Goal: Task Accomplishment & Management: Manage account settings

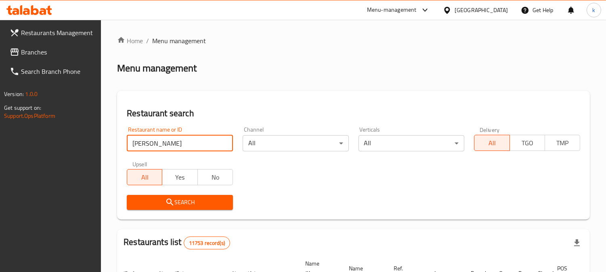
type input "Zack"
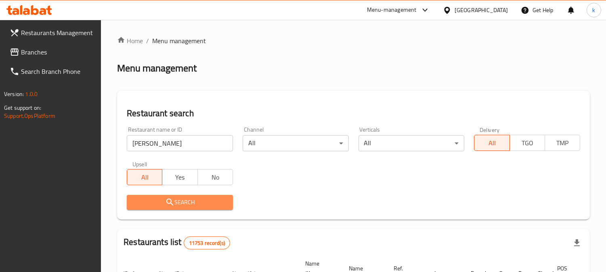
click at [159, 195] on button "Search" at bounding box center [180, 202] width 106 height 15
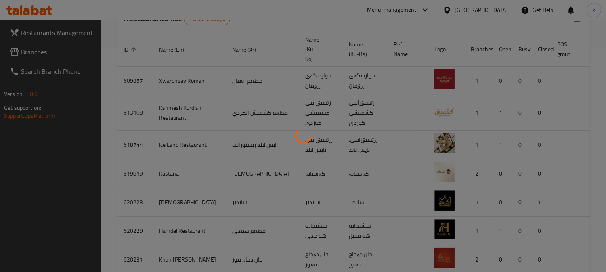
scroll to position [91, 0]
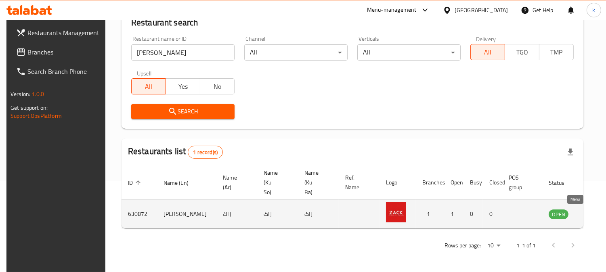
click at [596, 213] on icon "enhanced table" at bounding box center [597, 214] width 3 height 3
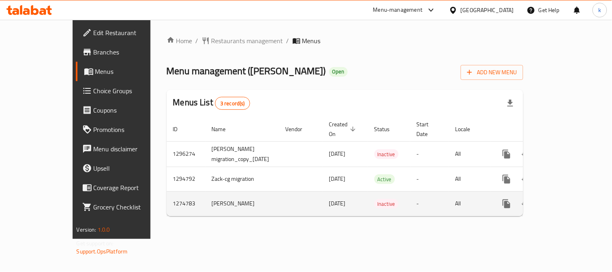
click at [205, 194] on td "Zack" at bounding box center [242, 203] width 74 height 25
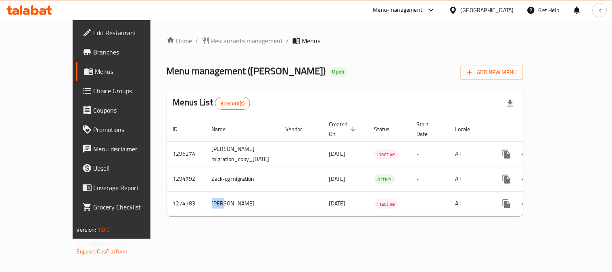
copy td "Zack"
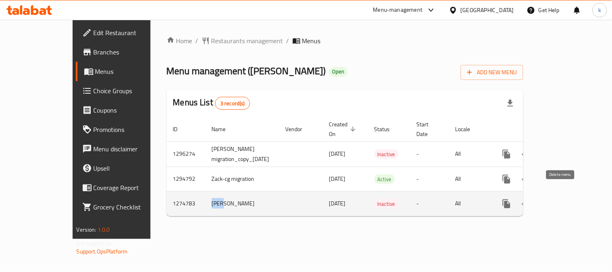
click at [550, 199] on icon "enhanced table" at bounding box center [546, 204] width 10 height 10
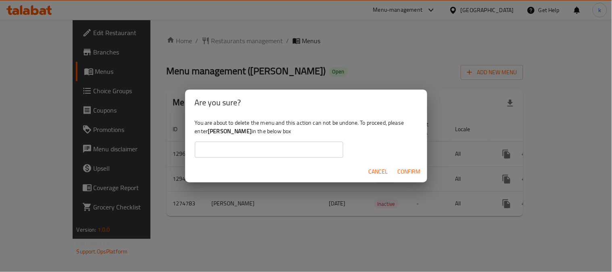
drag, startPoint x: 268, startPoint y: 151, endPoint x: 274, endPoint y: 157, distance: 7.4
click at [268, 151] on input "text" at bounding box center [269, 150] width 148 height 16
paste input "Zack"
type input "Zack"
click at [406, 171] on span "Confirm" at bounding box center [409, 172] width 23 height 10
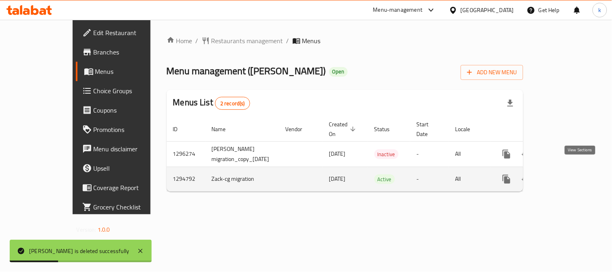
click at [570, 174] on icon "enhanced table" at bounding box center [565, 179] width 10 height 10
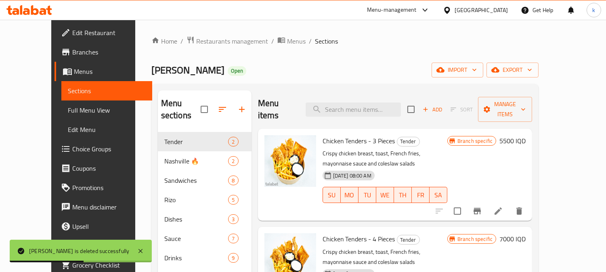
click at [68, 112] on span "Full Menu View" at bounding box center [107, 110] width 78 height 10
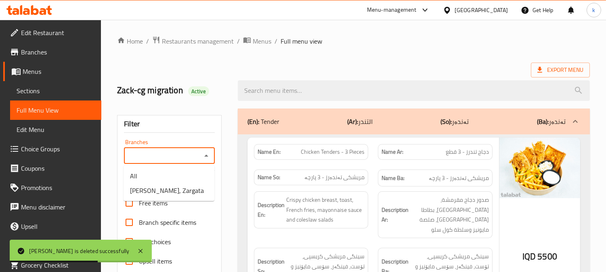
click at [176, 156] on input "Branches" at bounding box center [162, 155] width 73 height 11
click at [171, 189] on li "Zack, Zargata" at bounding box center [168, 190] width 91 height 15
type input "Zack, Zargata"
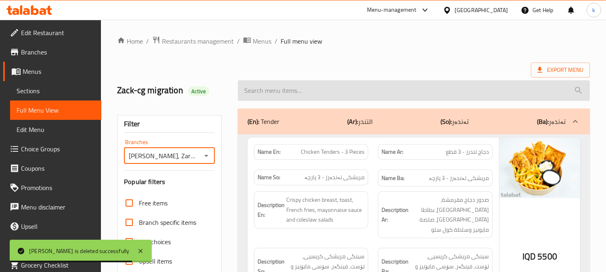
click at [284, 98] on input "search" at bounding box center [414, 90] width 352 height 21
paste input "Waffle Cut Fries"
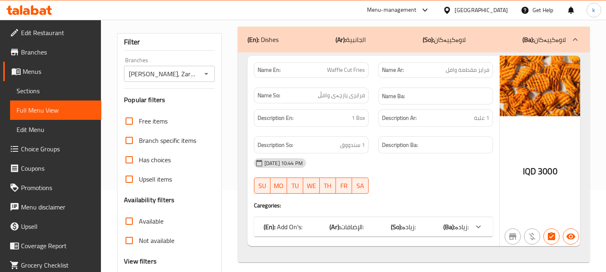
scroll to position [149, 0]
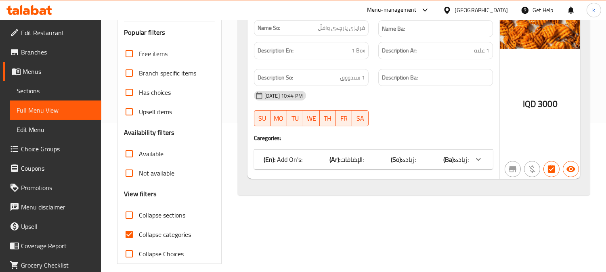
type input "Waffle Cut Fries"
click at [351, 155] on span "الإضافات:" at bounding box center [351, 159] width 23 height 12
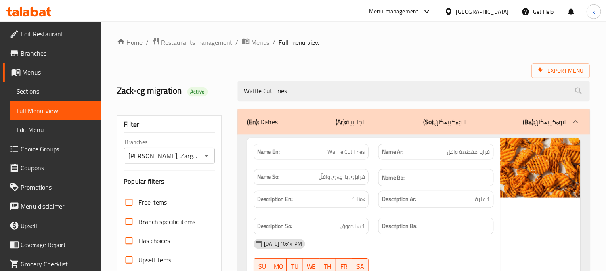
scroll to position [165, 0]
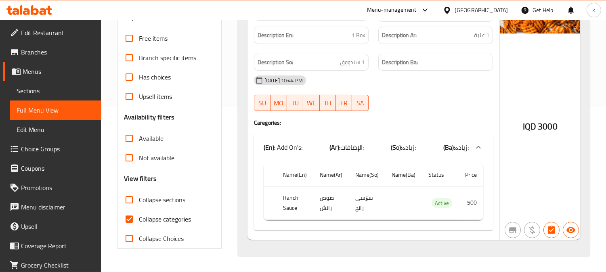
click at [38, 91] on span "Sections" at bounding box center [56, 91] width 78 height 10
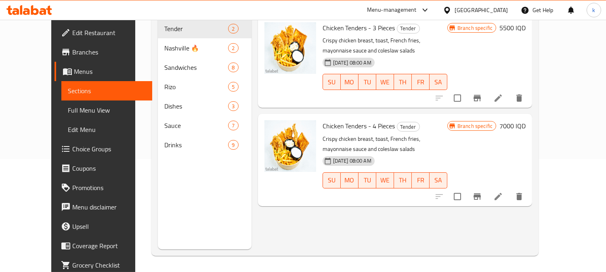
scroll to position [113, 0]
click at [61, 117] on link "Full Menu View" at bounding box center [106, 109] width 91 height 19
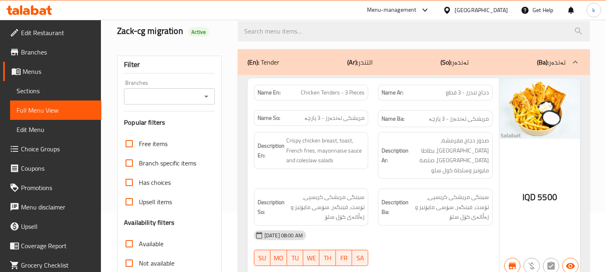
scroll to position [38, 0]
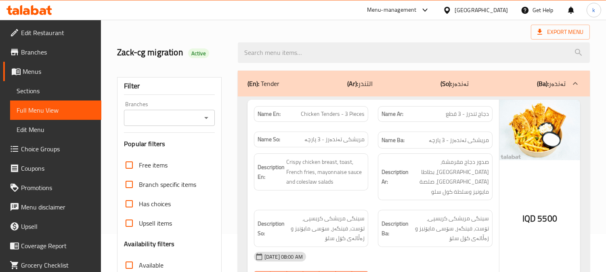
click at [148, 114] on input "Branches" at bounding box center [162, 117] width 73 height 11
click at [154, 112] on input "Branches" at bounding box center [162, 117] width 73 height 11
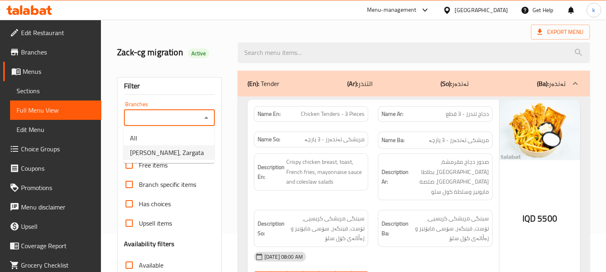
click at [166, 150] on span "Zack, Zargata" at bounding box center [167, 153] width 74 height 10
type input "Zack, Zargata"
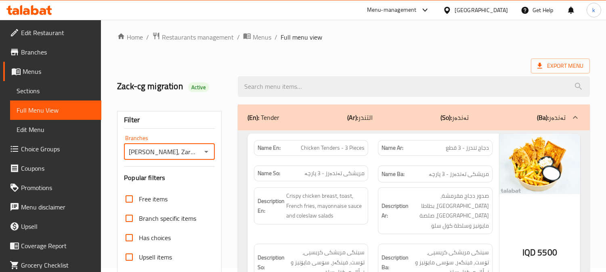
scroll to position [0, 0]
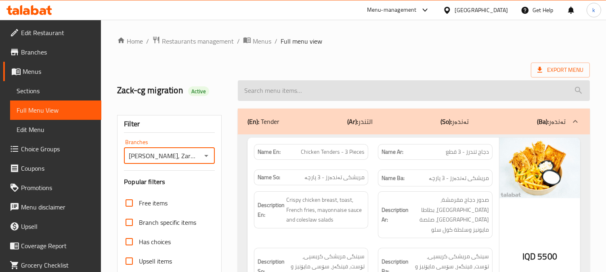
click at [291, 92] on input "search" at bounding box center [414, 90] width 352 height 21
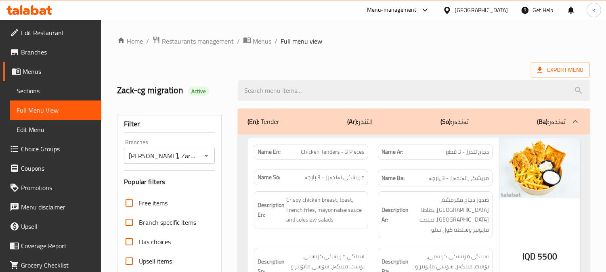
paste input "Onion Rings - 6 Piece"
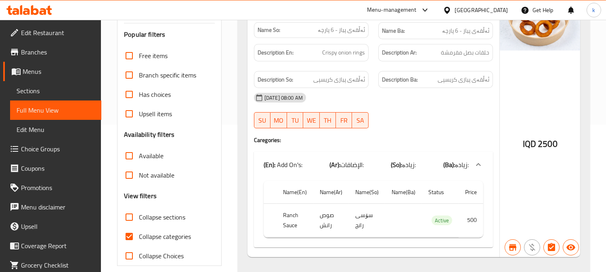
scroll to position [149, 0]
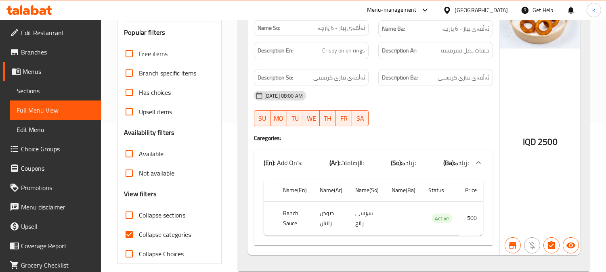
type input "Onion Rings - 6 Piece"
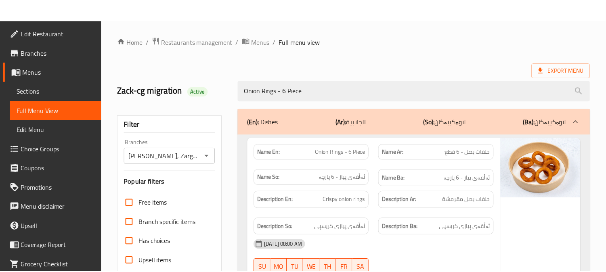
scroll to position [165, 0]
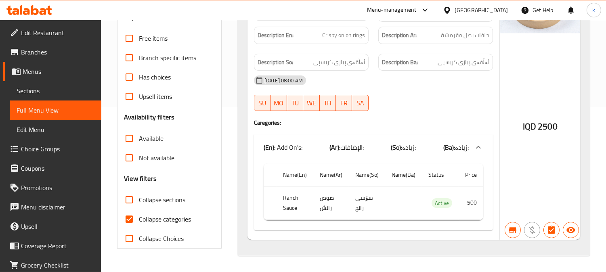
click at [50, 86] on span "Sections" at bounding box center [56, 91] width 78 height 10
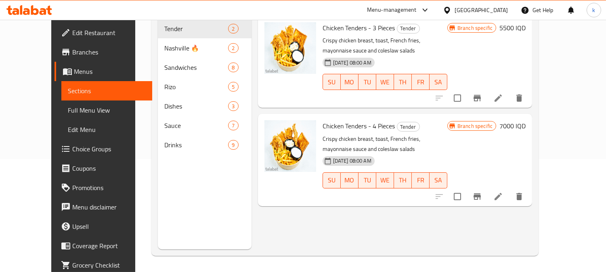
scroll to position [113, 0]
click at [68, 106] on span "Full Menu View" at bounding box center [107, 110] width 78 height 10
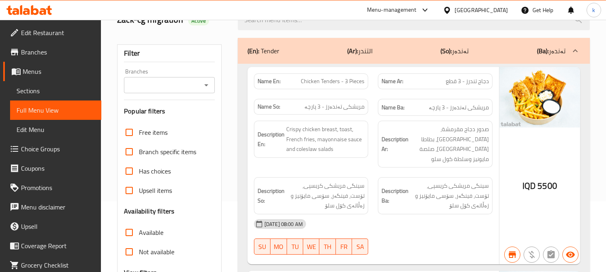
scroll to position [38, 0]
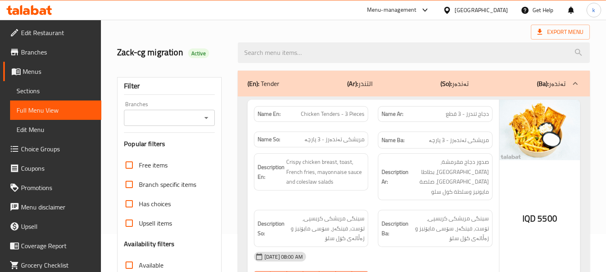
click at [178, 123] on input "Branches" at bounding box center [162, 117] width 73 height 11
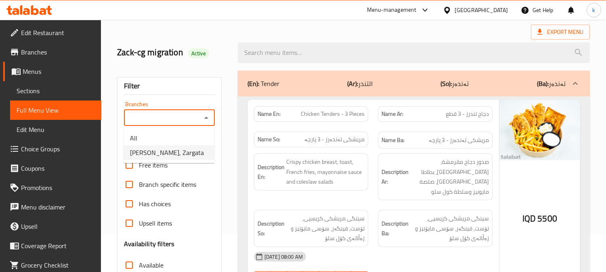
click at [173, 153] on li "Zack, Zargata" at bounding box center [168, 152] width 91 height 15
type input "Zack, Zargata"
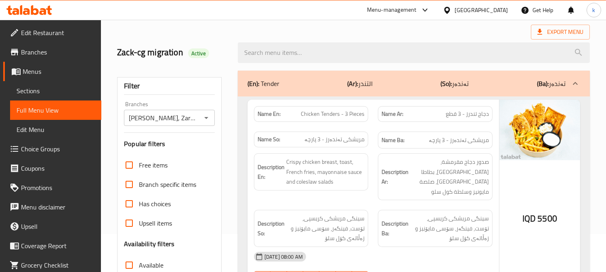
drag, startPoint x: 284, startPoint y: 53, endPoint x: 305, endPoint y: 72, distance: 28.6
click at [284, 54] on input "search" at bounding box center [414, 52] width 352 height 21
paste input "Onion Rings - 6 Piece"
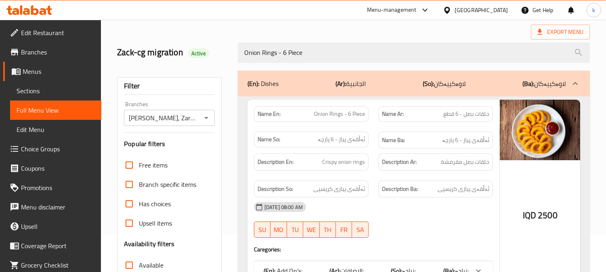
type input "Onion Rings - 6 Piece"
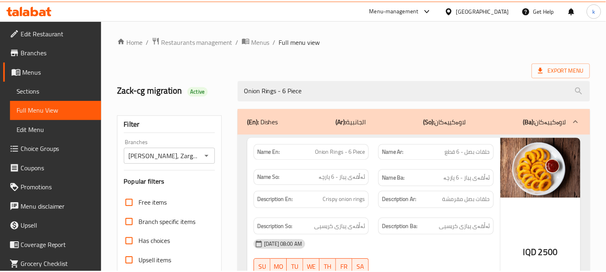
scroll to position [157, 0]
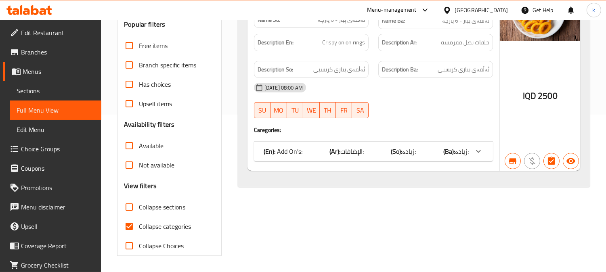
click at [43, 93] on span "Sections" at bounding box center [56, 91] width 78 height 10
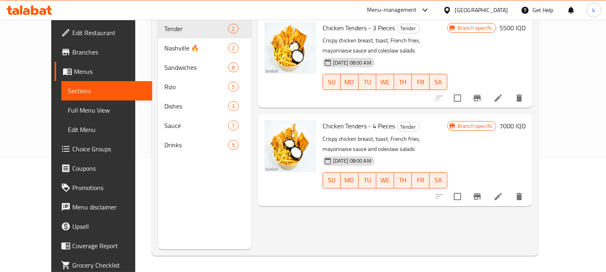
click at [68, 110] on span "Full Menu View" at bounding box center [107, 110] width 78 height 10
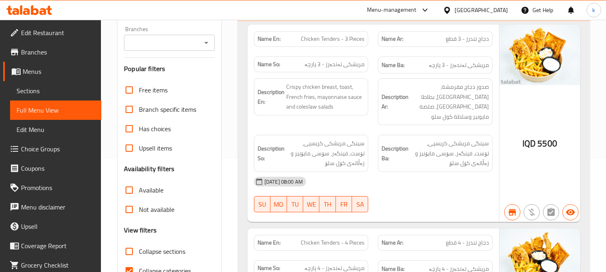
click at [164, 48] on input "Branches" at bounding box center [162, 42] width 73 height 11
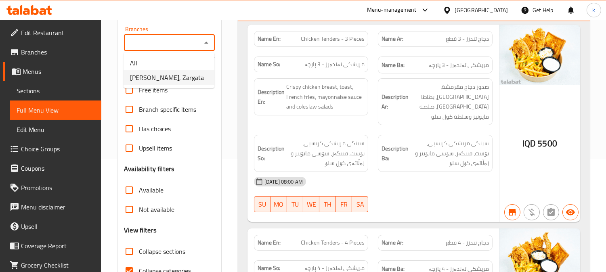
drag, startPoint x: 171, startPoint y: 86, endPoint x: 164, endPoint y: 81, distance: 8.6
click at [171, 87] on ul "All Zack, Zargata" at bounding box center [168, 70] width 91 height 36
click at [160, 77] on span "Zack, Zargata" at bounding box center [167, 78] width 74 height 10
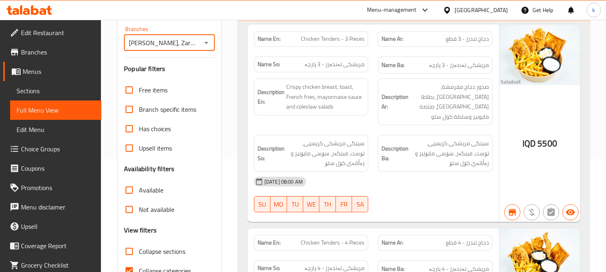
type input "Zack, Zargata"
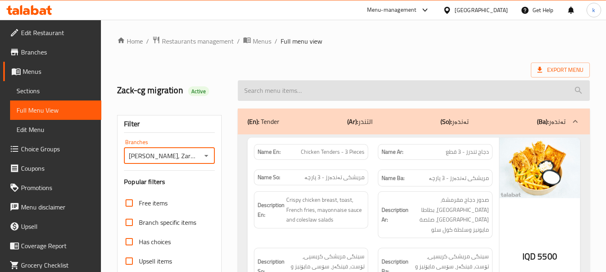
drag, startPoint x: 305, startPoint y: 82, endPoint x: 312, endPoint y: 85, distance: 7.4
click at [306, 82] on input "search" at bounding box center [414, 90] width 352 height 21
paste input "French Fries"
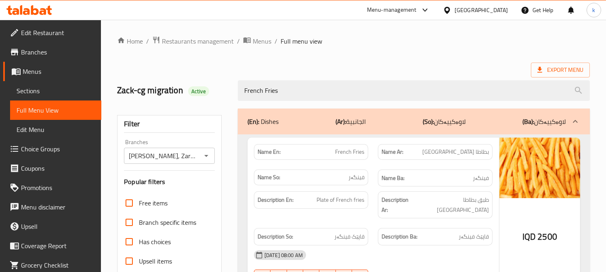
type input "French Fries"
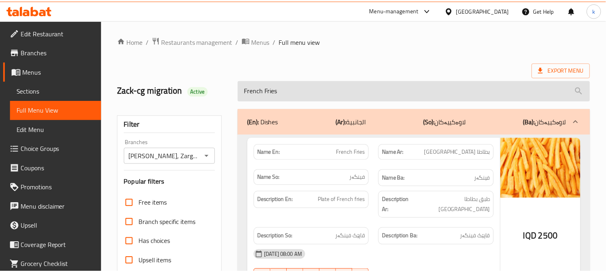
scroll to position [157, 0]
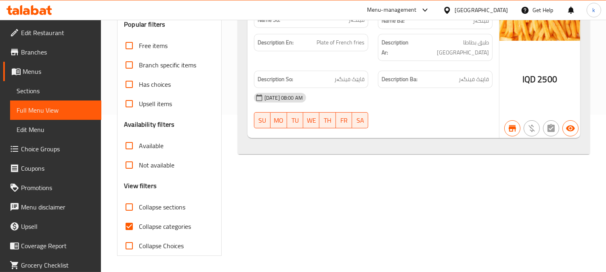
click at [5, 79] on link "Menus" at bounding box center [52, 71] width 98 height 19
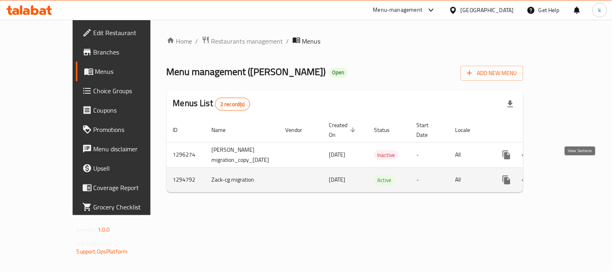
click at [575, 170] on link "enhanced table" at bounding box center [564, 179] width 19 height 19
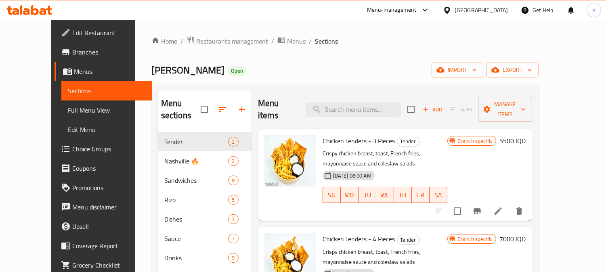
drag, startPoint x: 355, startPoint y: 101, endPoint x: 375, endPoint y: 119, distance: 26.9
click at [354, 102] on input "search" at bounding box center [352, 109] width 95 height 14
paste input "Skinny Franch Fries"
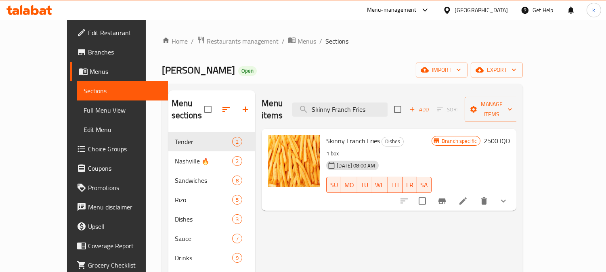
type input "Skinny Franch Fries"
click at [468, 196] on icon at bounding box center [463, 201] width 10 height 10
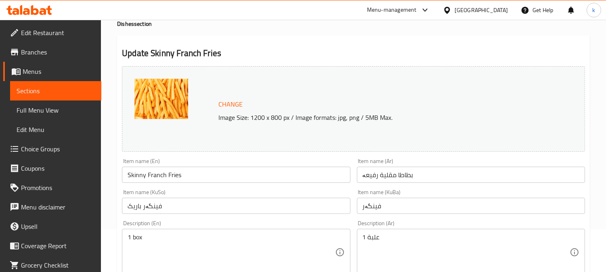
scroll to position [75, 0]
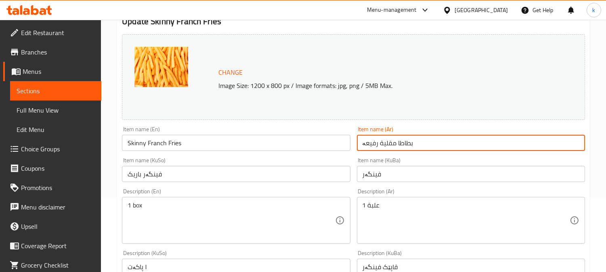
click at [368, 144] on input "بطاطا مقلية رفیعە" at bounding box center [471, 143] width 228 height 16
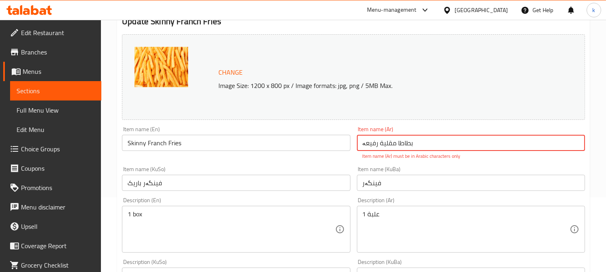
click at [406, 140] on input "بطاطا مقلية رفیعە" at bounding box center [471, 143] width 228 height 16
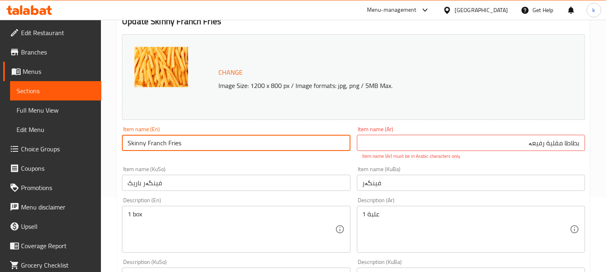
click at [150, 136] on input "Skinny Franch Fries" at bounding box center [236, 143] width 228 height 16
drag, startPoint x: 150, startPoint y: 136, endPoint x: 257, endPoint y: 117, distance: 108.5
click at [150, 135] on input "Skinny Franch Fries" at bounding box center [236, 143] width 228 height 16
click at [153, 146] on input "Skinny Franch Fries" at bounding box center [236, 143] width 228 height 16
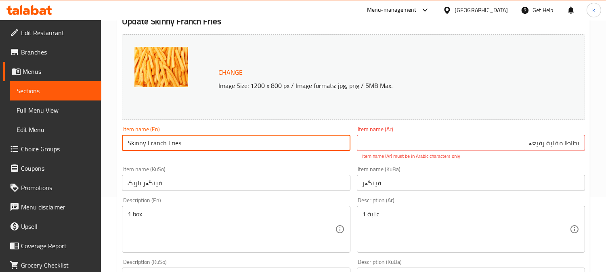
click at [142, 143] on input "Skinny Franch Fries" at bounding box center [236, 143] width 228 height 16
click at [154, 143] on input "Skinny French Fries" at bounding box center [236, 143] width 228 height 16
type input "Skinny French Fries"
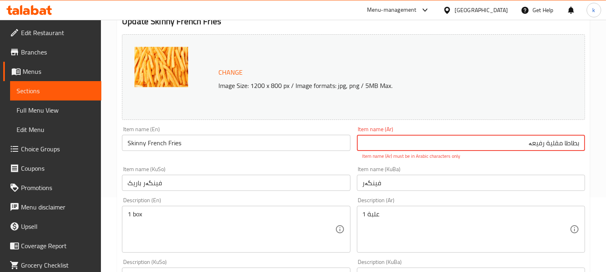
click at [533, 141] on input "بطاطا مقلية رفیعە" at bounding box center [471, 143] width 228 height 16
paste input "مقلية رفيعة"
type input "بطاطس مقلية رفيعة"
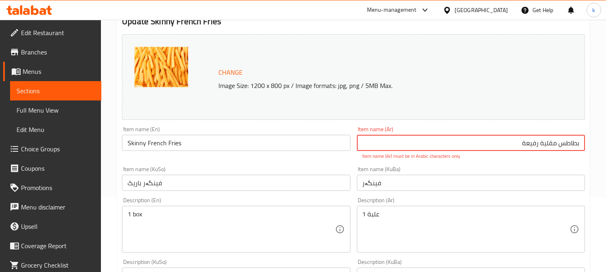
click at [396, 186] on div "Change Image Size: 1200 x 800 px / Image formats: jpg, png / 5MB Max. Item name…" at bounding box center [353, 261] width 469 height 461
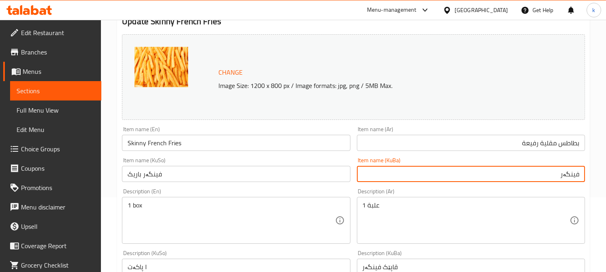
click at [191, 176] on input "فینگەر باریک" at bounding box center [236, 174] width 228 height 16
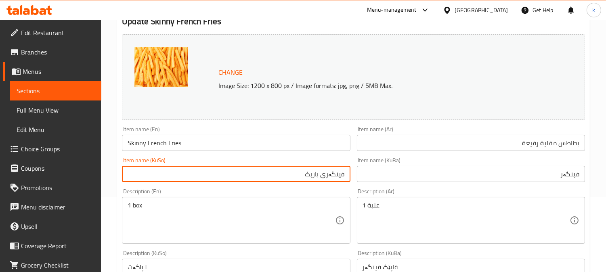
click at [291, 178] on input "فینگەری باریک" at bounding box center [236, 174] width 228 height 16
type input "فینگەری باریک"
click at [436, 174] on input "فینگەر" at bounding box center [471, 174] width 228 height 16
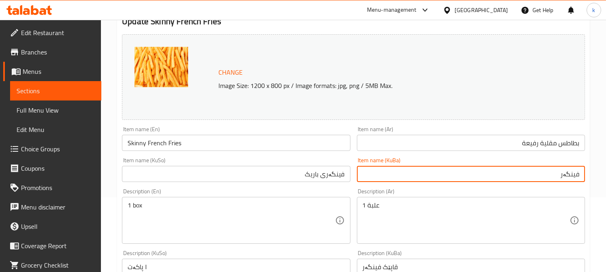
click at [436, 174] on input "فینگەر" at bounding box center [471, 174] width 228 height 16
paste input "ی باریک"
type input "فینگەری باریک"
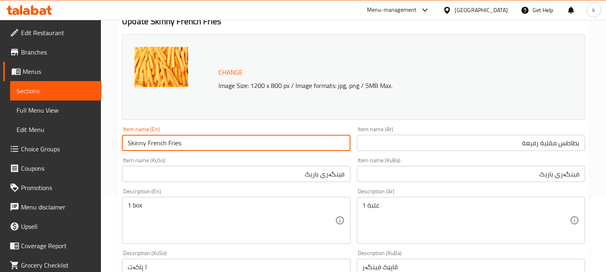
click at [137, 141] on input "Skinny French Fries" at bounding box center [236, 143] width 228 height 16
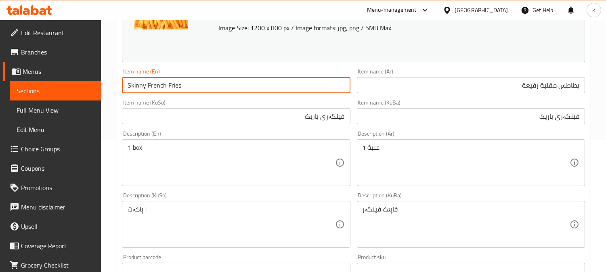
scroll to position [149, 0]
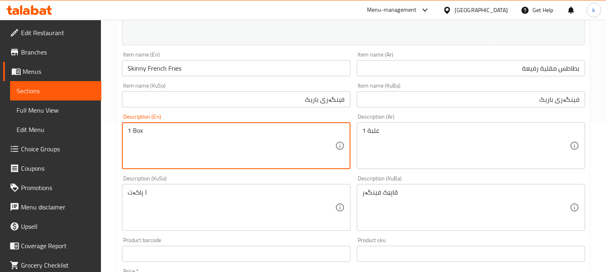
type textarea "1 Box"
click at [223, 196] on textarea "١ پاکەت" at bounding box center [230, 207] width 207 height 38
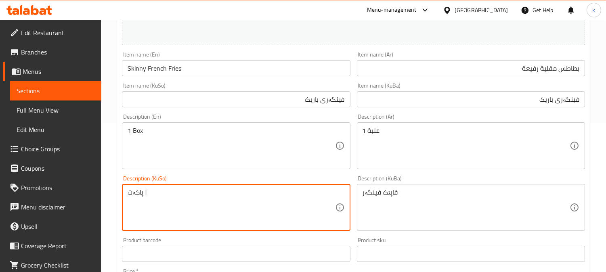
click at [223, 196] on textarea "١ پاکەت" at bounding box center [230, 207] width 207 height 38
click at [291, 202] on textarea "1 پاکەت" at bounding box center [230, 207] width 207 height 38
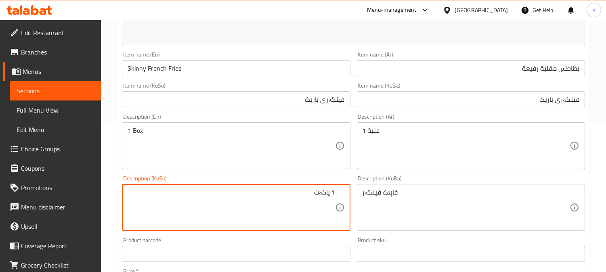
click at [291, 202] on textarea "1 پاکەت" at bounding box center [230, 207] width 207 height 38
type textarea "1 پاکەت"
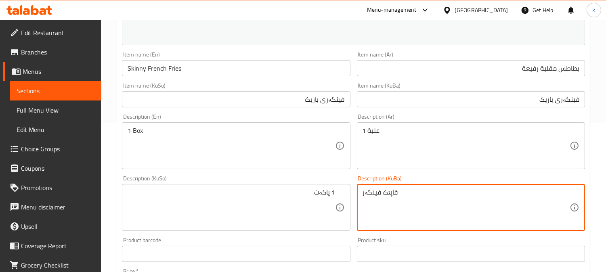
click at [394, 192] on textarea "قاپێک فینگەر" at bounding box center [465, 207] width 207 height 38
paste textarea "1 پاکەت"
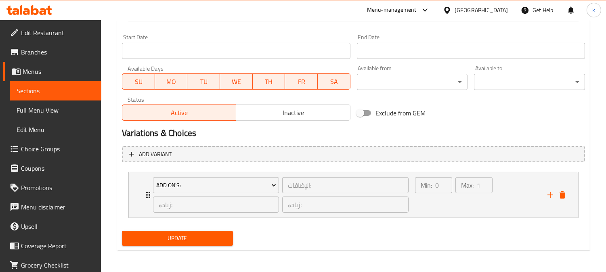
type textarea "1 پاکەت"
click at [207, 240] on span "Update" at bounding box center [177, 238] width 98 height 10
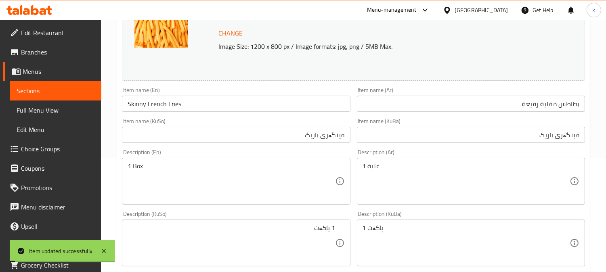
scroll to position [135, 0]
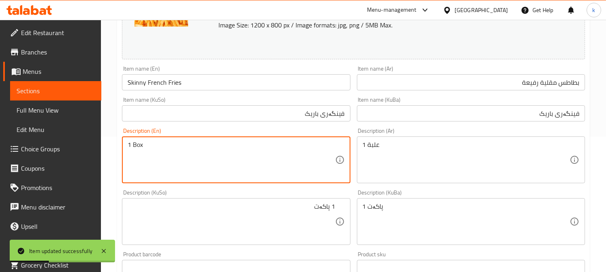
drag, startPoint x: 134, startPoint y: 142, endPoint x: 180, endPoint y: 140, distance: 45.6
click at [134, 141] on textarea "1 Box" at bounding box center [230, 160] width 207 height 38
click at [155, 86] on input "Skinny French Fries" at bounding box center [236, 82] width 228 height 16
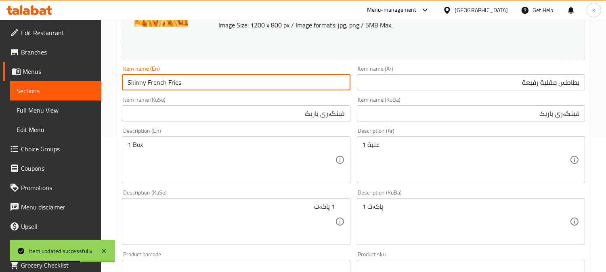
click at [155, 86] on input "Skinny French Fries" at bounding box center [236, 82] width 228 height 16
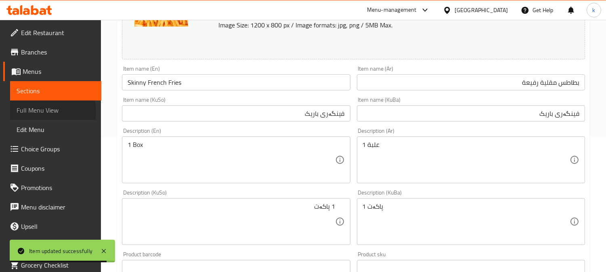
click at [33, 112] on span "Full Menu View" at bounding box center [56, 110] width 78 height 10
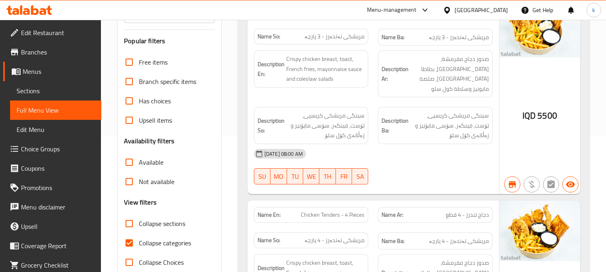
scroll to position [61, 0]
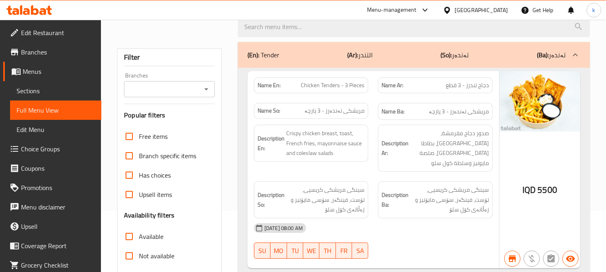
drag, startPoint x: 158, startPoint y: 88, endPoint x: 158, endPoint y: 94, distance: 5.7
click at [157, 88] on input "Branches" at bounding box center [162, 89] width 73 height 11
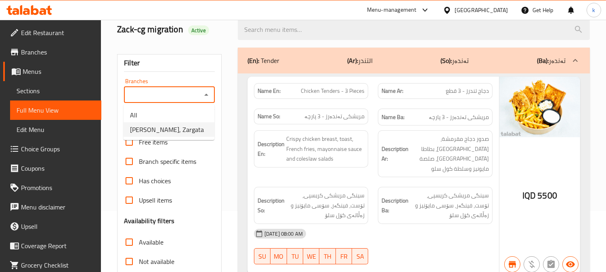
click at [171, 126] on li "Zack, Zargata" at bounding box center [168, 129] width 91 height 15
type input "Zack, Zargata"
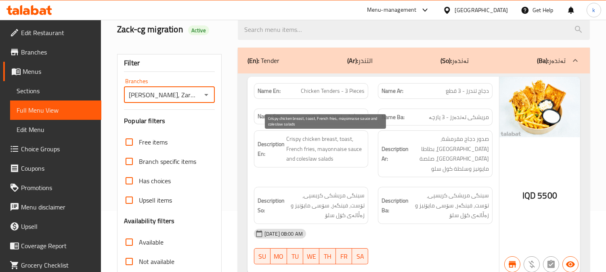
scroll to position [0, 0]
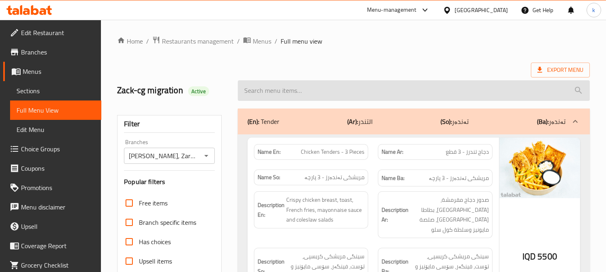
click at [308, 93] on input "search" at bounding box center [414, 90] width 352 height 21
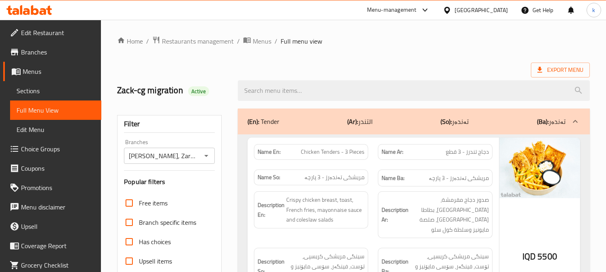
paste input "Skinny French Fries"
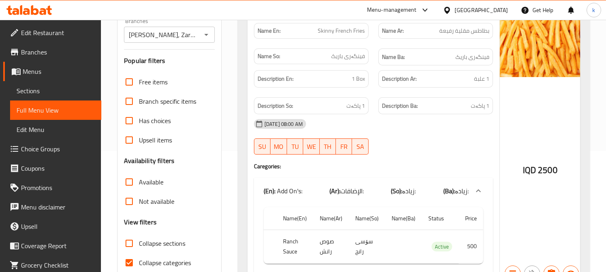
scroll to position [90, 0]
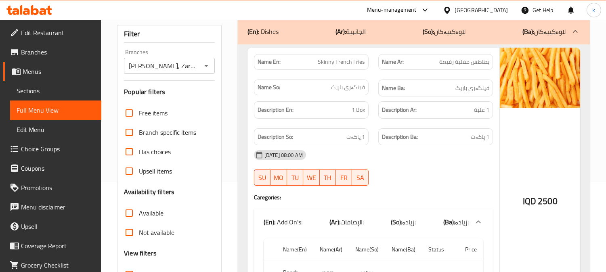
type input "Skinny French Fries"
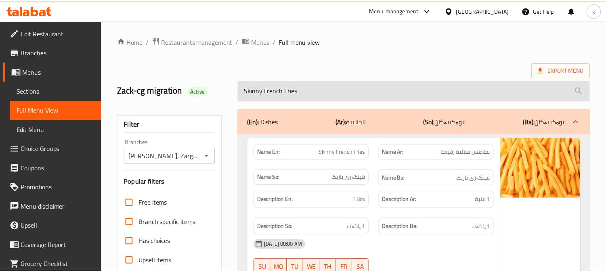
scroll to position [165, 0]
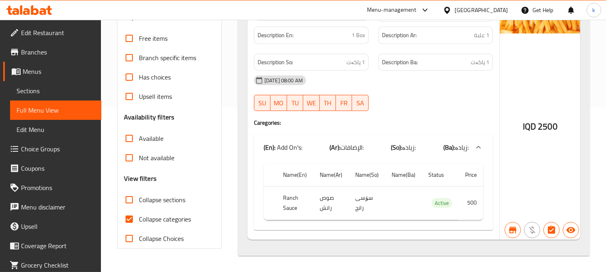
click at [33, 8] on icon at bounding box center [35, 10] width 8 height 10
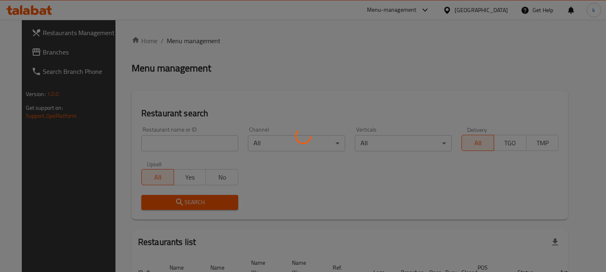
scroll to position [50, 0]
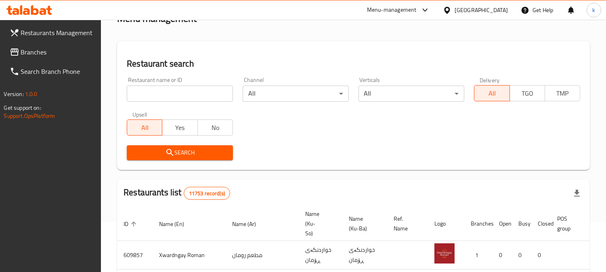
click at [181, 94] on input "search" at bounding box center [180, 94] width 106 height 16
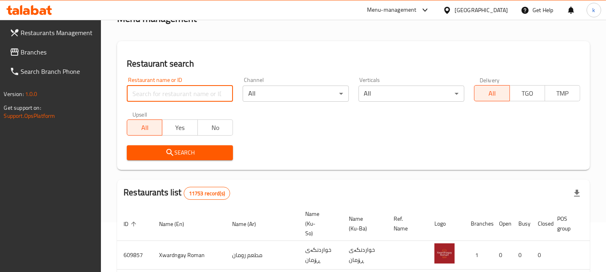
paste input "722645"
type input "722645"
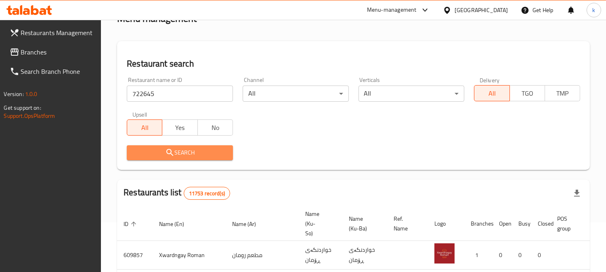
click at [156, 154] on span "Search" at bounding box center [179, 153] width 93 height 10
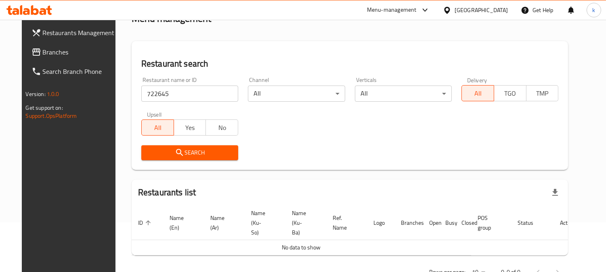
scroll to position [67, 0]
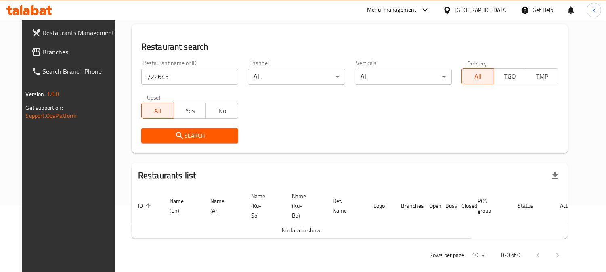
click at [43, 50] on span "Branches" at bounding box center [80, 52] width 74 height 10
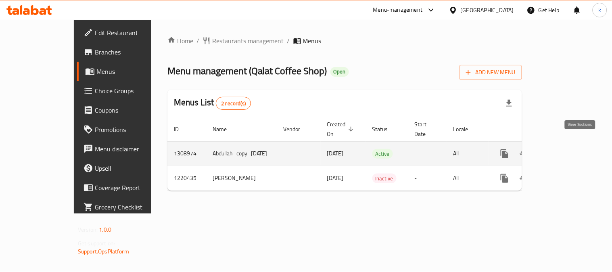
click at [566, 150] on icon "enhanced table" at bounding box center [562, 153] width 7 height 7
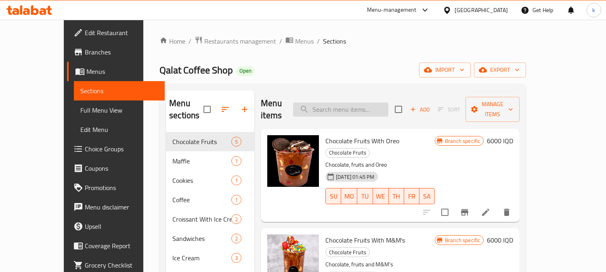
click at [352, 110] on input "search" at bounding box center [340, 109] width 95 height 14
paste input "Sansebastian knafa"
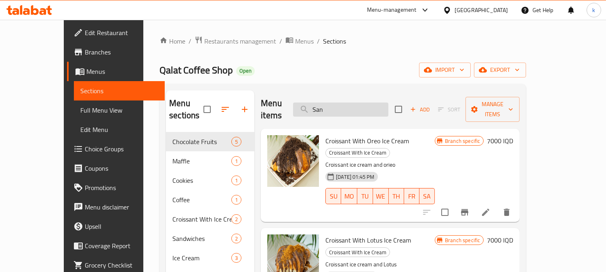
click at [357, 105] on input "San" at bounding box center [340, 109] width 95 height 14
paste input "Chocolate Fruit Kunafa"
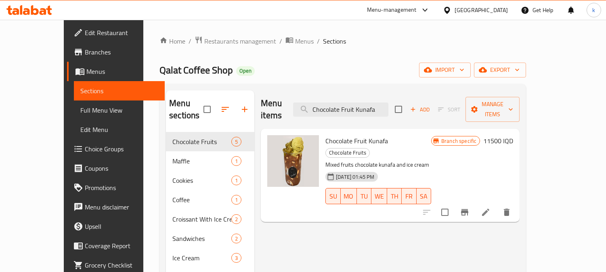
type input "Chocolate Fruit Kunafa"
click at [469, 207] on icon "Branch-specific-item" at bounding box center [465, 212] width 10 height 10
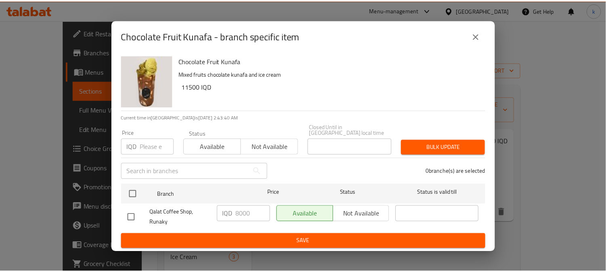
scroll to position [164, 0]
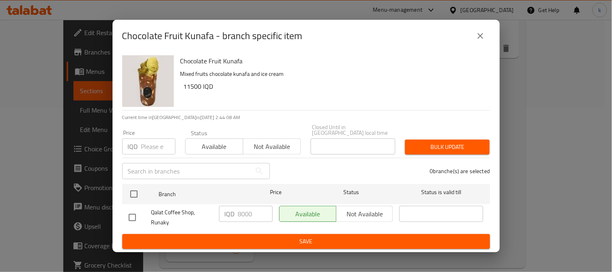
click at [477, 45] on button "close" at bounding box center [480, 35] width 19 height 19
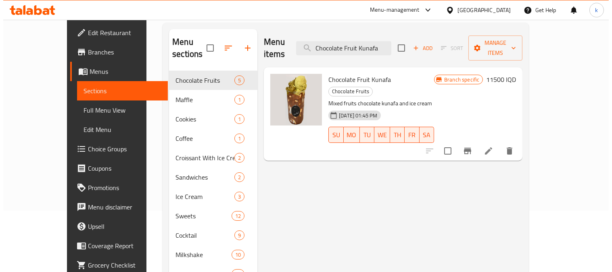
scroll to position [0, 0]
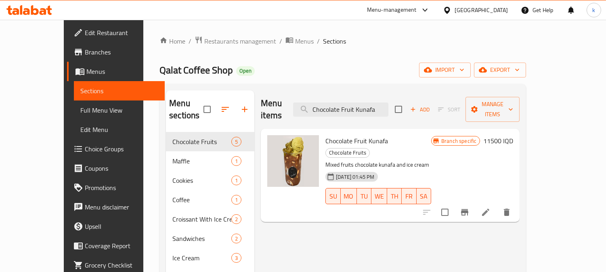
click at [468, 209] on icon "Branch-specific-item" at bounding box center [464, 212] width 7 height 6
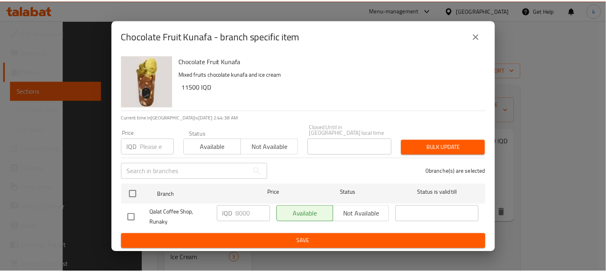
scroll to position [164, 0]
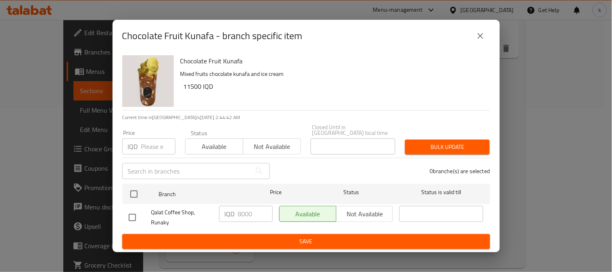
click at [485, 41] on icon "close" at bounding box center [481, 36] width 10 height 10
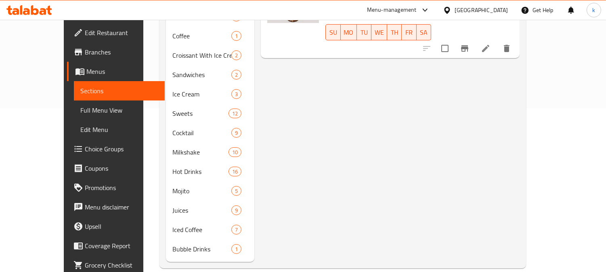
scroll to position [0, 0]
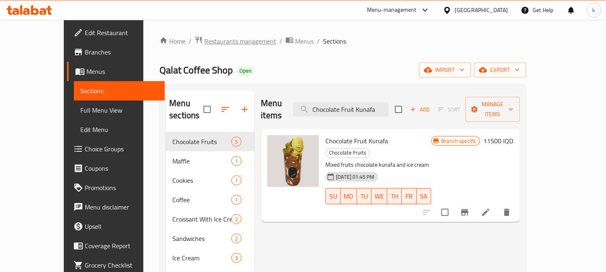
click at [204, 38] on span "Restaurants management" at bounding box center [240, 41] width 72 height 10
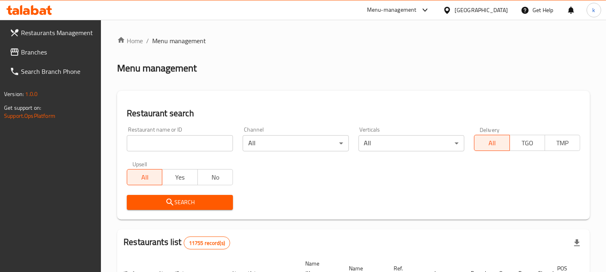
click at [180, 135] on div "Restaurant name or ID Restaurant name or ID" at bounding box center [180, 139] width 106 height 25
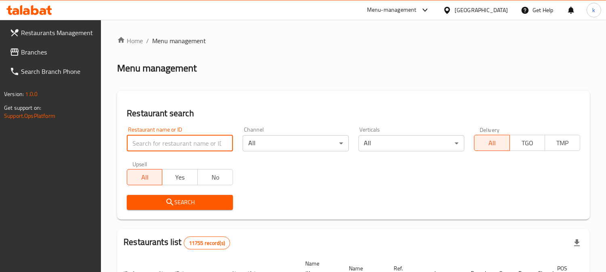
click at [154, 143] on input "search" at bounding box center [180, 143] width 106 height 16
paste input "Al Aqila grills"
type input "Al Aqila grills"
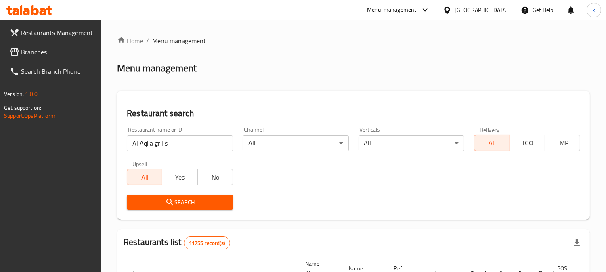
click at [154, 195] on button "Search" at bounding box center [180, 202] width 106 height 15
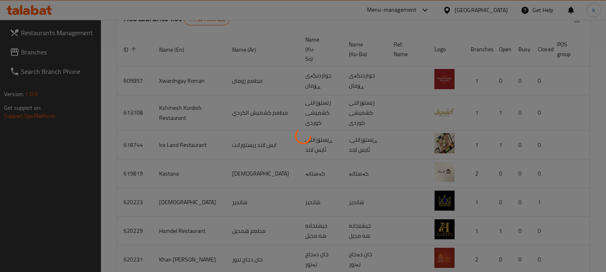
scroll to position [98, 0]
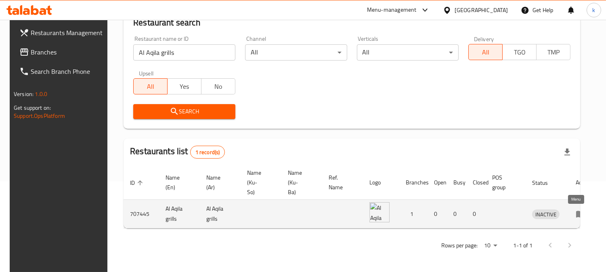
click at [578, 209] on icon "enhanced table" at bounding box center [580, 214] width 10 height 10
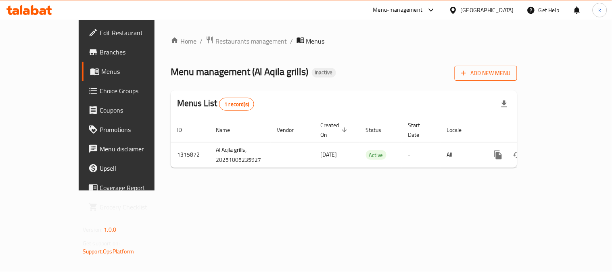
click at [511, 75] on span "Add New Menu" at bounding box center [486, 73] width 50 height 10
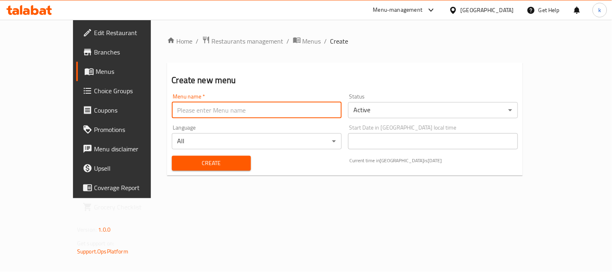
click at [238, 110] on input "text" at bounding box center [257, 110] width 170 height 16
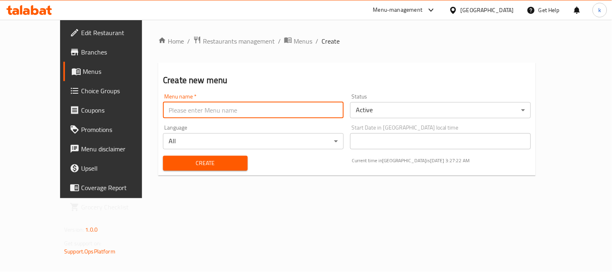
type input "Khaled"
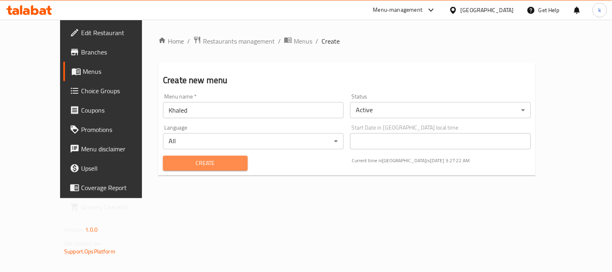
click at [169, 168] on button "Create" at bounding box center [205, 163] width 85 height 15
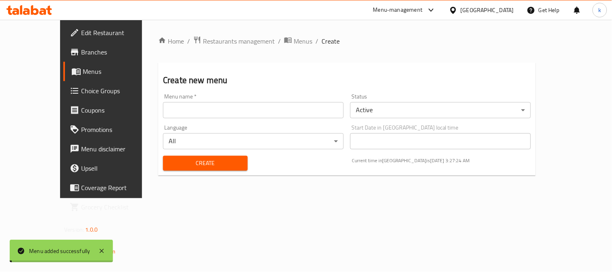
click at [294, 42] on span "Menus" at bounding box center [303, 41] width 19 height 10
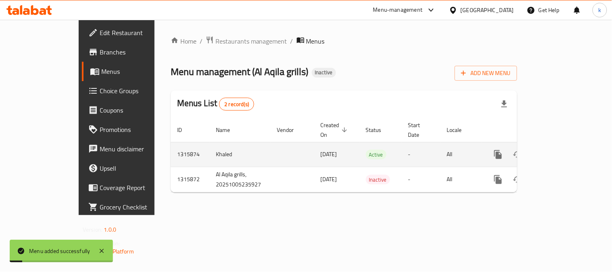
click at [566, 145] on link "enhanced table" at bounding box center [556, 154] width 19 height 19
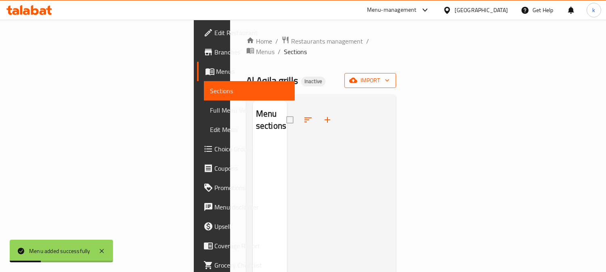
click at [389, 75] on span "import" at bounding box center [370, 80] width 39 height 10
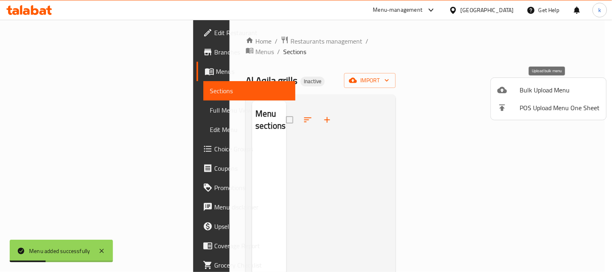
click at [550, 92] on span "Bulk Upload Menu" at bounding box center [560, 90] width 80 height 10
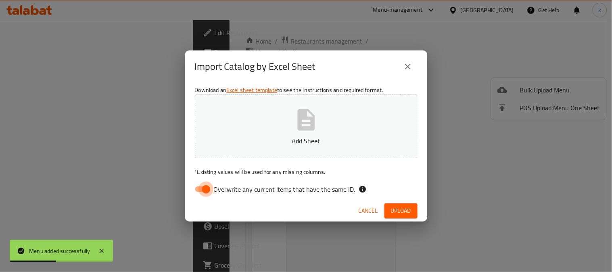
drag, startPoint x: 208, startPoint y: 190, endPoint x: 241, endPoint y: 140, distance: 60.2
click at [207, 189] on input "Overwrite any current items that have the same ID." at bounding box center [206, 189] width 46 height 15
checkbox input "false"
drag, startPoint x: 243, startPoint y: 138, endPoint x: 248, endPoint y: 136, distance: 5.6
click at [246, 137] on p "Add Sheet" at bounding box center [306, 141] width 198 height 10
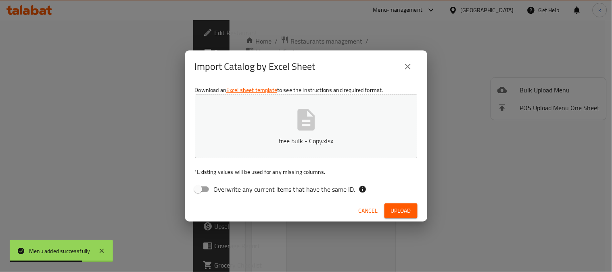
click at [401, 209] on span "Upload" at bounding box center [401, 211] width 20 height 10
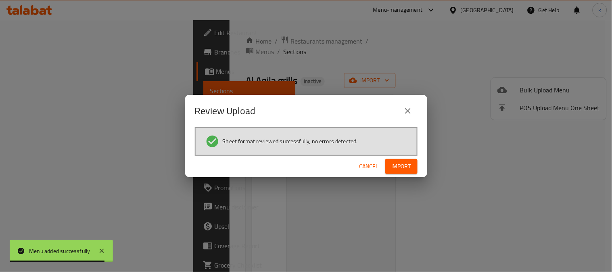
click at [401, 162] on span "Import" at bounding box center [401, 166] width 19 height 10
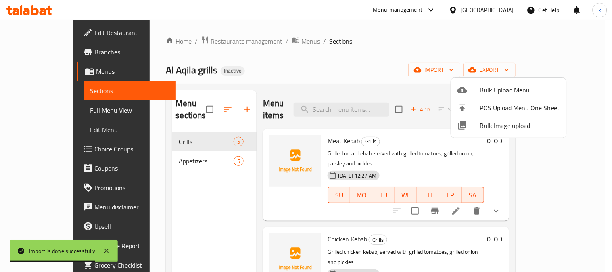
click at [150, 146] on div at bounding box center [306, 136] width 612 height 272
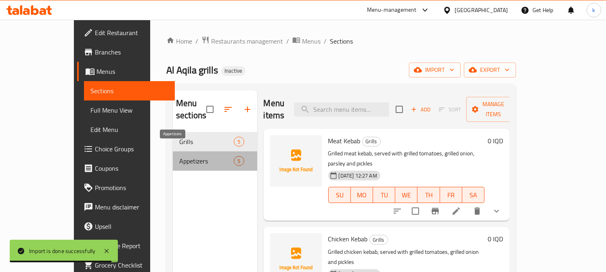
click at [179, 156] on span "Appetizers" at bounding box center [206, 161] width 54 height 10
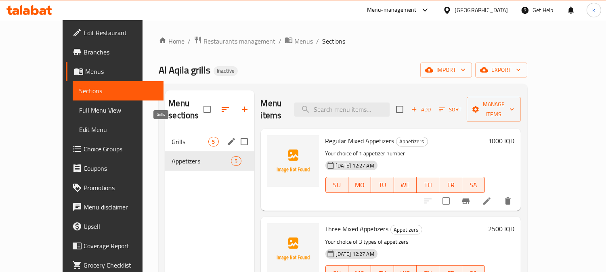
click at [171, 137] on span "Grills" at bounding box center [189, 142] width 37 height 10
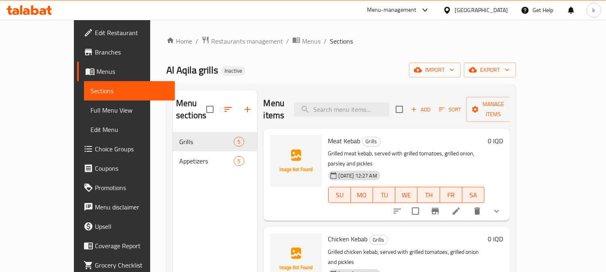
click at [95, 146] on span "Choice Groups" at bounding box center [132, 149] width 74 height 10
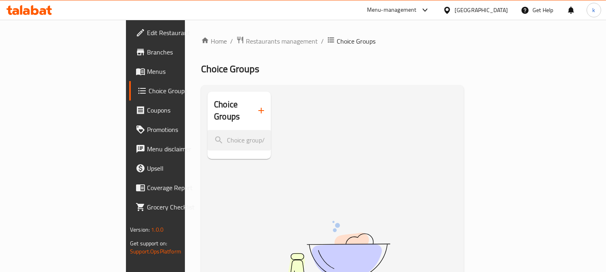
click at [256, 106] on icon "button" at bounding box center [261, 111] width 10 height 10
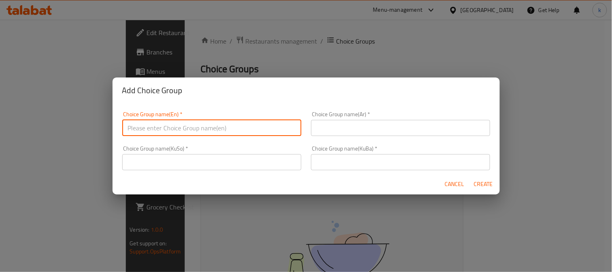
click at [180, 127] on input "text" at bounding box center [211, 128] width 179 height 16
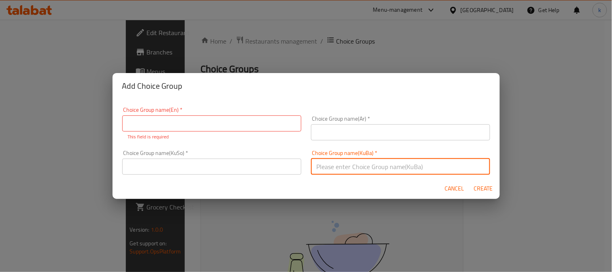
click at [353, 166] on input "text" at bounding box center [400, 167] width 179 height 16
paste input "هەڵبژاردنت لە نیوەی یەکەم:"
type input "هەڵبژاردنت لە نیوەی یەکەم:"
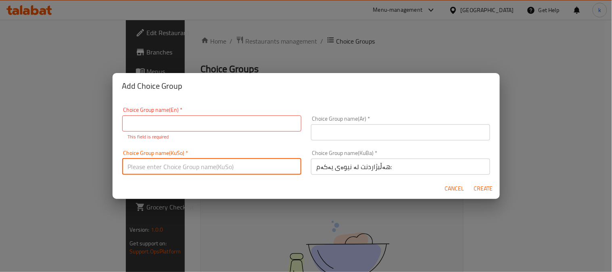
drag, startPoint x: 259, startPoint y: 166, endPoint x: 300, endPoint y: 150, distance: 43.6
click at [259, 166] on input "text" at bounding box center [211, 167] width 179 height 16
paste input "هەڵبژاردنت لە نیوەی یەکەم:"
type input "هەڵبژاردنت لە نیوەی یەکەم:"
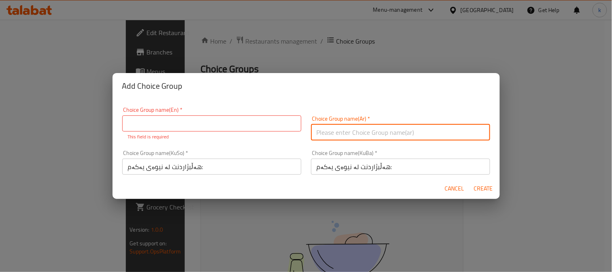
click at [331, 136] on input "text" at bounding box center [400, 132] width 179 height 16
paste input "إختيارك من النصف الأول:"
type input "إختيارك من النصف الأول:"
click at [153, 123] on input "text" at bounding box center [211, 123] width 179 height 16
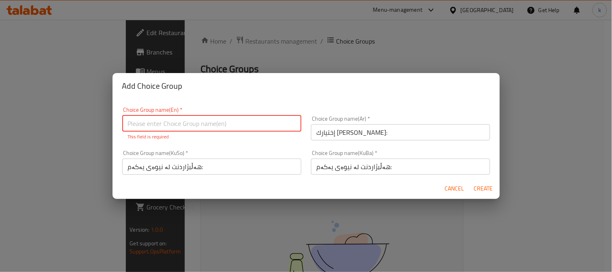
paste input "Your Choice Of 1st Half:"
click at [186, 123] on input "Your Choice Of 1st Half:" at bounding box center [211, 123] width 179 height 16
type input "Your Choice Of 1st:"
click at [337, 136] on div "Choice Group name(Ar)   * إختيارك من النصف الأول: Choice Group name(Ar) *" at bounding box center [400, 128] width 189 height 34
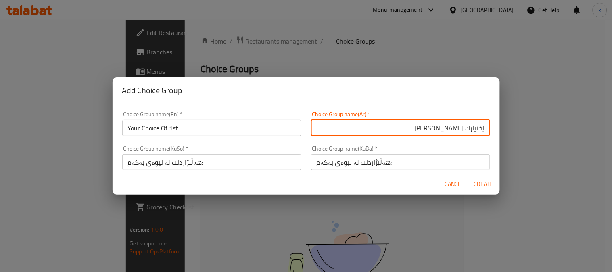
click at [437, 128] on input "إختيارك من النصف الأول:" at bounding box center [400, 128] width 179 height 16
type input "إختيارك من الأول:"
click at [339, 161] on input "هەڵبژاردنت لە نیوەی یەکەم:" at bounding box center [400, 162] width 179 height 16
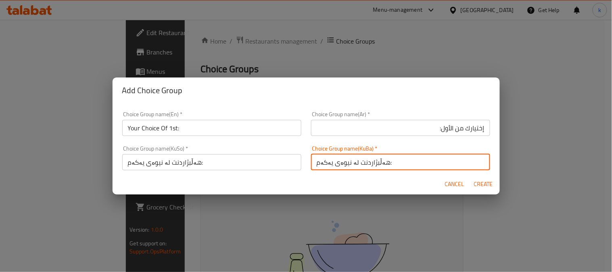
click at [339, 161] on input "هەڵبژاردنت لە نیوەی یەکەم:" at bounding box center [400, 162] width 179 height 16
click at [357, 166] on input "هەڵبژاردنت لە یەکەم:" at bounding box center [400, 162] width 179 height 16
type input "هەڵبژاردنت لە یەکەم:"
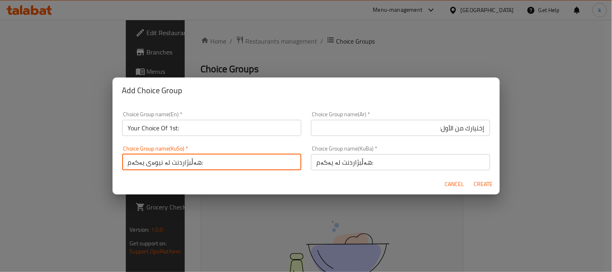
drag, startPoint x: 222, startPoint y: 166, endPoint x: 98, endPoint y: 161, distance: 124.4
click at [98, 161] on div "Add Choice Group Choice Group name(En)   * Your Choice Of 1st: Choice Group nam…" at bounding box center [306, 136] width 612 height 272
paste input "text"
type input "هەڵبژاردنت لە یەکەم:"
click at [488, 180] on span "Create" at bounding box center [483, 184] width 19 height 10
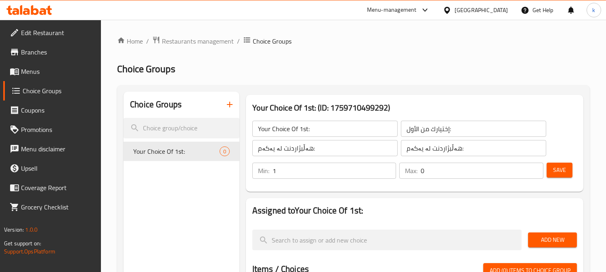
type input "1"
click at [385, 167] on input "1" at bounding box center [334, 171] width 124 height 16
type input "1"
click at [535, 169] on input "1" at bounding box center [481, 171] width 123 height 16
click at [562, 166] on span "Save" at bounding box center [559, 170] width 13 height 10
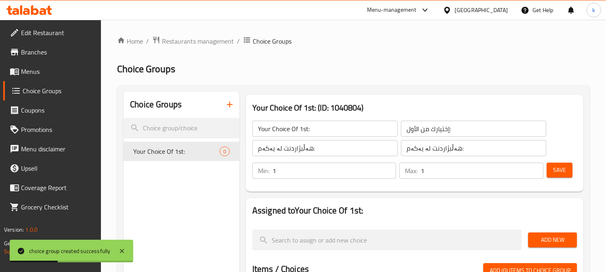
click at [228, 102] on icon "button" at bounding box center [230, 105] width 10 height 10
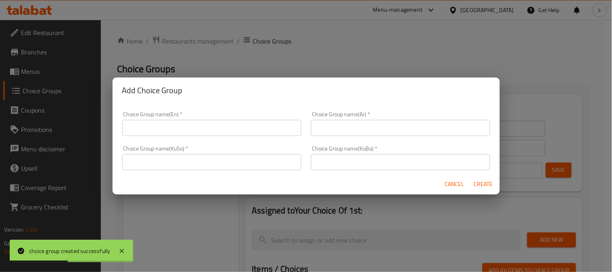
click at [182, 126] on input "text" at bounding box center [211, 128] width 179 height 16
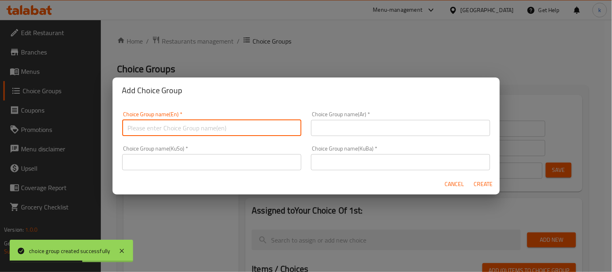
type input "Your Choice Of:5"
click at [342, 123] on input "text" at bounding box center [400, 128] width 179 height 16
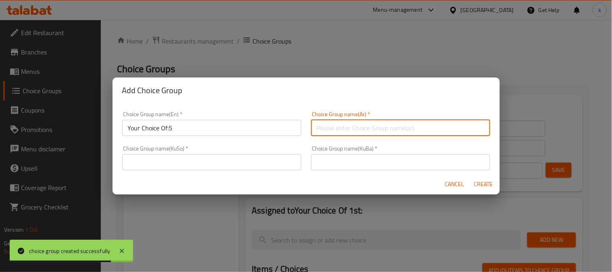
type input "إختيارك من:"
click at [347, 158] on input "text" at bounding box center [400, 162] width 179 height 16
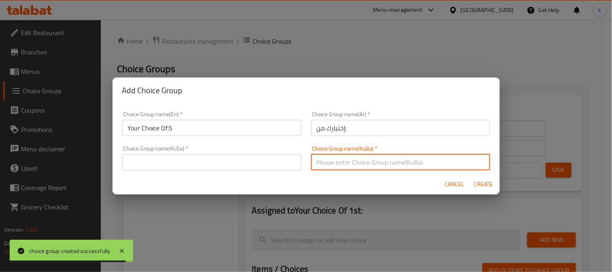
type input "هەڵبژاردنت لە:"
click at [217, 162] on input "text" at bounding box center [211, 162] width 179 height 16
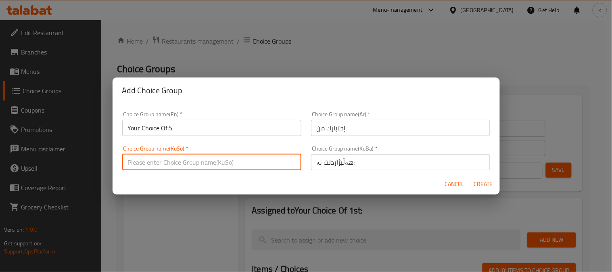
type input "هەڵبژاردنت لە:"
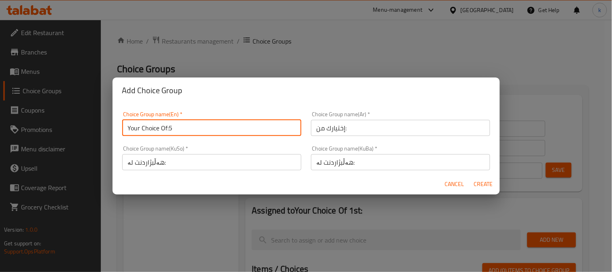
click at [197, 123] on input "Your Choice Of:5" at bounding box center [211, 128] width 179 height 16
type input "Your Choice Of:"
click at [492, 182] on span "Create" at bounding box center [483, 184] width 19 height 10
type input "Your Choice Of:"
type input "إختيارك من:"
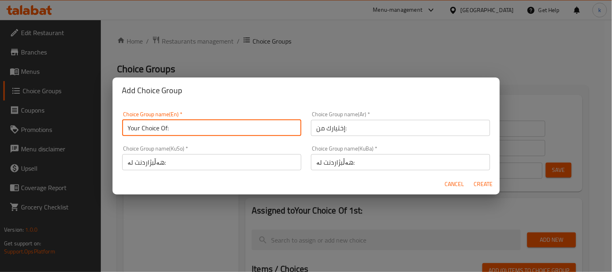
type input "هەڵبژاردنت لە:"
type input "0"
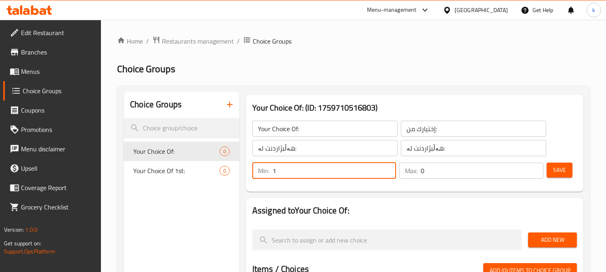
type input "1"
click at [388, 167] on input "1" at bounding box center [334, 171] width 124 height 16
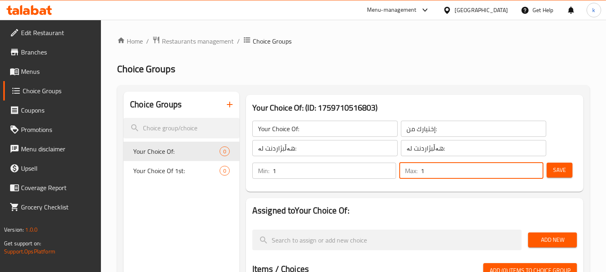
type input "1"
click at [534, 167] on input "1" at bounding box center [481, 171] width 123 height 16
click at [548, 167] on button "Save" at bounding box center [559, 170] width 26 height 15
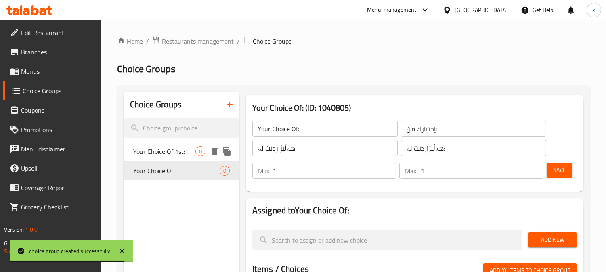
drag, startPoint x: 149, startPoint y: 171, endPoint x: 148, endPoint y: 148, distance: 22.6
click at [148, 148] on div "Your Choice Of 1st: 0 Your Choice Of: 0" at bounding box center [181, 161] width 116 height 39
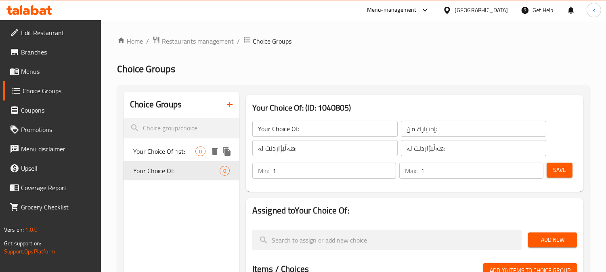
click at [183, 142] on div "Your Choice Of 1st: 0" at bounding box center [181, 151] width 116 height 19
type input "Your Choice Of 1st:"
type input "إختيارك من الأول:"
type input "هەڵبژاردنت لە یەکەم:"
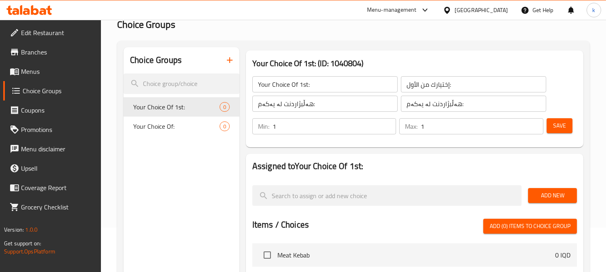
scroll to position [75, 0]
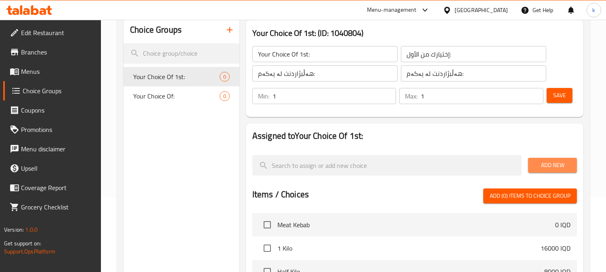
click at [565, 160] on span "Add New" at bounding box center [552, 165] width 36 height 10
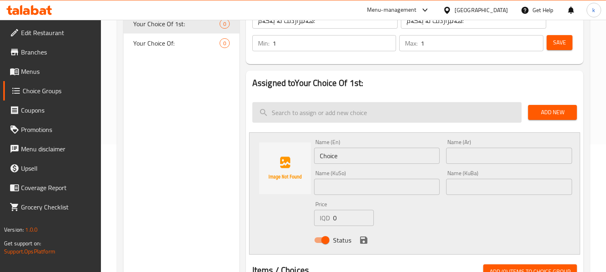
scroll to position [149, 0]
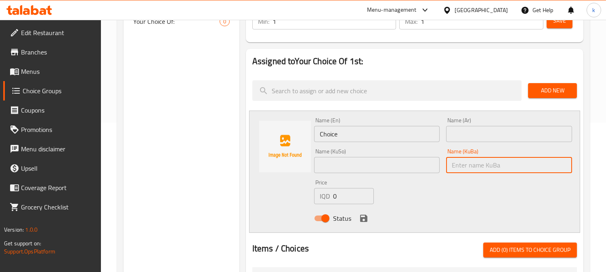
drag, startPoint x: 463, startPoint y: 171, endPoint x: 398, endPoint y: 170, distance: 64.6
click at [463, 171] on input "text" at bounding box center [509, 165] width 126 height 16
paste input "جاجیک"
type input "جاجیک"
drag, startPoint x: 392, startPoint y: 168, endPoint x: 458, endPoint y: 135, distance: 74.5
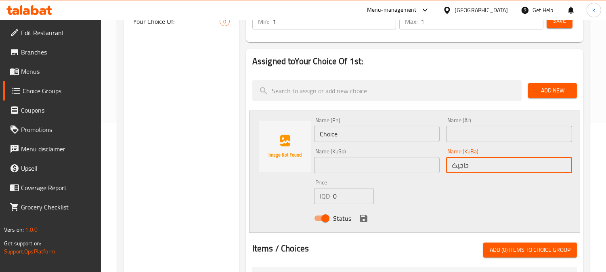
click at [392, 168] on input "text" at bounding box center [377, 165] width 126 height 16
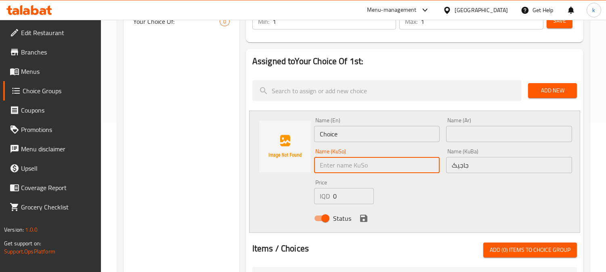
paste input "جاجیک"
type input "جاجیک"
click at [462, 130] on input "text" at bounding box center [509, 134] width 126 height 16
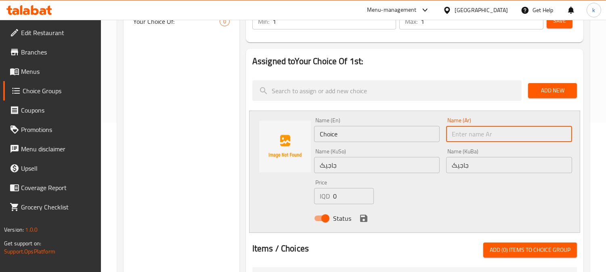
paste input "جاجيك"
type input "جاجيك"
click at [372, 163] on input "جاجیک" at bounding box center [377, 165] width 126 height 16
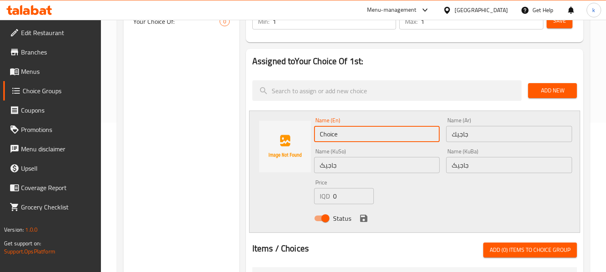
drag, startPoint x: 359, startPoint y: 134, endPoint x: 245, endPoint y: 132, distance: 115.0
click at [241, 133] on div "Your Choice Of 1st: (ID: 1040804) Your Choice Of 1st: ​ إختيارك من الأول: ​ هەڵ…" at bounding box center [412, 217] width 347 height 551
paste input "Jajic"
type input "Jajic"
click at [365, 215] on icon "save" at bounding box center [363, 218] width 7 height 7
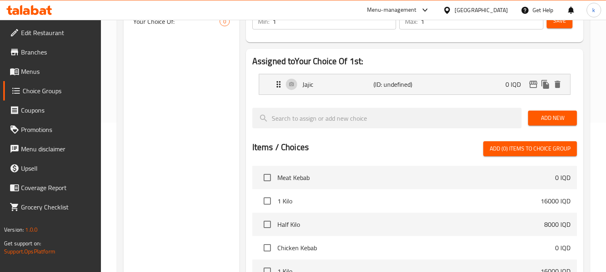
click at [553, 114] on span "Add New" at bounding box center [552, 118] width 36 height 10
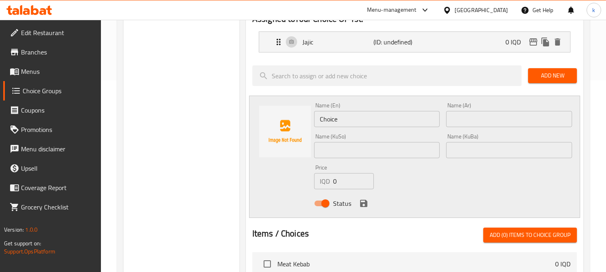
scroll to position [224, 0]
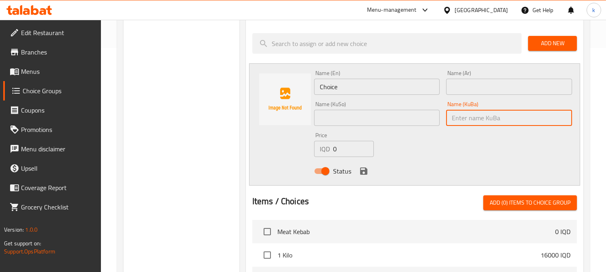
drag, startPoint x: 472, startPoint y: 120, endPoint x: 411, endPoint y: 115, distance: 61.9
click at [472, 120] on input "text" at bounding box center [509, 118] width 126 height 16
paste input "تەبوولە"
type input "تەبوولە"
drag, startPoint x: 401, startPoint y: 114, endPoint x: 470, endPoint y: 82, distance: 76.0
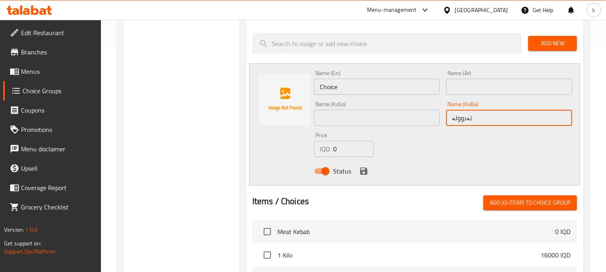
click at [401, 114] on input "text" at bounding box center [377, 118] width 126 height 16
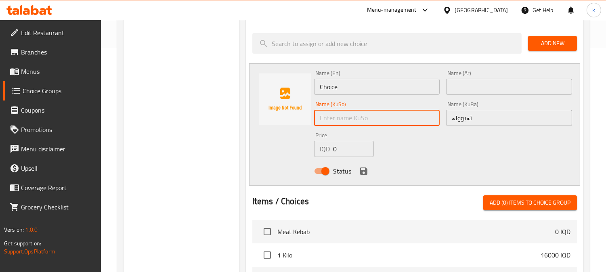
paste input "تەبوولە"
type input "تەبوولە"
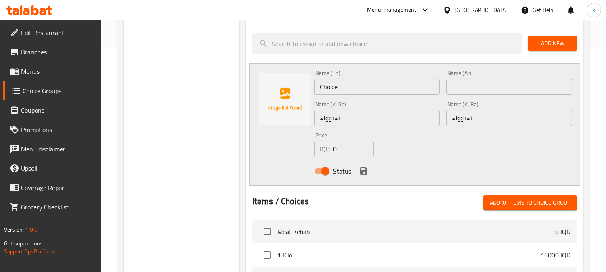
click at [478, 77] on div "Name (Ar) Name (Ar)" at bounding box center [509, 82] width 126 height 25
click at [479, 84] on input "text" at bounding box center [509, 87] width 126 height 16
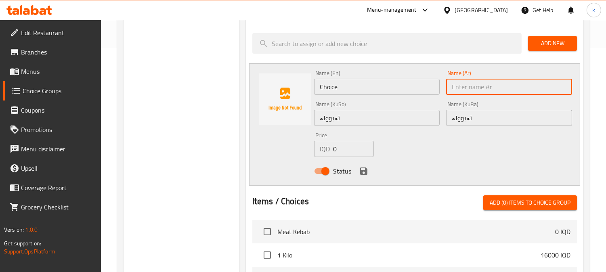
paste input "تبولة"
type input "تبولة"
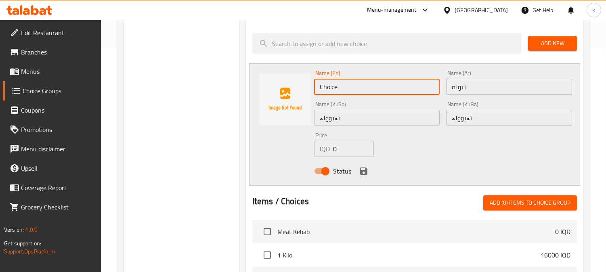
drag, startPoint x: 354, startPoint y: 87, endPoint x: 288, endPoint y: 90, distance: 66.2
click at [288, 90] on div "Name (En) Choice Name (En) Name (Ar) تبولة Name (Ar) Name (KuSo) تەبوولە Name (…" at bounding box center [414, 124] width 331 height 122
paste input "Tabbouleh"
type input "Tabbouleh"
click at [363, 168] on icon "save" at bounding box center [364, 171] width 10 height 10
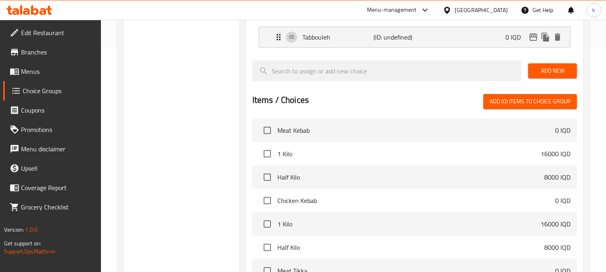
click at [550, 69] on span "Add New" at bounding box center [552, 71] width 36 height 10
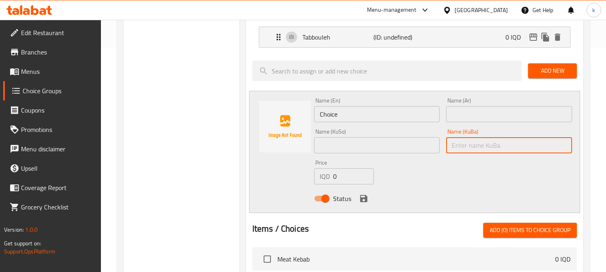
drag, startPoint x: 477, startPoint y: 148, endPoint x: 401, endPoint y: 153, distance: 75.6
click at [477, 148] on input "text" at bounding box center [509, 145] width 126 height 16
paste input "حومس بە تەحین"
type input "حومس بە تەحین"
drag, startPoint x: 387, startPoint y: 152, endPoint x: 434, endPoint y: 121, distance: 55.6
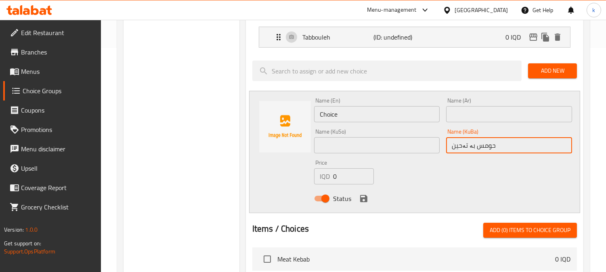
click at [387, 152] on input "text" at bounding box center [377, 145] width 126 height 16
paste input "حومس بە تەحین"
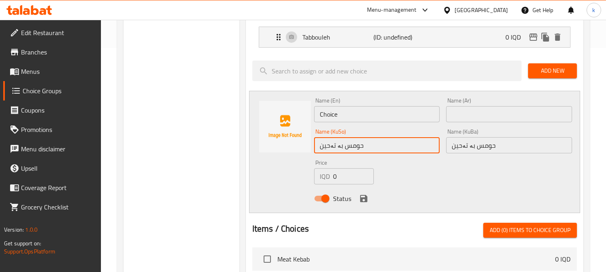
type input "حومس بە تەحین"
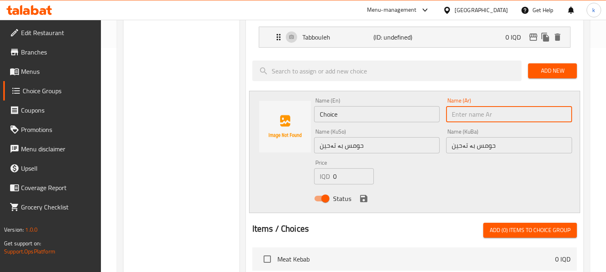
click at [457, 112] on input "text" at bounding box center [509, 114] width 126 height 16
paste input "حمص بالطحينة"
type input "حمص بالطحينة"
click at [328, 110] on input "Choice" at bounding box center [377, 114] width 126 height 16
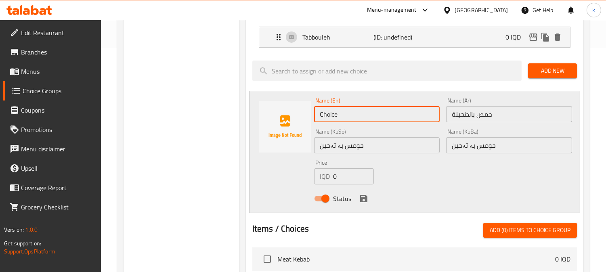
click at [328, 110] on input "Choice" at bounding box center [377, 114] width 126 height 16
paste input "Hummus With Tahini"
type input "Hummus With Tahini"
click at [360, 199] on icon "save" at bounding box center [363, 198] width 7 height 7
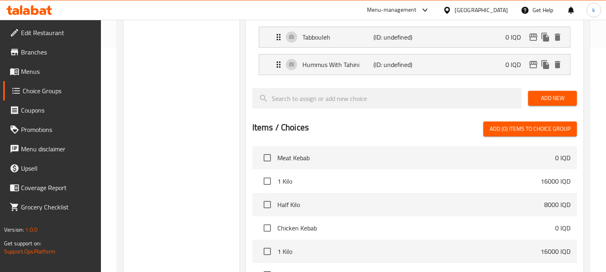
scroll to position [149, 0]
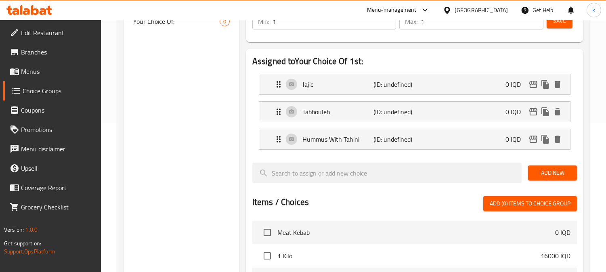
click at [554, 171] on span "Add New" at bounding box center [552, 173] width 36 height 10
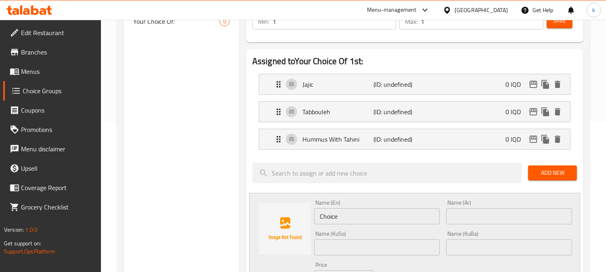
scroll to position [224, 0]
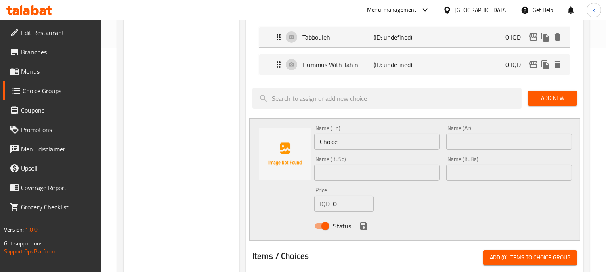
drag, startPoint x: 479, startPoint y: 166, endPoint x: 441, endPoint y: 176, distance: 39.2
click at [479, 166] on input "text" at bounding box center [509, 173] width 126 height 16
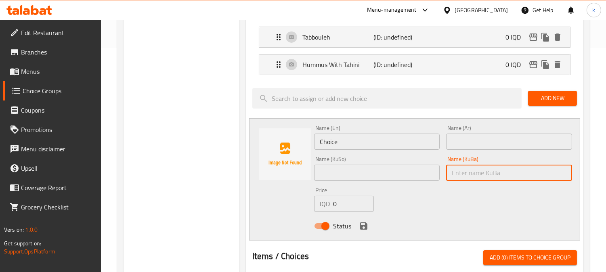
paste input "بەیروتی"
type input "بەیروتی"
drag, startPoint x: 391, startPoint y: 171, endPoint x: 414, endPoint y: 166, distance: 22.7
click at [391, 171] on input "text" at bounding box center [377, 173] width 126 height 16
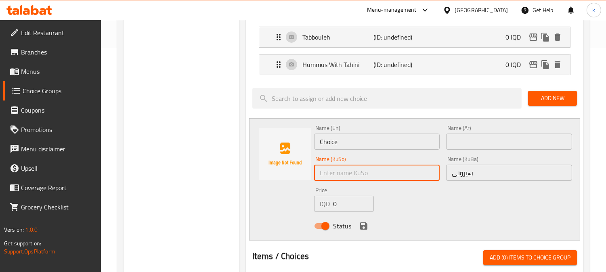
paste input "بەیروتی"
type input "بەیروتی"
click at [459, 147] on input "text" at bounding box center [509, 142] width 126 height 16
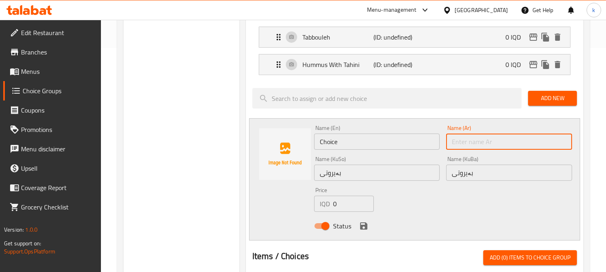
paste input "بيروتية"
type input "بيروتية"
click at [341, 142] on input "Choice" at bounding box center [377, 142] width 126 height 16
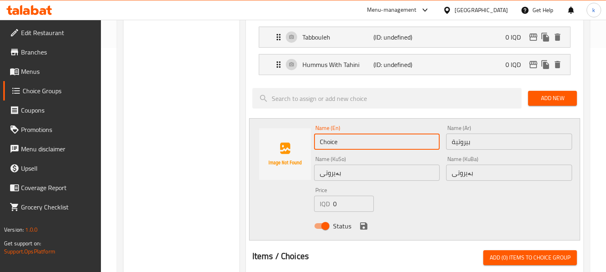
click at [341, 142] on input "Choice" at bounding box center [377, 142] width 126 height 16
paste input "Beiruti"
type input "Beiruti"
click at [361, 222] on icon "save" at bounding box center [363, 225] width 7 height 7
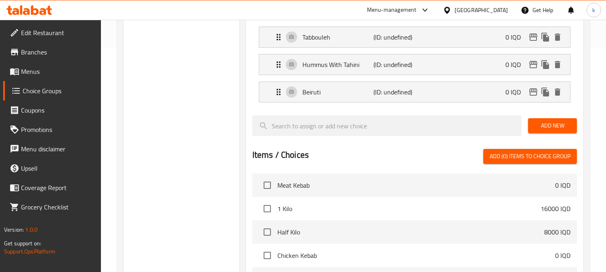
click at [538, 132] on button "Add New" at bounding box center [552, 125] width 49 height 15
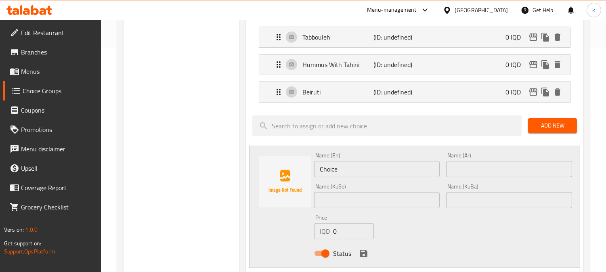
click at [481, 199] on input "text" at bounding box center [509, 200] width 126 height 16
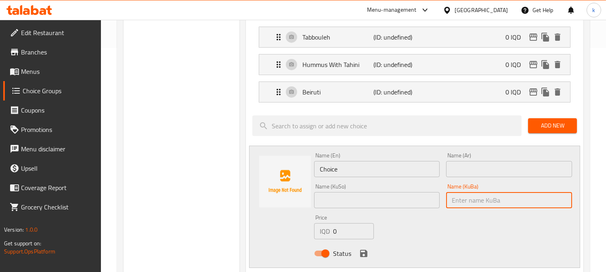
paste input "زەڵاتەی باینجان"
type input "زەڵاتەی باینجان"
drag, startPoint x: 404, startPoint y: 199, endPoint x: 416, endPoint y: 194, distance: 13.4
click at [404, 199] on input "text" at bounding box center [377, 200] width 126 height 16
paste input "زەڵاتەی باینجان"
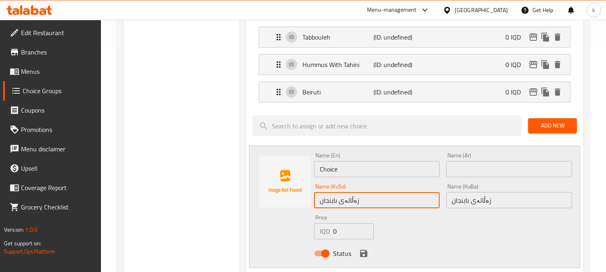
type input "زەڵاتەی باینجان"
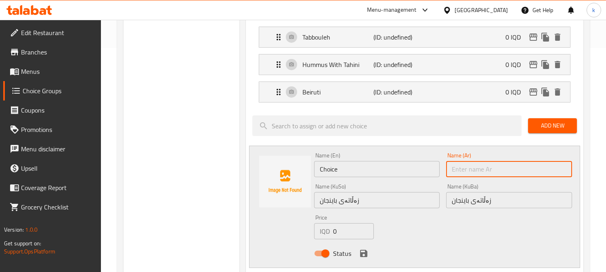
click at [467, 174] on input "text" at bounding box center [509, 169] width 126 height 16
paste input "باذنجانية"
type input "باذنجانية"
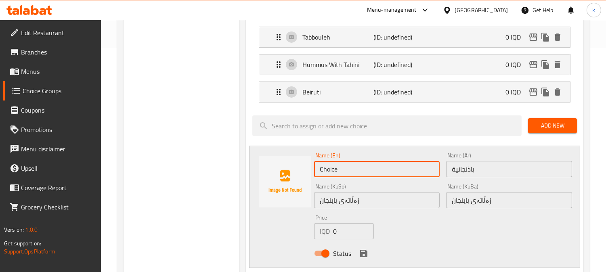
click at [362, 163] on input "Choice" at bounding box center [377, 169] width 126 height 16
paste input "Eggplant Salad"
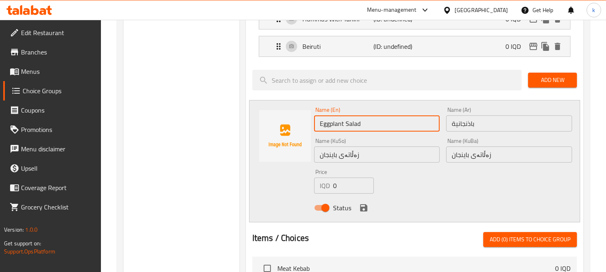
scroll to position [299, 0]
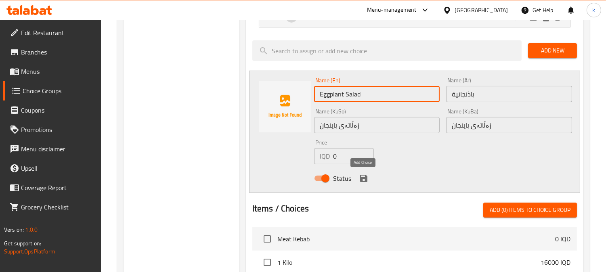
type input "Eggplant Salad"
click at [363, 174] on icon "save" at bounding box center [364, 178] width 10 height 10
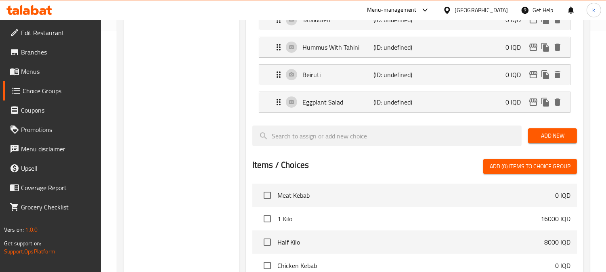
scroll to position [224, 0]
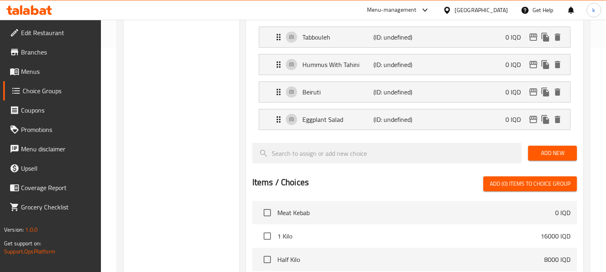
click at [542, 154] on span "Add New" at bounding box center [552, 153] width 36 height 10
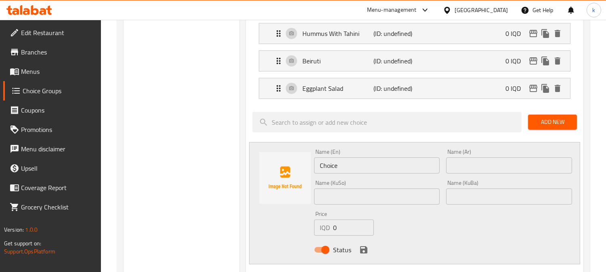
scroll to position [299, 0]
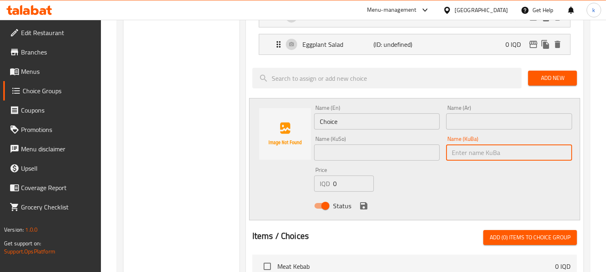
click at [473, 150] on input "text" at bounding box center [509, 152] width 126 height 16
paste input "ڕومانیە"
type input "ڕومانیە"
drag, startPoint x: 391, startPoint y: 152, endPoint x: 471, endPoint y: 130, distance: 83.3
click at [393, 153] on input "text" at bounding box center [377, 152] width 126 height 16
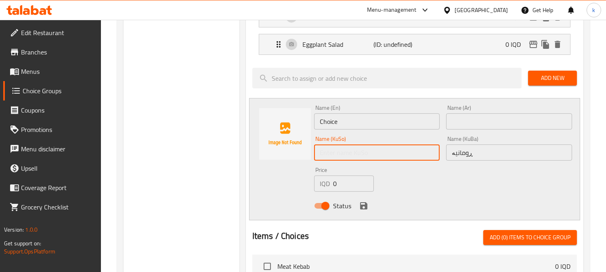
paste input "ڕومانیە"
type input "ڕومانیە"
click at [481, 124] on input "text" at bounding box center [509, 121] width 126 height 16
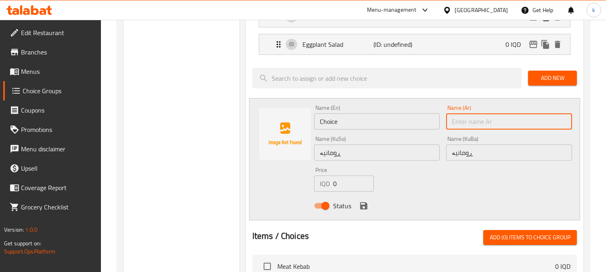
paste input "رمانية"
type input "رمانية"
click at [344, 123] on input "Choice" at bounding box center [377, 121] width 126 height 16
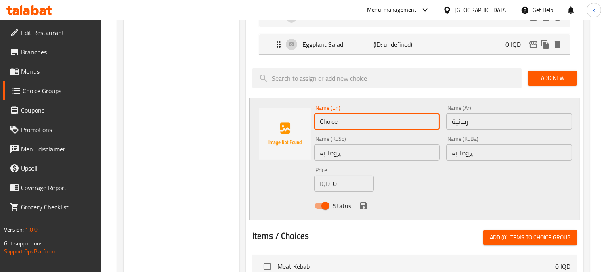
click at [344, 123] on input "Choice" at bounding box center [377, 121] width 126 height 16
paste input "Rummaniyeh"
type input "Rummaniyeh"
click at [366, 202] on icon "save" at bounding box center [364, 206] width 10 height 10
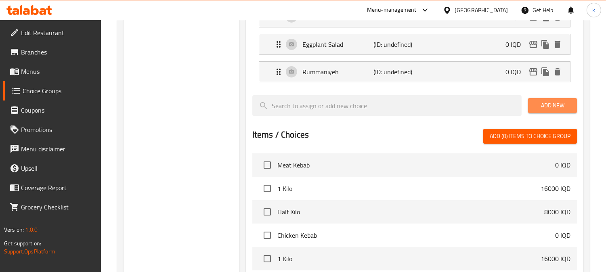
click at [550, 107] on span "Add New" at bounding box center [552, 105] width 36 height 10
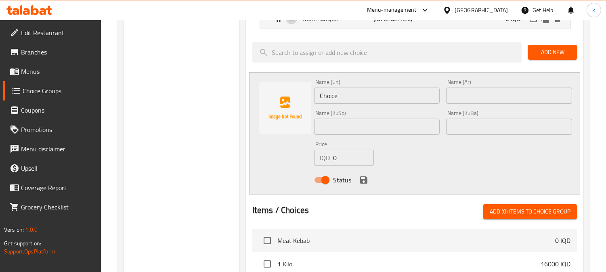
scroll to position [373, 0]
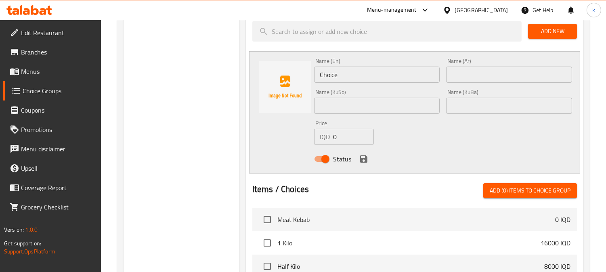
drag, startPoint x: 491, startPoint y: 107, endPoint x: 477, endPoint y: 107, distance: 14.5
click at [487, 107] on input "text" at bounding box center [509, 106] width 126 height 16
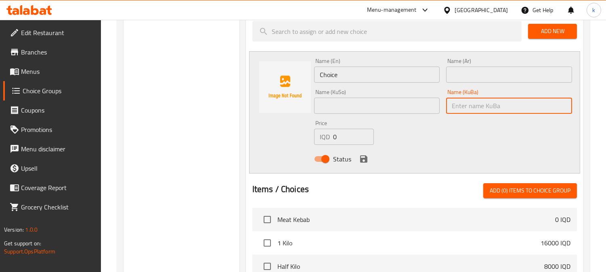
paste input "زەڵاتەی سێو"
type input "زەڵاتەی سێو"
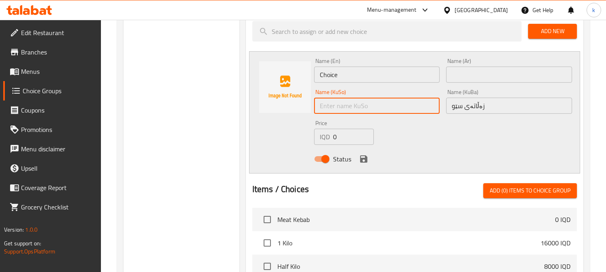
drag, startPoint x: 413, startPoint y: 102, endPoint x: 441, endPoint y: 89, distance: 30.2
click at [413, 102] on input "text" at bounding box center [377, 106] width 126 height 16
paste input "زەڵاتەی سێو"
type input "زەڵاتەی سێو"
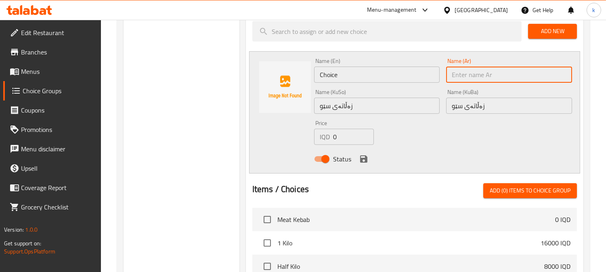
click at [465, 78] on input "text" at bounding box center [509, 75] width 126 height 16
paste input "تفاحية"
type input "تفاحية"
click at [350, 81] on input "Choice" at bounding box center [377, 75] width 126 height 16
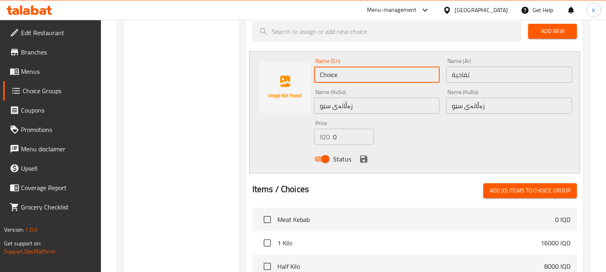
click at [350, 81] on input "Choice" at bounding box center [377, 75] width 126 height 16
paste input "Apple Salad"
type input "Apple Salad"
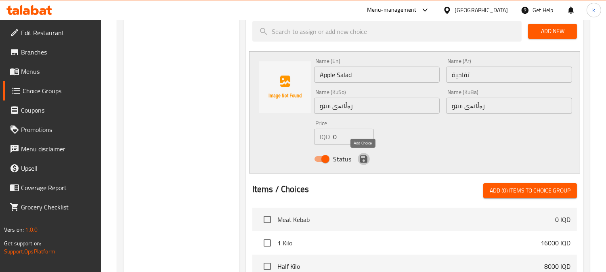
click at [360, 158] on icon "save" at bounding box center [363, 158] width 7 height 7
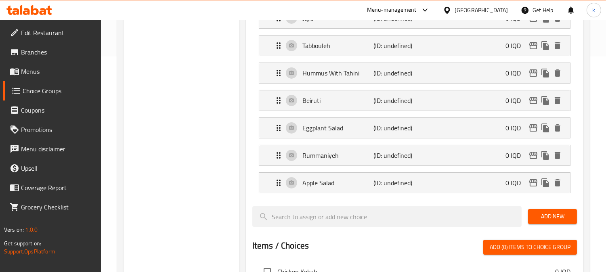
scroll to position [299, 0]
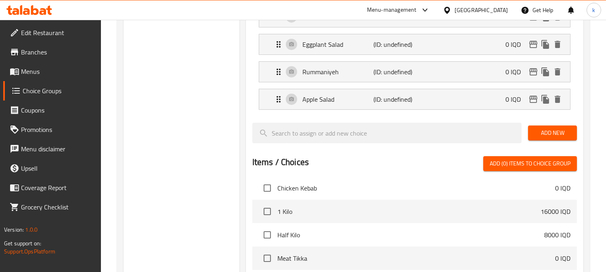
click at [554, 132] on span "Add New" at bounding box center [552, 133] width 36 height 10
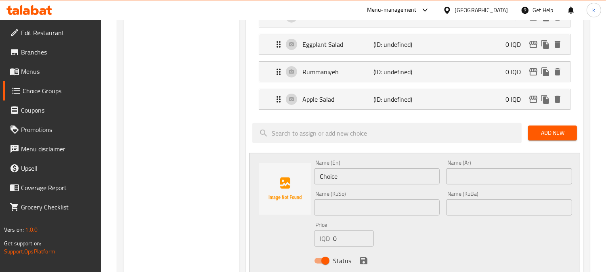
click at [340, 178] on input "Choice" at bounding box center [377, 176] width 126 height 16
paste input "sabakati"
click at [323, 180] on input "sabakati" at bounding box center [377, 176] width 126 height 16
type input "Sabkati"
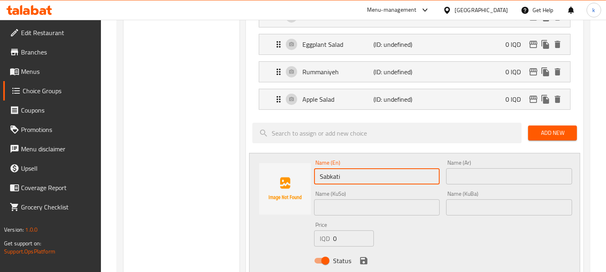
click at [487, 173] on input "text" at bounding box center [509, 176] width 126 height 16
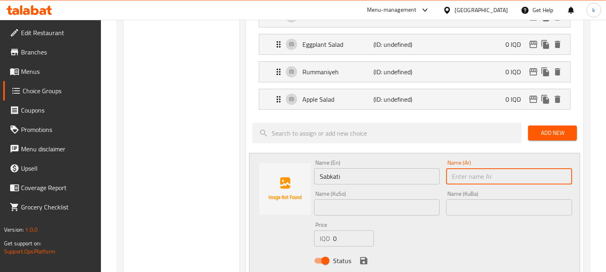
paste input "سبكاتي"
type input "سبكاتي"
click at [492, 208] on input "text" at bounding box center [509, 207] width 126 height 16
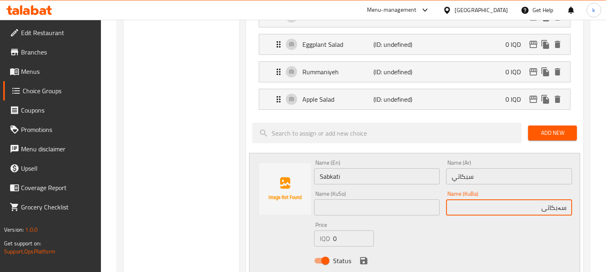
click at [492, 208] on input "سەبکاتی" at bounding box center [509, 207] width 126 height 16
type input "سەبکاتی"
click at [327, 208] on input "text" at bounding box center [377, 207] width 126 height 16
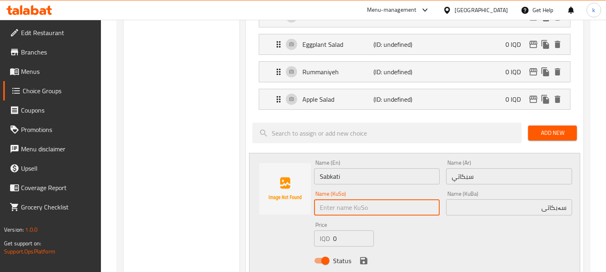
paste input "سەبکاتی"
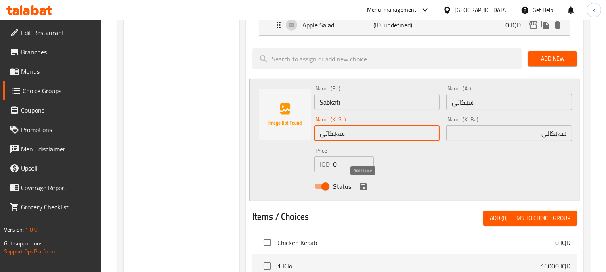
type input "سەبکاتی"
click at [361, 186] on icon "save" at bounding box center [363, 186] width 7 height 7
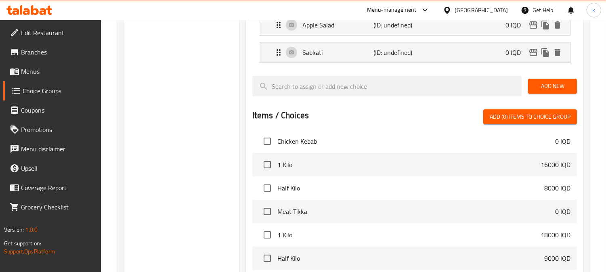
click at [543, 83] on span "Add New" at bounding box center [552, 86] width 36 height 10
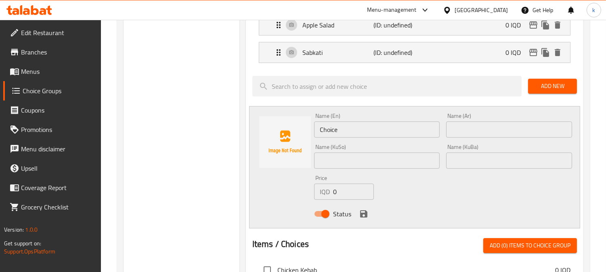
drag, startPoint x: 473, startPoint y: 167, endPoint x: 439, endPoint y: 164, distance: 34.0
click at [473, 167] on input "text" at bounding box center [509, 161] width 126 height 16
paste input "مەعکەرۆنی"
type input "مەعکەرۆنی"
drag, startPoint x: 419, startPoint y: 164, endPoint x: 472, endPoint y: 138, distance: 59.4
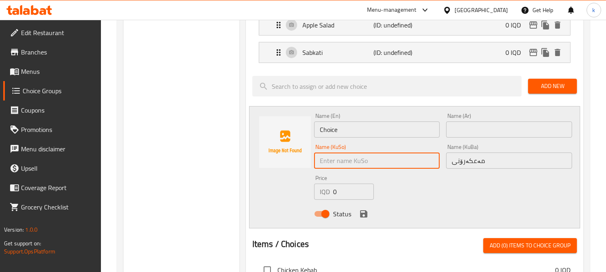
click at [419, 164] on input "text" at bounding box center [377, 161] width 126 height 16
paste input "مەعکەرۆنی"
type input "مەعکەرۆنی"
click at [485, 126] on input "text" at bounding box center [509, 129] width 126 height 16
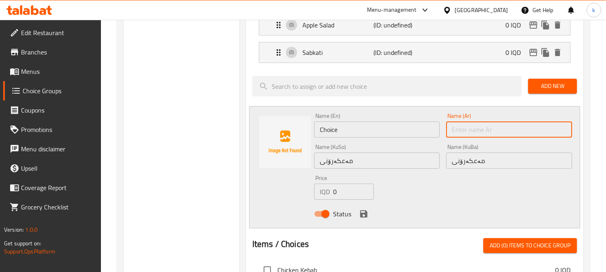
paste input "معكرونة"
type input "معكرونة"
click at [350, 134] on input "Choice" at bounding box center [377, 129] width 126 height 16
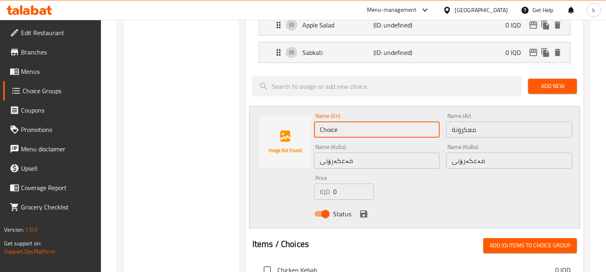
click at [350, 134] on input "Choice" at bounding box center [377, 129] width 126 height 16
paste input "Macarons"
type input "Macarons"
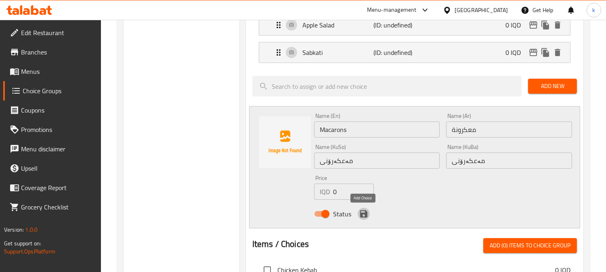
click at [364, 219] on icon "save" at bounding box center [364, 214] width 10 height 10
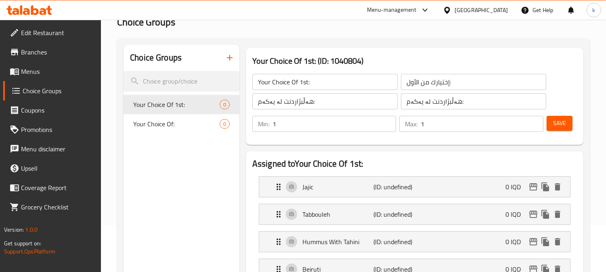
scroll to position [0, 0]
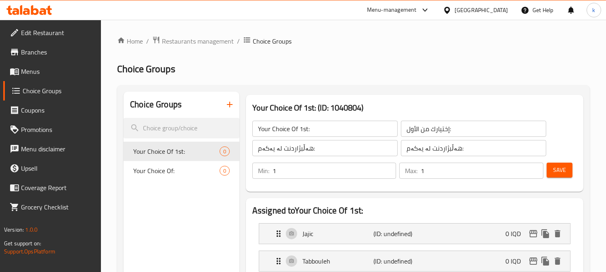
click at [566, 167] on button "Save" at bounding box center [559, 170] width 26 height 15
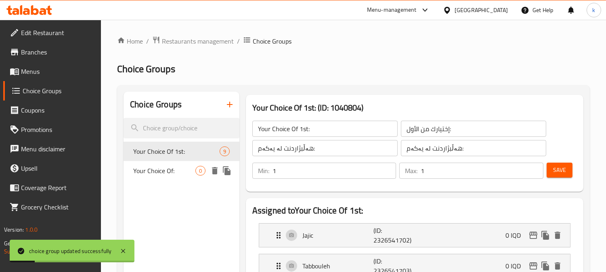
click at [178, 172] on span "Your Choice Of:" at bounding box center [164, 171] width 62 height 10
type input "Your Choice Of:"
type input "إختيارك من:"
type input "هەڵبژاردنت لە:"
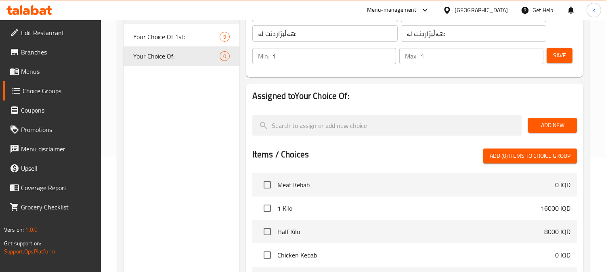
scroll to position [40, 0]
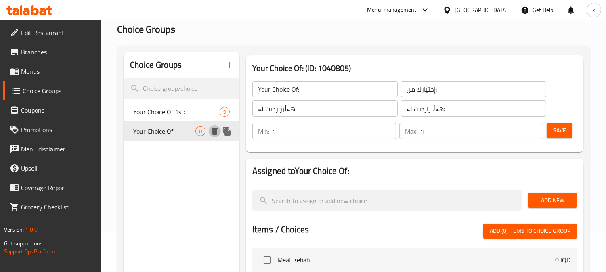
click at [218, 130] on icon "delete" at bounding box center [215, 131] width 10 height 10
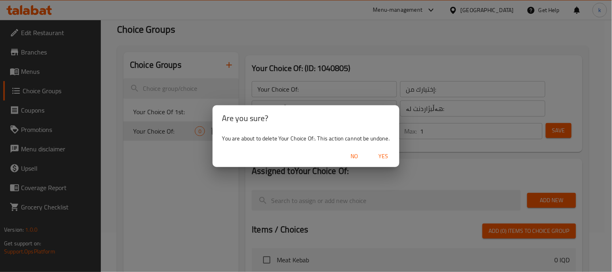
click at [384, 159] on span "Yes" at bounding box center [383, 156] width 19 height 10
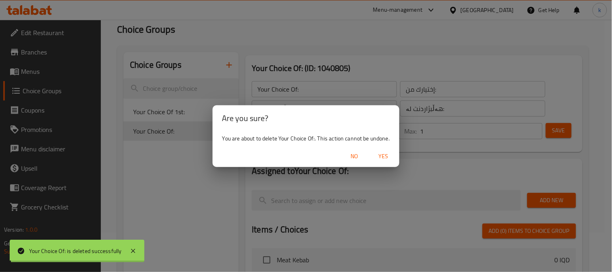
type input "Your Choice Of 1st:"
type input "إختيارك من الأول:"
type input "هەڵبژاردنت لە یەکەم:"
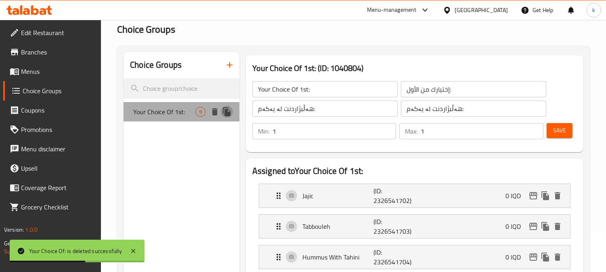
click at [227, 112] on icon "duplicate" at bounding box center [227, 111] width 8 height 9
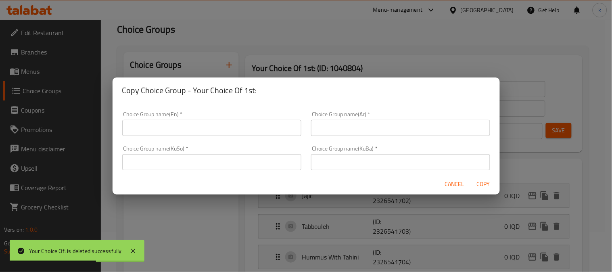
click at [173, 135] on input "text" at bounding box center [211, 128] width 179 height 16
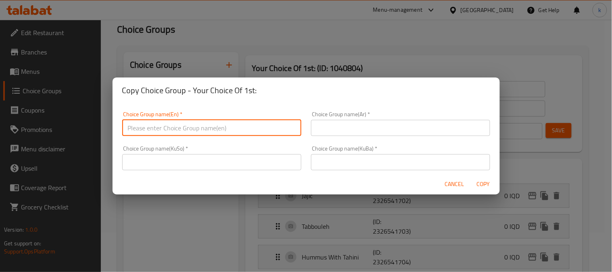
click at [449, 182] on span "Cancel" at bounding box center [454, 184] width 19 height 10
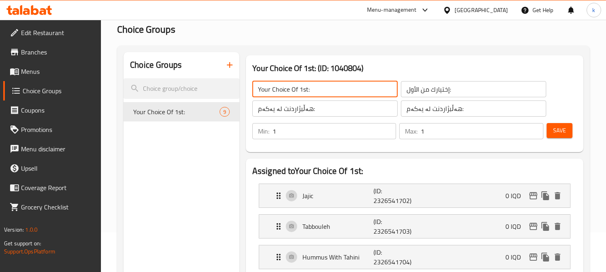
click at [277, 91] on input "Your Choice Of 1st:" at bounding box center [324, 89] width 145 height 16
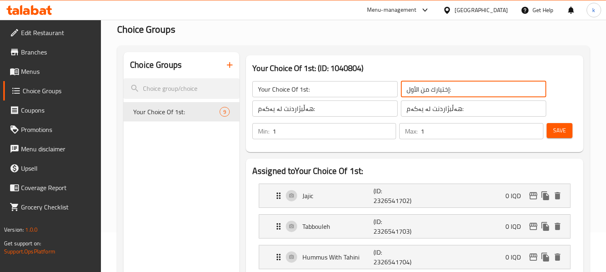
click at [440, 91] on input "إختيارك من الأول:" at bounding box center [473, 89] width 145 height 16
click at [425, 111] on input "هەڵبژاردنت لە یەکەم:" at bounding box center [473, 108] width 145 height 16
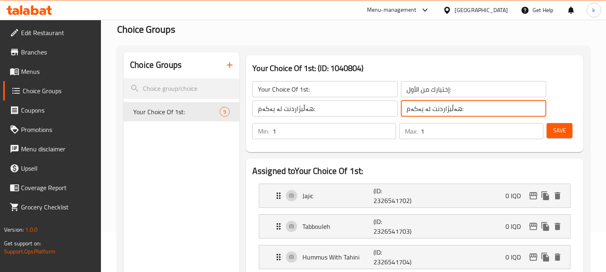
click at [425, 111] on input "هەڵبژاردنت لە یەکەم:" at bounding box center [473, 108] width 145 height 16
click at [227, 112] on icon "duplicate" at bounding box center [227, 111] width 8 height 9
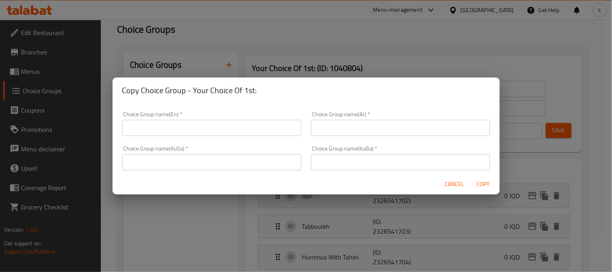
click at [365, 159] on input "text" at bounding box center [400, 162] width 179 height 16
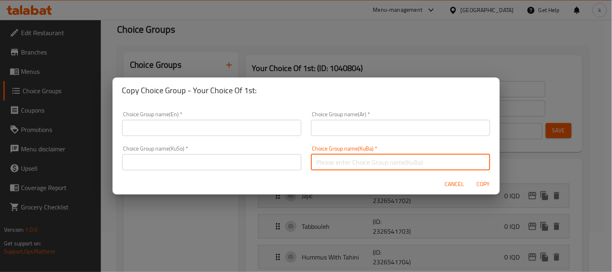
paste input "هەڵبژاردنت لە یەکەم:"
type input "هەڵبژاردنت لە یەکەم:"
click at [391, 130] on input "text" at bounding box center [400, 128] width 179 height 16
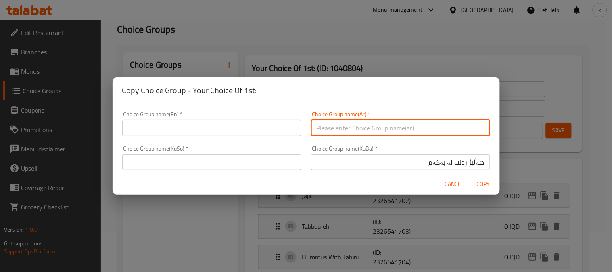
paste input "إختيارك من الأول:"
type input "إختيارك من الأول:"
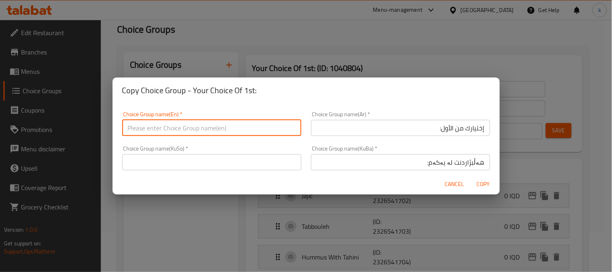
click at [204, 131] on input "text" at bounding box center [211, 128] width 179 height 16
paste input "Your Choice Of 1st:"
type input "Your Choice Of 1st:"
click at [435, 161] on input "هەڵبژاردنت لە یەکەم:" at bounding box center [400, 162] width 179 height 16
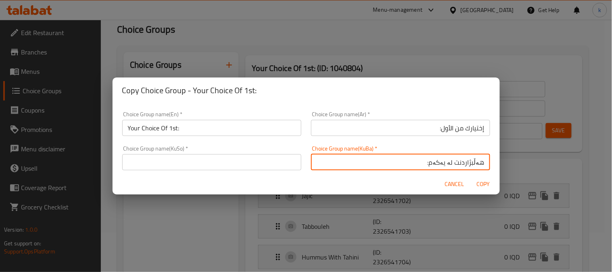
click at [435, 161] on input "هەڵبژاردنت لە یەکەم:" at bounding box center [400, 162] width 179 height 16
paste input "دوو"
type input "هەڵبژاردنت لە دووەم:"
click at [440, 126] on input "إختيارك من الأول:" at bounding box center [400, 128] width 179 height 16
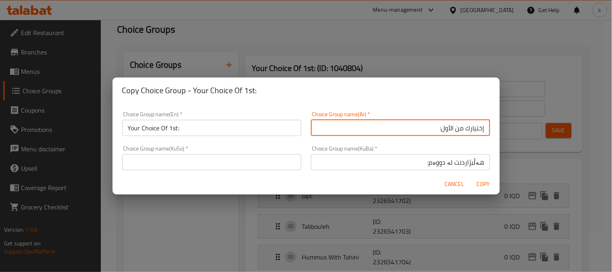
click at [440, 126] on input "إختيارك من الأول:" at bounding box center [400, 128] width 179 height 16
paste input "اني"
type input "إختيارك من الثاني:"
click at [172, 131] on input "Your Choice Of 1st:" at bounding box center [211, 128] width 179 height 16
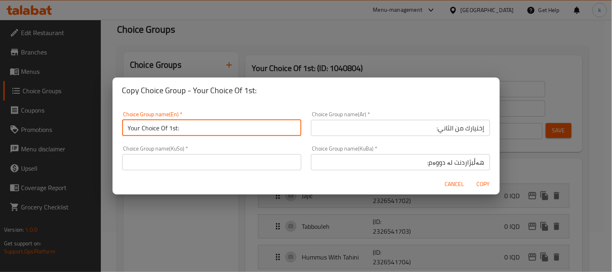
click at [172, 131] on input "Your Choice Of 1st:" at bounding box center [211, 128] width 179 height 16
paste input "2nd"
type input "Your Choice Of 2nd :"
click at [458, 167] on input "هەڵبژاردنت لە دووەم:" at bounding box center [400, 162] width 179 height 16
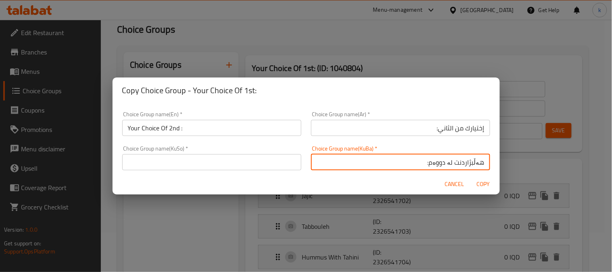
click at [458, 167] on input "هەڵبژاردنت لە دووەم:" at bounding box center [400, 162] width 179 height 16
click at [245, 162] on input "text" at bounding box center [211, 162] width 179 height 16
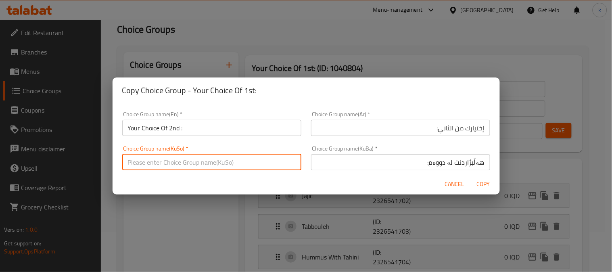
paste input "هەڵبژاردنت لە دووەم:"
type input "هەڵبژاردنت لە دووەم:"
click at [487, 180] on span "Copy" at bounding box center [483, 184] width 19 height 10
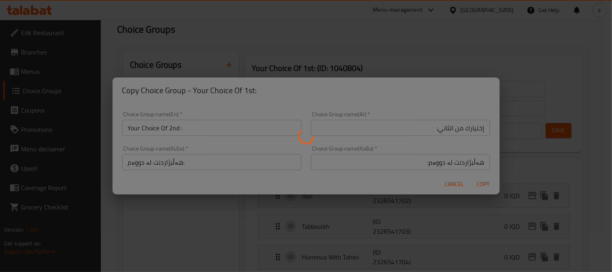
type input "Your Choice Of 2nd :"
type input "إختيارك من الثاني:"
type input "هەڵبژاردنت لە دووەم:"
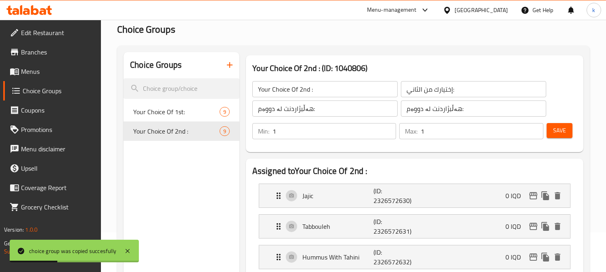
click at [300, 93] on input "Your Choice Of 2nd :" at bounding box center [324, 89] width 145 height 16
click at [410, 93] on input "إختيارك من الثاني:" at bounding box center [473, 89] width 145 height 16
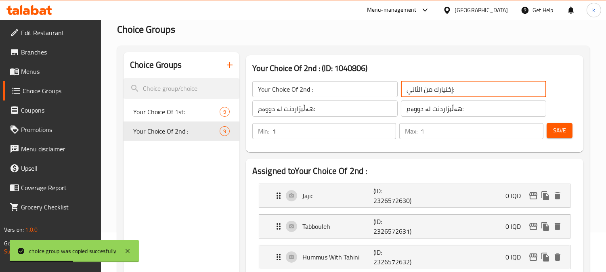
click at [410, 93] on input "إختيارك من الثاني:" at bounding box center [473, 89] width 145 height 16
click at [426, 106] on input "هەڵبژاردنت لە دووەم:" at bounding box center [473, 108] width 145 height 16
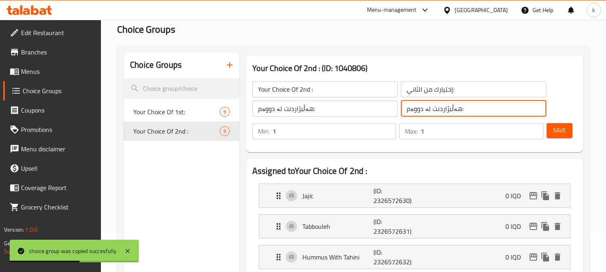
click at [426, 106] on input "هەڵبژاردنت لە دووەم:" at bounding box center [473, 108] width 145 height 16
click at [228, 132] on icon "duplicate" at bounding box center [227, 131] width 8 height 9
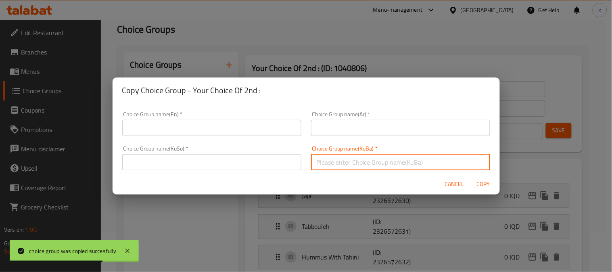
click at [373, 162] on input "text" at bounding box center [400, 162] width 179 height 16
paste input "هەڵبژاردنت لە دووەم:"
type input "هەڵبژاردنت لە دووەم:"
click at [370, 130] on input "text" at bounding box center [400, 128] width 179 height 16
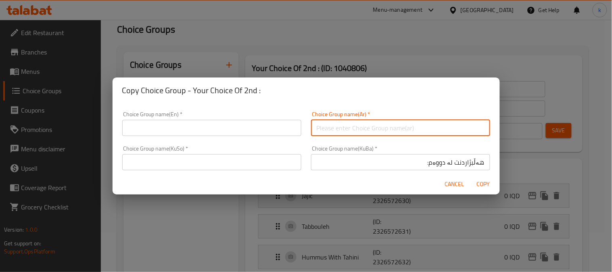
paste input "إختيارك من الثاني:"
type input "إختيارك من الثاني:"
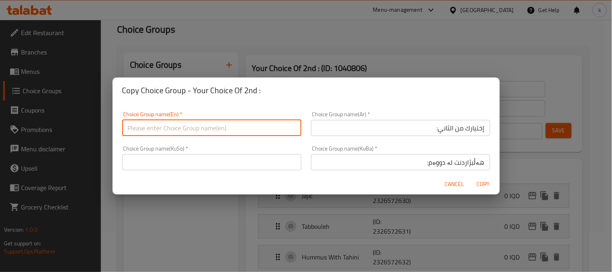
click at [211, 127] on input "text" at bounding box center [211, 128] width 179 height 16
paste input "Your Choice Of 2nd :"
click at [176, 130] on input "Your Choice Of 2nd :" at bounding box center [211, 128] width 179 height 16
paste input "3r"
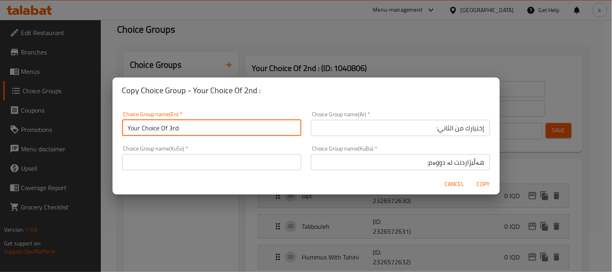
type input "Your Choice Of 3rd:"
click at [441, 130] on input "إختيارك من الثاني:" at bounding box center [400, 128] width 179 height 16
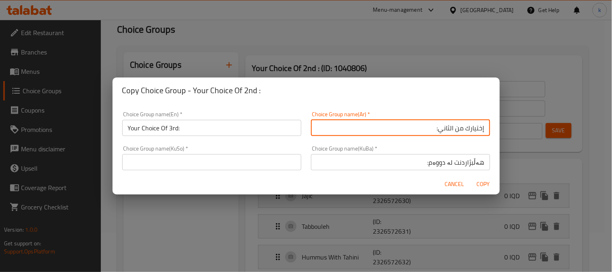
click at [441, 130] on input "إختيارك من الثاني:" at bounding box center [400, 128] width 179 height 16
paste input "ث"
type input "إختيارك من الثالث:"
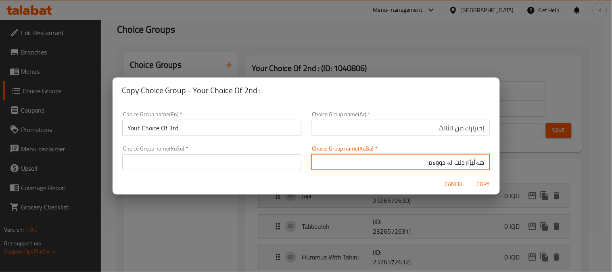
click at [433, 159] on input "هەڵبژاردنت لە دووەم:" at bounding box center [400, 162] width 179 height 16
paste input "ێی"
click at [445, 162] on input "هەڵبژاردنت لە سێیەم:" at bounding box center [400, 162] width 179 height 16
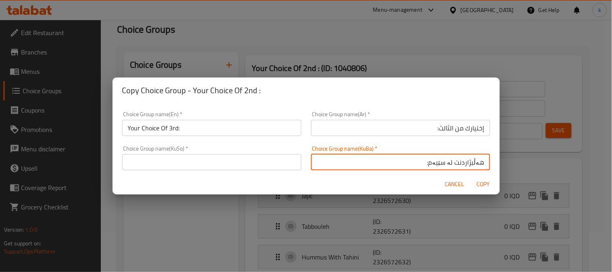
click at [445, 162] on input "هەڵبژاردنت لە سێیەم:" at bounding box center [400, 162] width 179 height 16
type input "هەڵبژاردنت لە سێیەم:"
click at [198, 161] on input "text" at bounding box center [211, 162] width 179 height 16
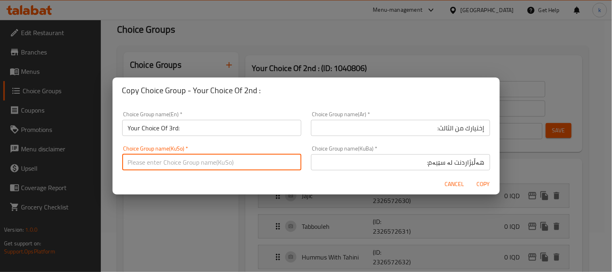
paste input "هەڵبژاردنت لە سێیەم:"
type input "هەڵبژاردنت لە سێیەم:"
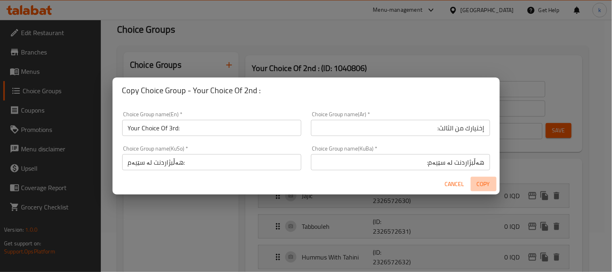
click at [487, 182] on span "Copy" at bounding box center [483, 184] width 19 height 10
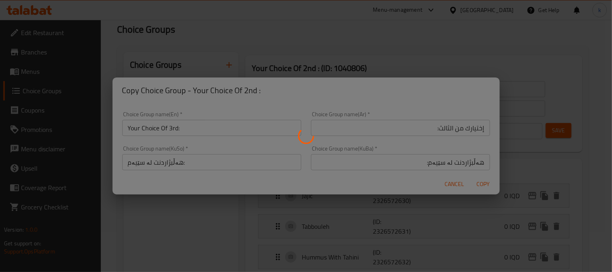
type input "Your Choice Of 3rd:"
type input "إختيارك من الثالث:"
type input "هەڵبژاردنت لە سێیەم:"
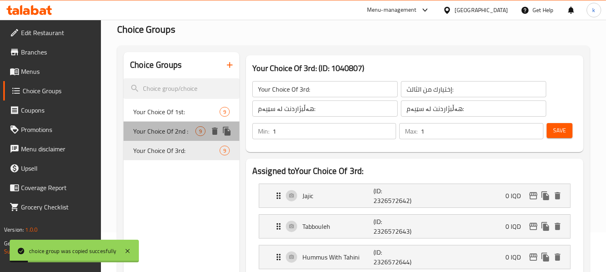
click at [196, 138] on div "Your Choice Of 2nd : 9" at bounding box center [181, 130] width 116 height 19
type input "Your Choice Of 2nd :"
type input "إختيارك من الثاني:"
type input "هەڵبژاردنت لە دووەم:"
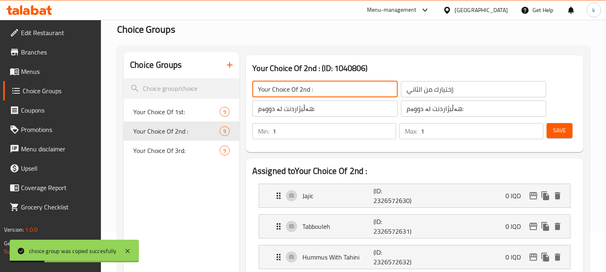
drag, startPoint x: 309, startPoint y: 91, endPoint x: 330, endPoint y: 109, distance: 27.4
click at [309, 91] on input "Your Choice Of 2nd :" at bounding box center [324, 89] width 145 height 16
click at [575, 125] on div "Min: 1 ​ Max: 1 ​ Save" at bounding box center [412, 131] width 331 height 26
click at [565, 130] on span "Save" at bounding box center [559, 130] width 13 height 10
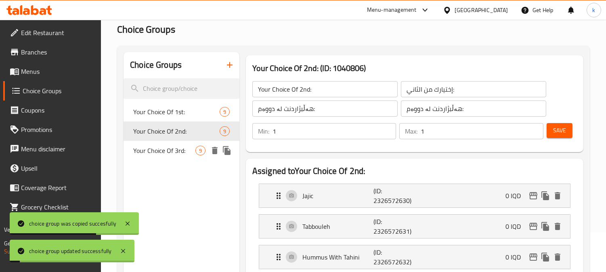
click at [174, 148] on span "Your Choice Of 3rd:" at bounding box center [164, 151] width 62 height 10
type input "Your Choice Of 3rd:"
type input "إختيارك من الثالث:"
type input "هەڵبژاردنت لە سێیەم:"
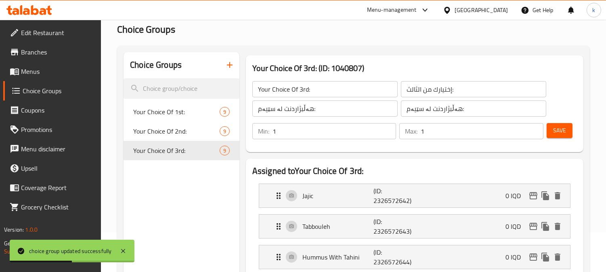
click at [274, 96] on input "Your Choice Of 3rd:" at bounding box center [324, 89] width 145 height 16
click at [411, 94] on input "إختيارك من الثالث:" at bounding box center [473, 89] width 145 height 16
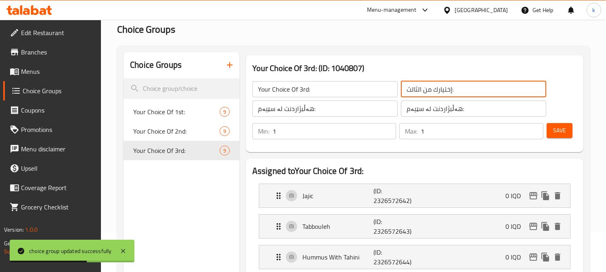
click at [411, 94] on input "إختيارك من الثالث:" at bounding box center [473, 89] width 145 height 16
click at [427, 113] on input "هەڵبژاردنت لە سێیەم:" at bounding box center [473, 108] width 145 height 16
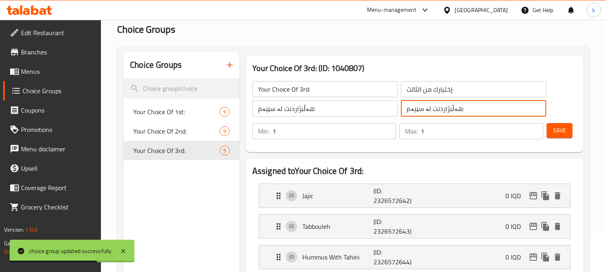
click at [427, 113] on input "هەڵبژاردنت لە سێیەم:" at bounding box center [473, 108] width 145 height 16
click at [225, 149] on icon "duplicate" at bounding box center [227, 150] width 8 height 9
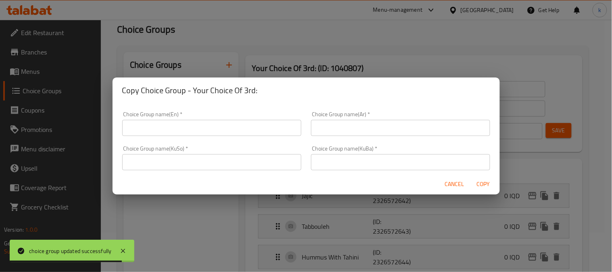
click at [378, 159] on input "text" at bounding box center [400, 162] width 179 height 16
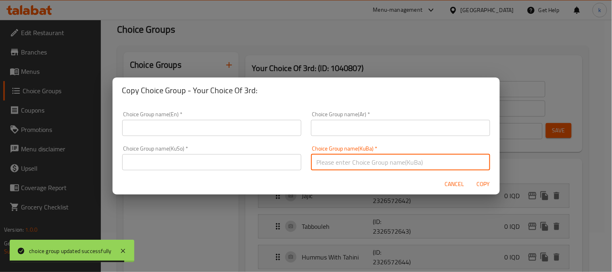
paste input "هەڵبژاردنت لە سێیەم:"
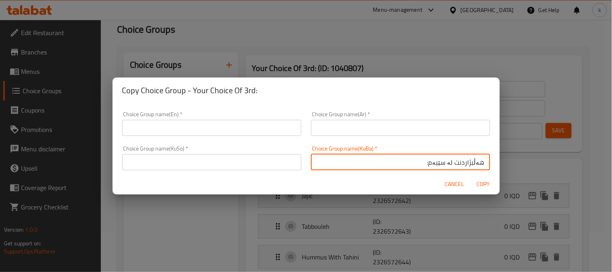
type input "هەڵبژاردنت لە سێیەم:"
click at [340, 134] on input "text" at bounding box center [400, 128] width 179 height 16
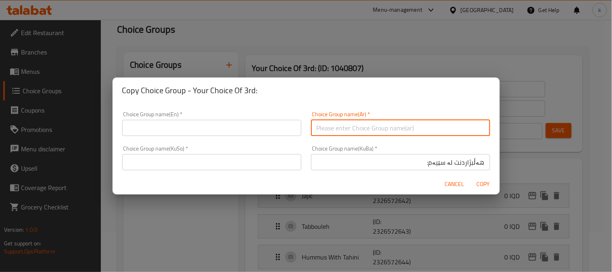
paste input "إختيارك من الثالث:"
type input "إختيارك من الثالث:"
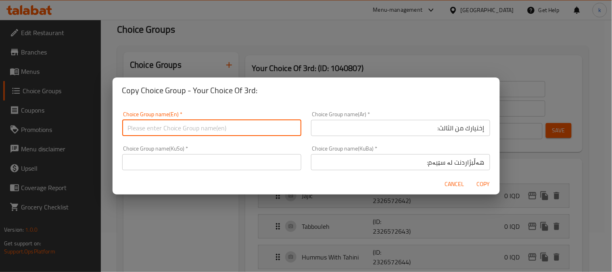
click at [209, 127] on input "text" at bounding box center [211, 128] width 179 height 16
paste input "Your Choice Of 3rd:"
type input "Your Choice Of 3rd:"
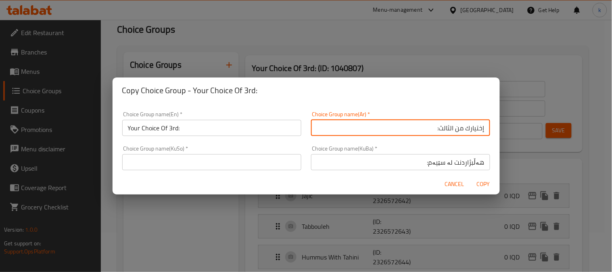
drag, startPoint x: 442, startPoint y: 128, endPoint x: 435, endPoint y: 128, distance: 7.7
click at [435, 128] on input "إختيارك من الثالث:" at bounding box center [400, 128] width 179 height 16
paste input "رابعا"
type input "إختيارك من الرابعا:"
click at [435, 164] on input "هەڵبژاردنت لە سێیەم:" at bounding box center [400, 162] width 179 height 16
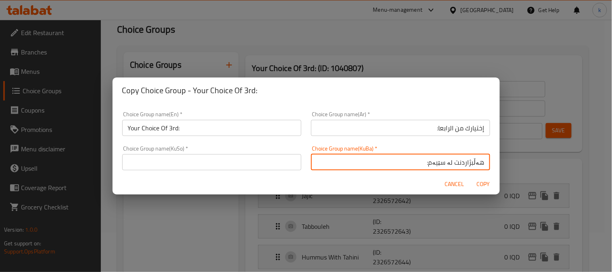
click at [435, 164] on input "هەڵبژاردنت لە سێیەم:" at bounding box center [400, 162] width 179 height 16
paste input "چوار"
type input "هەڵبژاردنت لە چوارەم:"
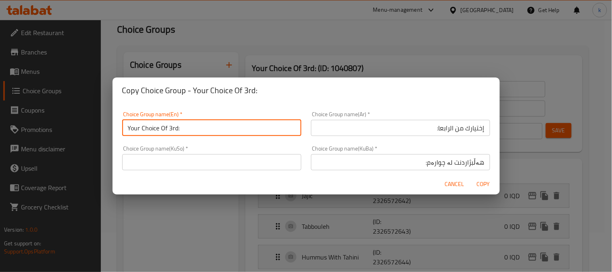
click at [173, 128] on input "Your Choice Of 3rd:" at bounding box center [211, 128] width 179 height 16
type input "Your Choice Of 4th:"
click at [461, 164] on input "هەڵبژاردنت لە چوارەم:" at bounding box center [400, 162] width 179 height 16
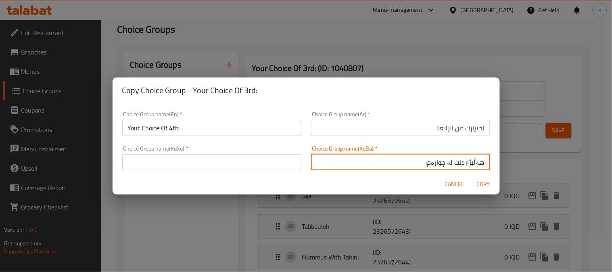
click at [461, 164] on input "هەڵبژاردنت لە چوارەم:" at bounding box center [400, 162] width 179 height 16
click at [201, 164] on input "text" at bounding box center [211, 162] width 179 height 16
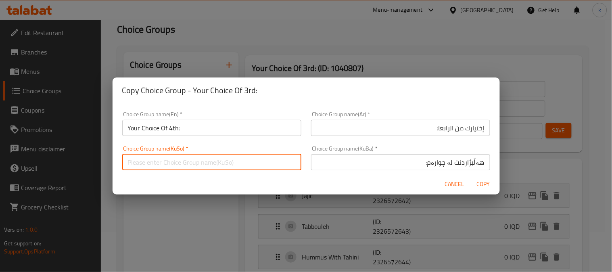
paste input "هەڵبژاردنت لە چوارەم:"
type input "هەڵبژاردنت لە چوارەم:"
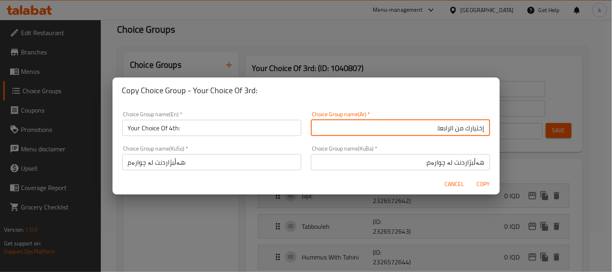
click at [437, 131] on input "إختيارك من الرابعا:" at bounding box center [400, 128] width 179 height 16
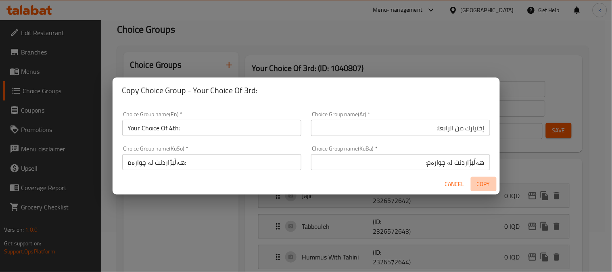
click at [485, 182] on span "Copy" at bounding box center [483, 184] width 19 height 10
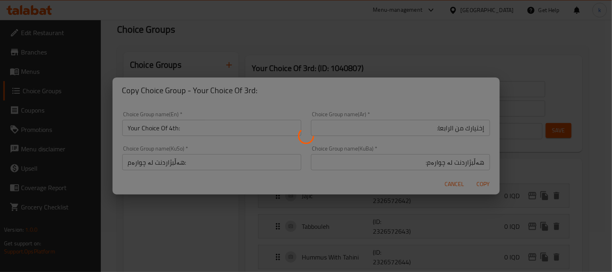
type input "Your Choice Of 4th:"
type input "إختيارك من الرابعا:"
type input "هەڵبژاردنت لە چوارەم:"
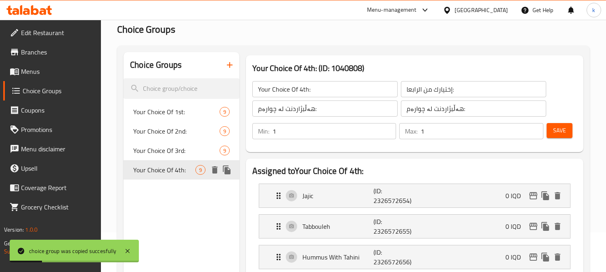
click at [232, 171] on button "duplicate" at bounding box center [227, 170] width 12 height 12
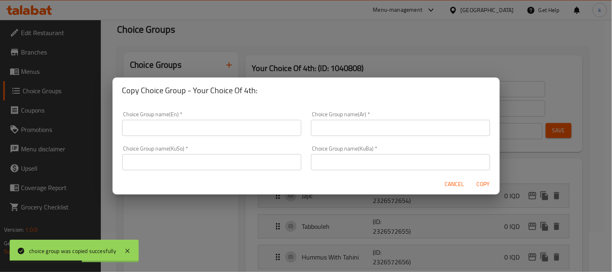
click at [453, 185] on span "Cancel" at bounding box center [454, 184] width 19 height 10
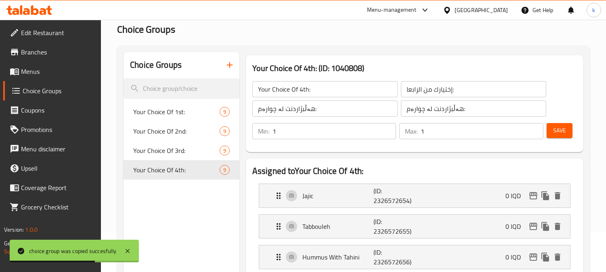
click at [288, 91] on input "Your Choice Of 4th:" at bounding box center [324, 89] width 145 height 16
click at [437, 88] on input "إختيارك من الرابعا:" at bounding box center [473, 89] width 145 height 16
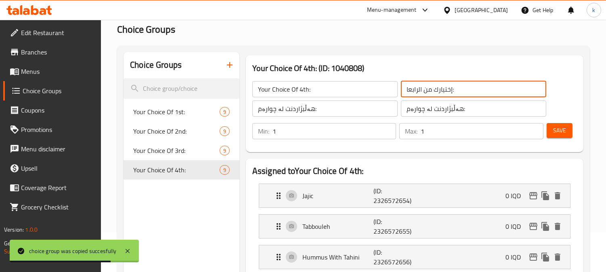
click at [437, 88] on input "إختيارك من الرابعا:" at bounding box center [473, 89] width 145 height 16
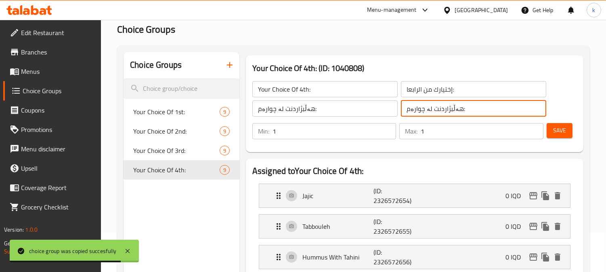
click at [440, 111] on input "هەڵبژاردنت لە چوارەم:" at bounding box center [473, 108] width 145 height 16
click at [227, 171] on icon "duplicate" at bounding box center [227, 169] width 8 height 9
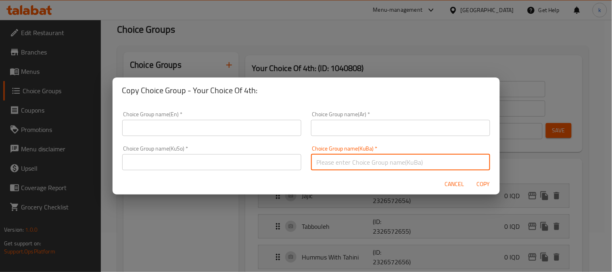
click at [401, 160] on input "text" at bounding box center [400, 162] width 179 height 16
paste input "هەڵبژاردنت لە چوارەم:"
type input "هەڵبژاردنت لە چوارەم:"
click at [382, 131] on input "text" at bounding box center [400, 128] width 179 height 16
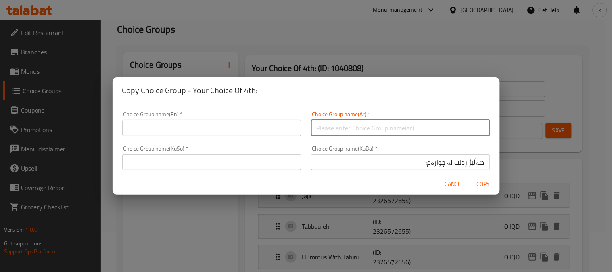
paste input "إختيارك من الرابعا:"
type input "إختيارك من الرابعا:"
click at [214, 128] on input "text" at bounding box center [211, 128] width 179 height 16
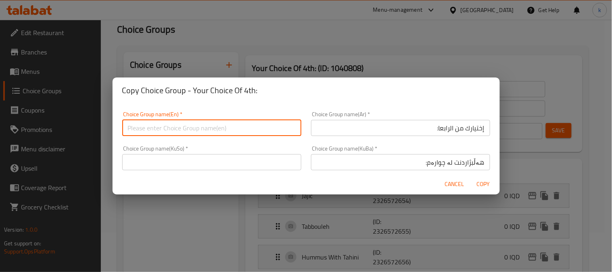
paste input "Your Choice Of 4th:"
type input "Your Choice Of 4th:"
click at [438, 128] on input "إختيارك من الرابعا:" at bounding box center [400, 128] width 179 height 16
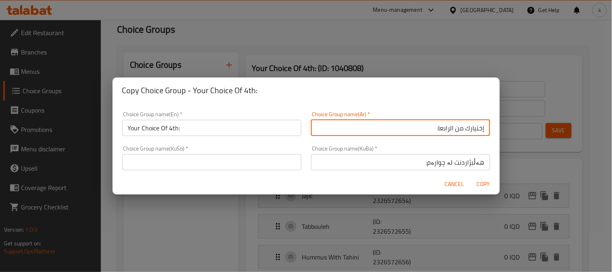
click at [438, 128] on input "إختيارك من الرابعا:" at bounding box center [400, 128] width 179 height 16
paste input "امس"
type input "إختيارك من الخامس:"
click at [437, 164] on input "هەڵبژاردنت لە چوارەم:" at bounding box center [400, 162] width 179 height 16
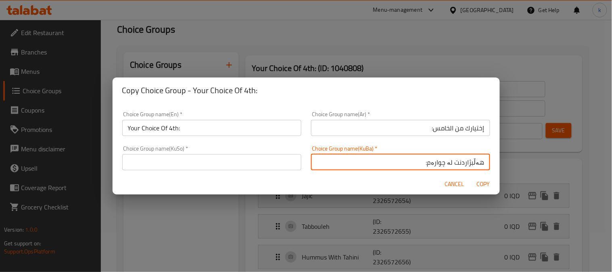
click at [437, 164] on input "هەڵبژاردنت لە چوارەم:" at bounding box center [400, 162] width 179 height 16
paste input "پێنج"
click at [437, 160] on input "هەڵبژاردنت لە پێنجەم:" at bounding box center [400, 162] width 179 height 16
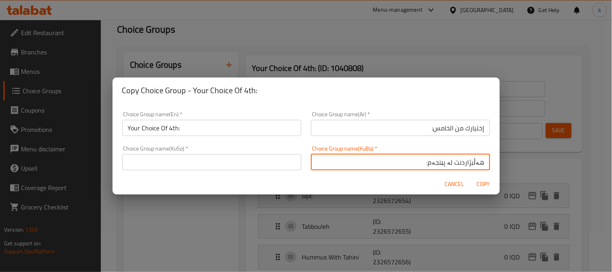
type input "هەڵبژاردنت لە پێنجەم:"
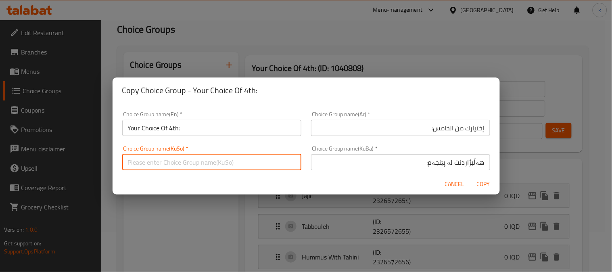
click at [197, 157] on input "text" at bounding box center [211, 162] width 179 height 16
paste input "هەڵبژاردنت لە پێنجەم:"
type input "هەڵبژاردنت لە پێنجەم:"
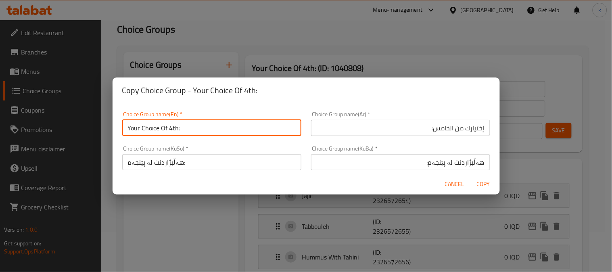
click at [171, 128] on input "Your Choice Of 4th:" at bounding box center [211, 128] width 179 height 16
type input "Your Choice Of 5th:"
click at [479, 179] on span "Copy" at bounding box center [483, 184] width 19 height 10
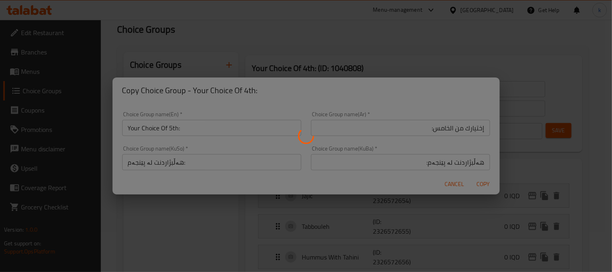
type input "Your Choice Of 5th:"
type input "إختيارك من الخامس:"
type input "هەڵبژاردنت لە پێنجەم:"
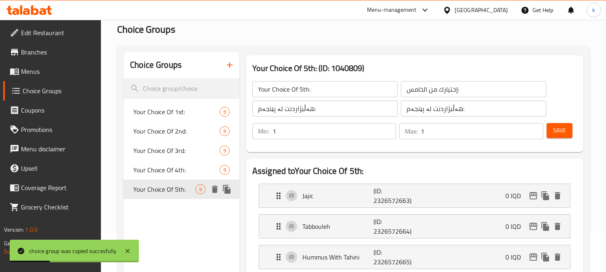
click at [228, 190] on icon "duplicate" at bounding box center [227, 189] width 8 height 9
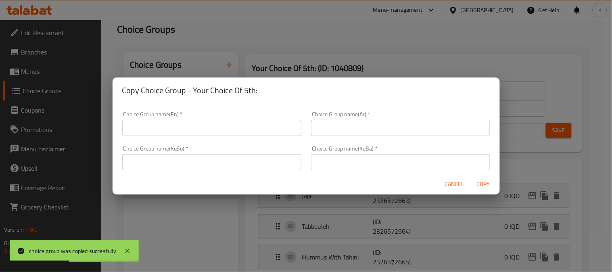
click at [447, 183] on span "Cancel" at bounding box center [454, 184] width 19 height 10
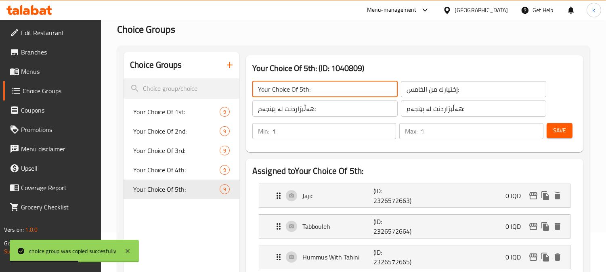
click at [301, 92] on input "Your Choice Of 5th:" at bounding box center [324, 89] width 145 height 16
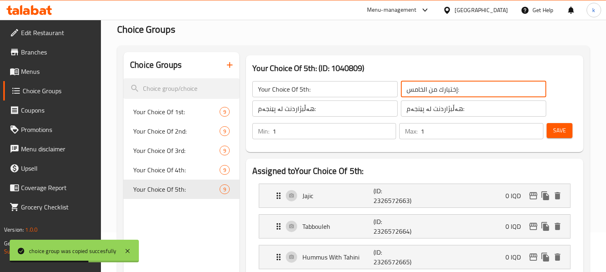
click at [416, 91] on input "إختيارك من الخامس:" at bounding box center [473, 89] width 145 height 16
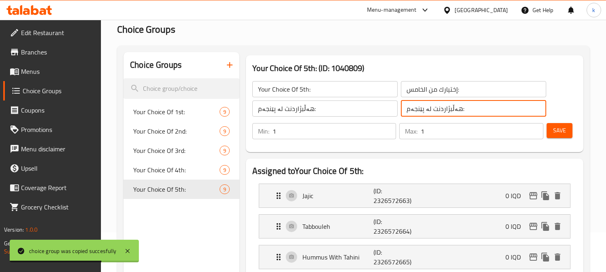
click at [418, 109] on input "هەڵبژاردنت لە پێنجەم:" at bounding box center [473, 108] width 145 height 16
click at [228, 191] on icon "duplicate" at bounding box center [227, 189] width 8 height 9
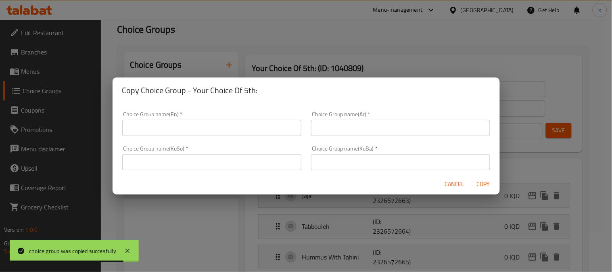
click at [362, 170] on div "Choice Group name(KuBa)   * Choice Group name(KuBa) *" at bounding box center [400, 158] width 189 height 34
click at [357, 165] on input "text" at bounding box center [400, 162] width 179 height 16
paste input "هەڵبژاردنت لە پێنجەم:"
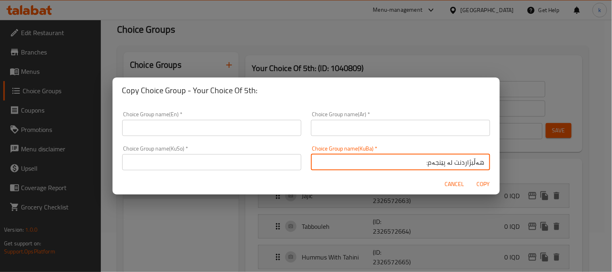
type input "هەڵبژاردنت لە پێنجەم:"
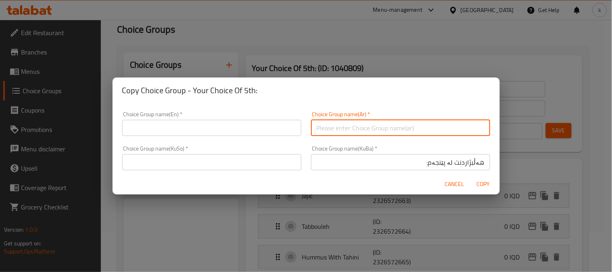
click at [349, 127] on input "text" at bounding box center [400, 128] width 179 height 16
paste input "إختيارك من الخامس:"
type input "إختيارك من الخامس:"
click at [243, 134] on input "text" at bounding box center [211, 128] width 179 height 16
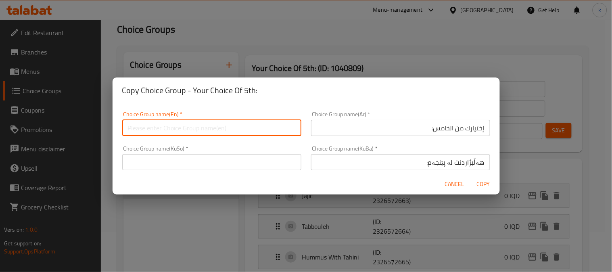
paste input "Your Choice Of 5th:"
type input "Your Choice Of 5th:"
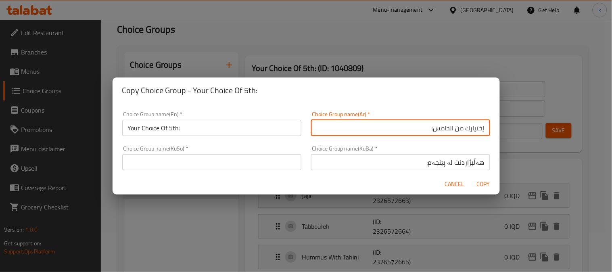
click at [429, 125] on input "إختيارك من الخامس:" at bounding box center [400, 128] width 179 height 16
click at [436, 130] on input "إختيارك من الخامس:" at bounding box center [400, 128] width 179 height 16
paste input "اد"
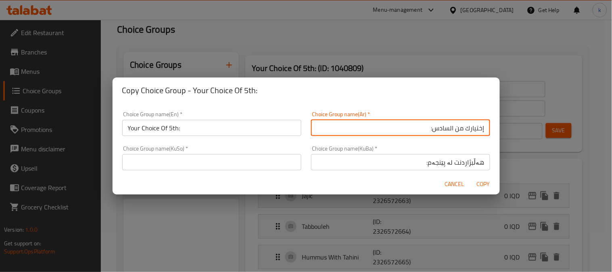
type input "إختيارك من السادس:"
click at [437, 164] on input "هەڵبژاردنت لە پێنجەم:" at bounding box center [400, 162] width 179 height 16
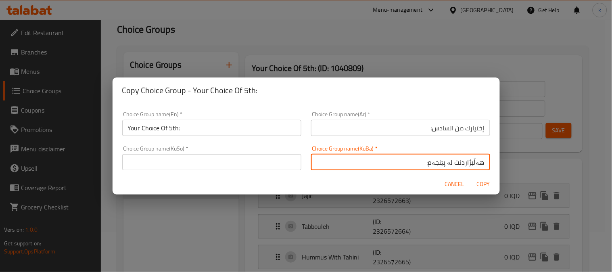
paste input "شەش"
type input "هەڵبژاردنت لە شەشەم:"
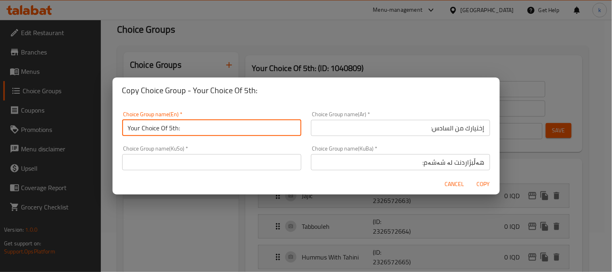
click at [170, 128] on input "Your Choice Of 5th:" at bounding box center [211, 128] width 179 height 16
type input "Your Choice Of 6th:"
click at [455, 159] on input "هەڵبژاردنت لە شەشەم:" at bounding box center [400, 162] width 179 height 16
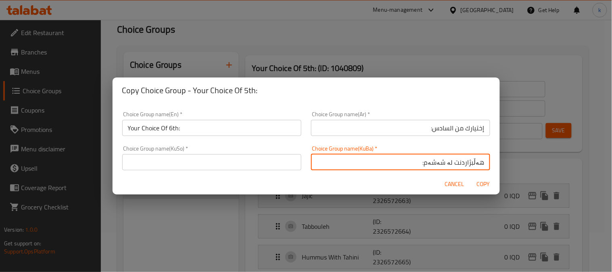
click at [455, 159] on input "هەڵبژاردنت لە شەشەم:" at bounding box center [400, 162] width 179 height 16
click at [234, 159] on input "text" at bounding box center [211, 162] width 179 height 16
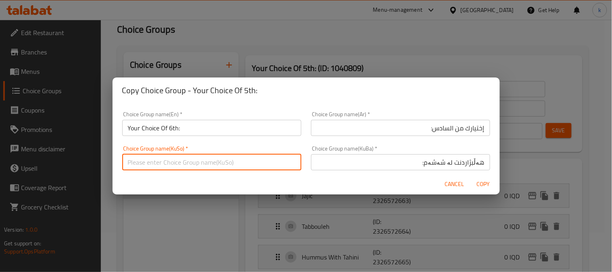
paste input "هەڵبژاردنت لە شەشەم:"
type input "هەڵبژاردنت لە شەشەم:"
click at [479, 186] on span "Copy" at bounding box center [483, 184] width 19 height 10
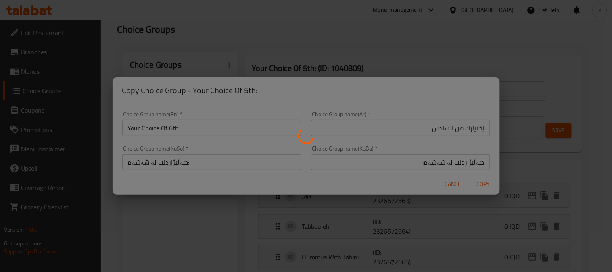
type input "Your Choice Of 6th:"
type input "إختيارك من السادس:"
type input "هەڵبژاردنت لە شەشەم:"
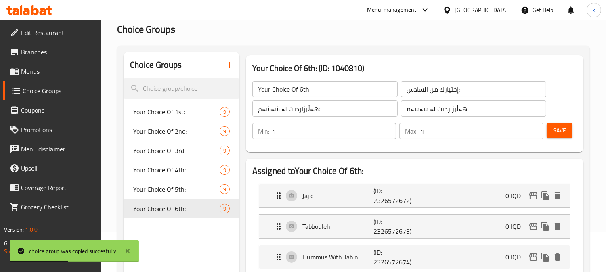
click at [295, 79] on div "Your Choice Of 6th: ​" at bounding box center [325, 88] width 148 height 19
click at [293, 87] on input "Your Choice Of 6th:" at bounding box center [324, 89] width 145 height 16
click at [439, 93] on input "إختيارك من السادس:" at bounding box center [473, 89] width 145 height 16
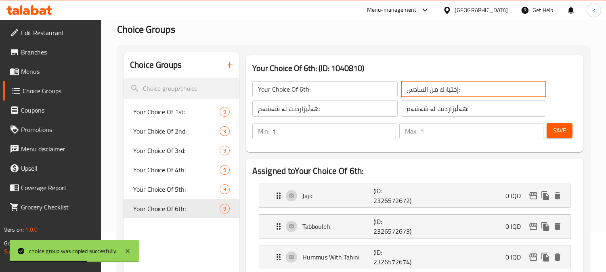
click at [439, 93] on input "إختيارك من السادس:" at bounding box center [473, 89] width 145 height 16
click at [418, 113] on input "هەڵبژاردنت لە شەشەم:" at bounding box center [473, 108] width 145 height 16
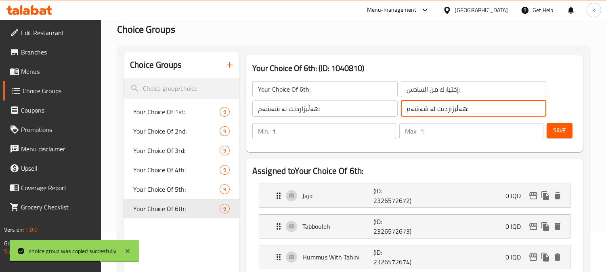
click at [418, 113] on input "هەڵبژاردنت لە شەشەم:" at bounding box center [473, 108] width 145 height 16
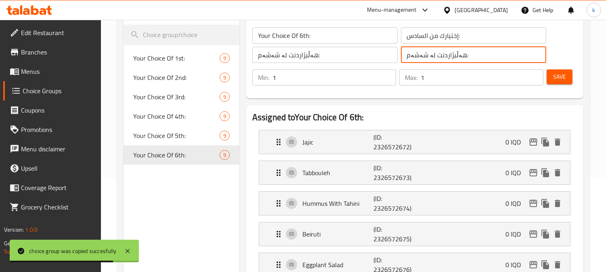
scroll to position [115, 0]
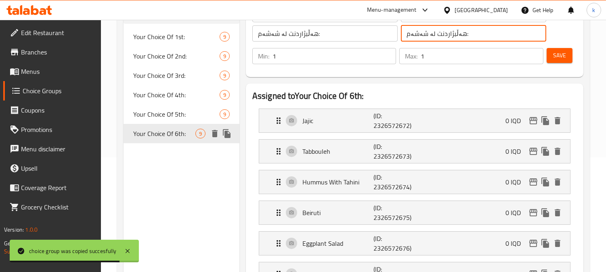
click at [227, 132] on icon "duplicate" at bounding box center [227, 133] width 8 height 9
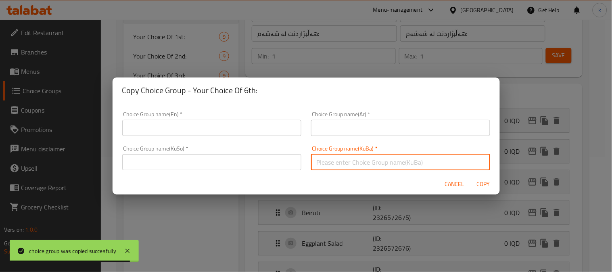
click at [373, 167] on input "text" at bounding box center [400, 162] width 179 height 16
paste input "هەڵبژاردنت لە شەشەم:"
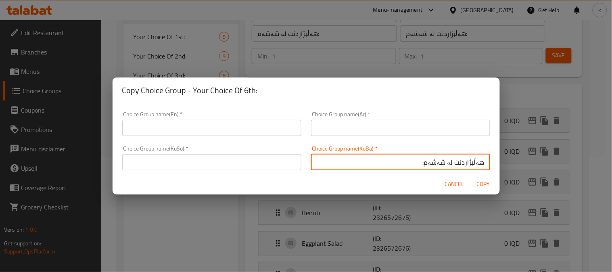
type input "هەڵبژاردنت لە شەشەم:"
click at [362, 132] on input "text" at bounding box center [400, 128] width 179 height 16
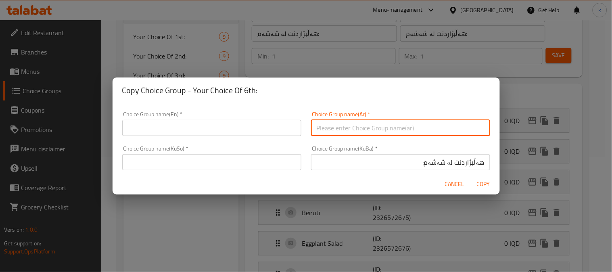
paste input "إختيارك من السادس:"
type input "إختيارك من السادس:"
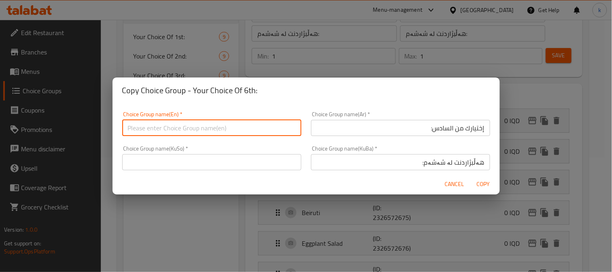
click at [214, 128] on input "text" at bounding box center [211, 128] width 179 height 16
paste input "Your Choice Of 6th:"
type input "Your Choice Of 6th:"
click at [435, 131] on input "إختيارك من السادس:" at bounding box center [400, 128] width 179 height 16
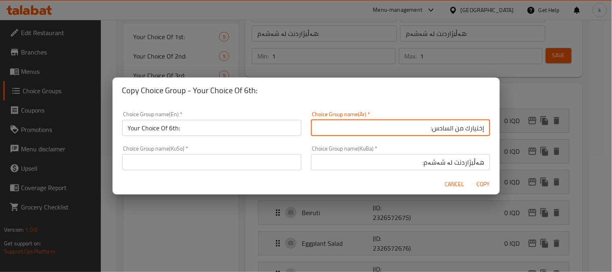
click at [435, 131] on input "إختيارك من السادس:" at bounding box center [400, 128] width 179 height 16
paste input "ع"
type input "إختيارك من السابع:"
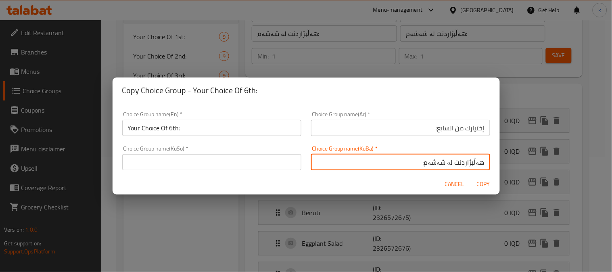
click at [428, 161] on input "هەڵبژاردنت لە شەشەم:" at bounding box center [400, 162] width 179 height 16
paste input "ەوت"
type input "هەڵبژاردنت لە حەوتەم:"
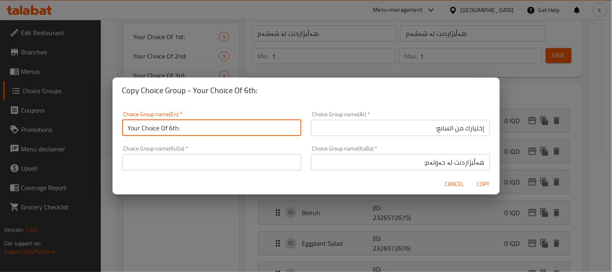
click at [170, 126] on input "Your Choice Of 6th:" at bounding box center [211, 128] width 179 height 16
type input "Your Choice Of 7th:"
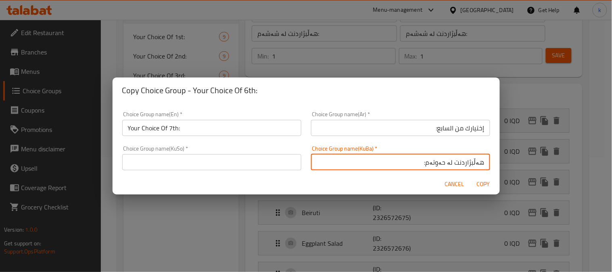
click at [457, 165] on input "هەڵبژاردنت لە حەوتەم:" at bounding box center [400, 162] width 179 height 16
click at [205, 159] on input "text" at bounding box center [211, 162] width 179 height 16
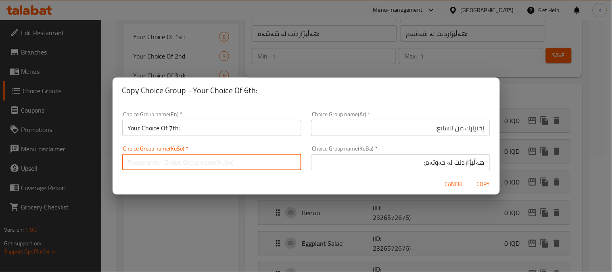
paste input "هەڵبژاردنت لە حەوتەم:"
type input "هەڵبژاردنت لە حەوتەم:"
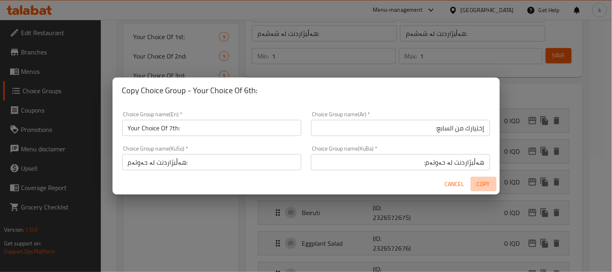
click at [483, 182] on span "Copy" at bounding box center [483, 184] width 19 height 10
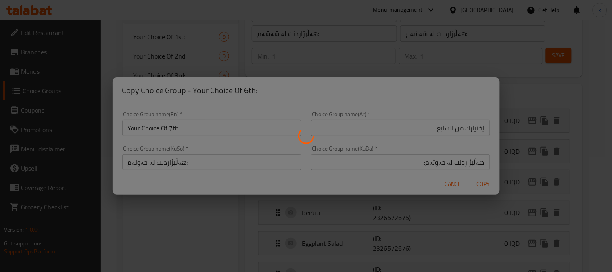
type input "Your Choice Of 7th:"
type input "إختيارك من السابع:"
type input "هەڵبژاردنت لە حەوتەم:"
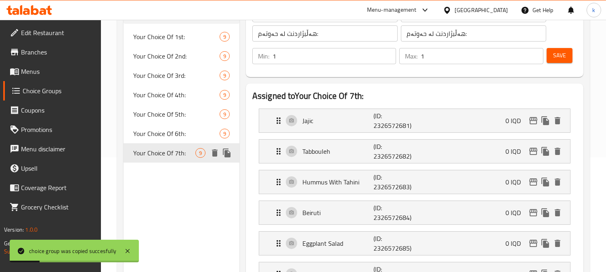
click at [227, 151] on icon "duplicate" at bounding box center [227, 152] width 8 height 9
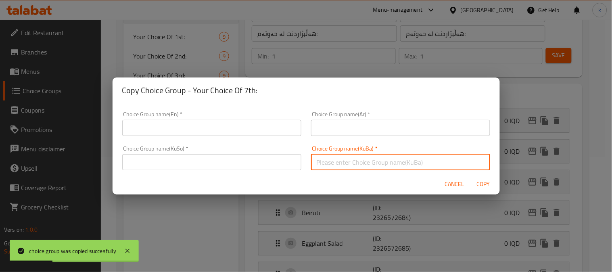
click at [373, 156] on input "text" at bounding box center [400, 162] width 179 height 16
type input "هەڵبژاردنت لە:"
drag, startPoint x: 205, startPoint y: 164, endPoint x: 201, endPoint y: 157, distance: 8.0
click at [205, 164] on input "text" at bounding box center [211, 162] width 179 height 16
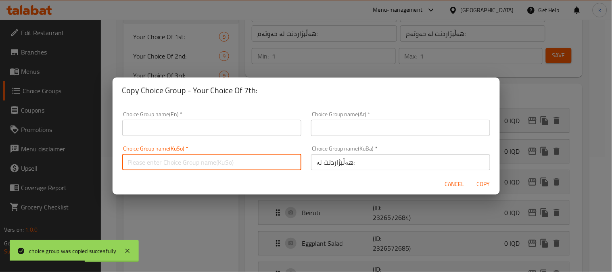
type input "هەڵبژاردنت لە:"
click at [172, 130] on input "text" at bounding box center [211, 128] width 179 height 16
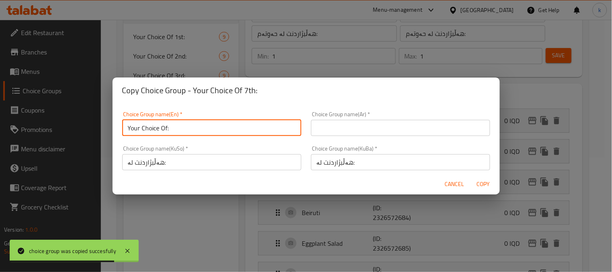
type input "Your Choice Of:"
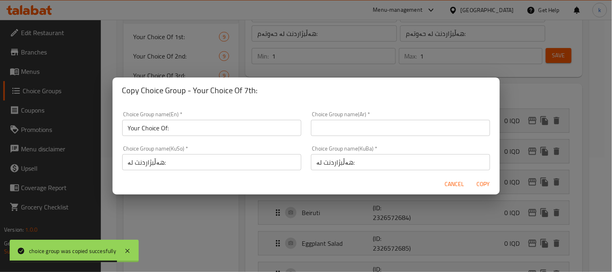
click at [376, 117] on div "Choice Group name(Ar)   * Choice Group name(Ar) *" at bounding box center [400, 123] width 179 height 25
click at [380, 126] on input "text" at bounding box center [400, 128] width 179 height 16
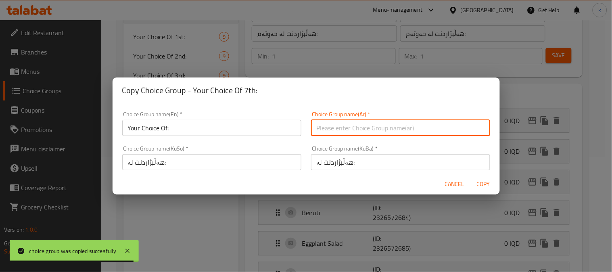
type input "إختيارك من:"
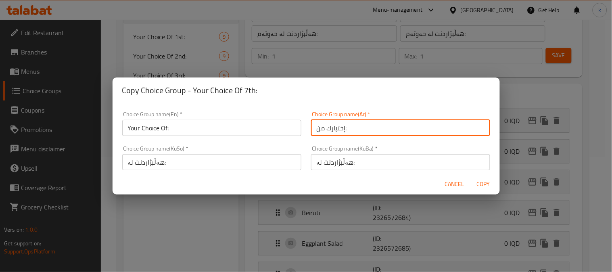
click at [483, 186] on span "Copy" at bounding box center [483, 184] width 19 height 10
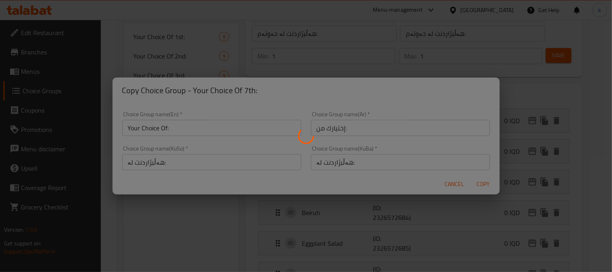
type input "Your Choice Of:"
type input "إختيارك من:"
type input "هەڵبژاردنت لە:"
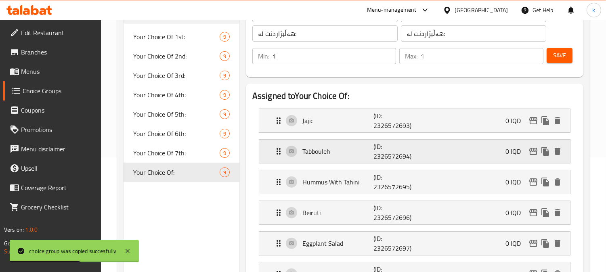
scroll to position [264, 0]
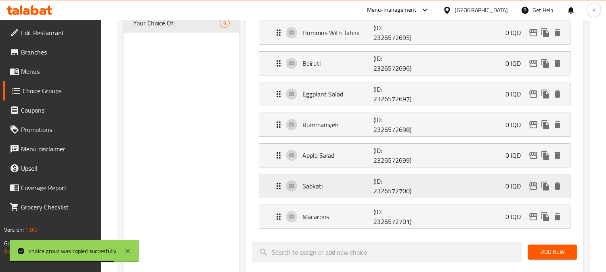
click at [426, 194] on div "Sabkati (ID: 2326572700) 0 IQD" at bounding box center [417, 185] width 286 height 23
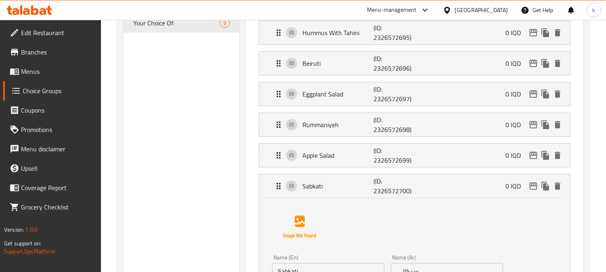
click at [37, 64] on link "Menus" at bounding box center [52, 71] width 98 height 19
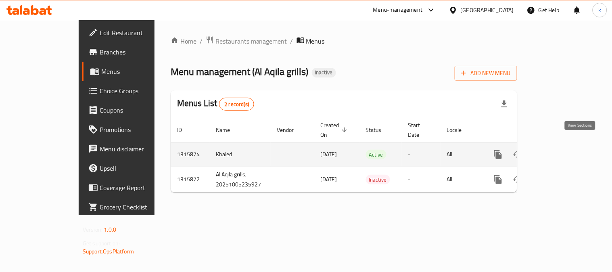
click at [561, 150] on icon "enhanced table" at bounding box center [557, 155] width 10 height 10
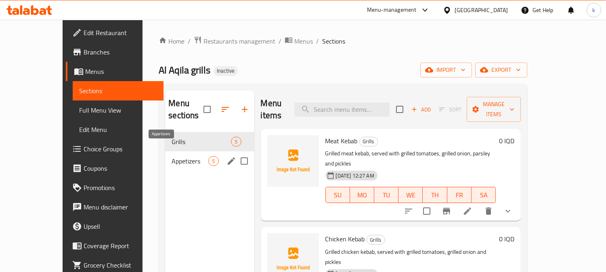
click at [178, 156] on span "Appetizers" at bounding box center [189, 161] width 37 height 10
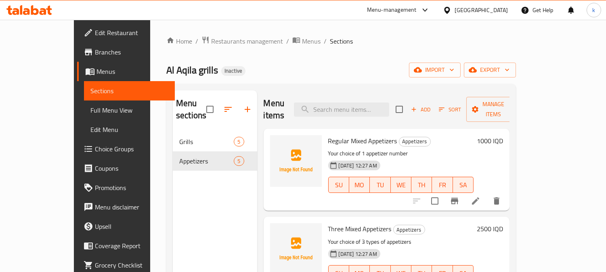
click at [487, 194] on li at bounding box center [475, 201] width 23 height 15
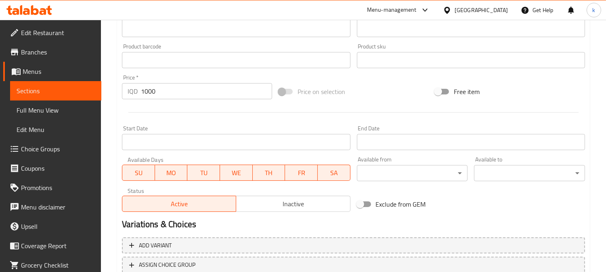
scroll to position [389, 0]
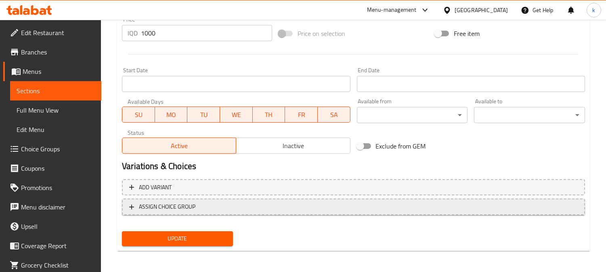
click at [211, 205] on span "ASSIGN CHOICE GROUP" at bounding box center [353, 207] width 448 height 10
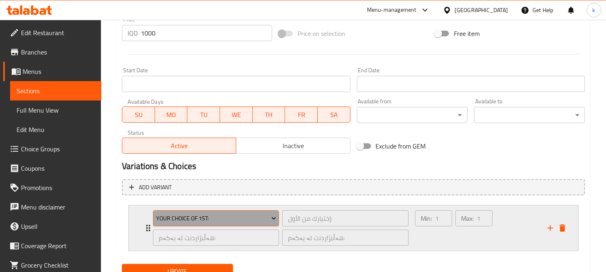
click at [214, 215] on span "Your Choice Of 1st:" at bounding box center [216, 218] width 120 height 10
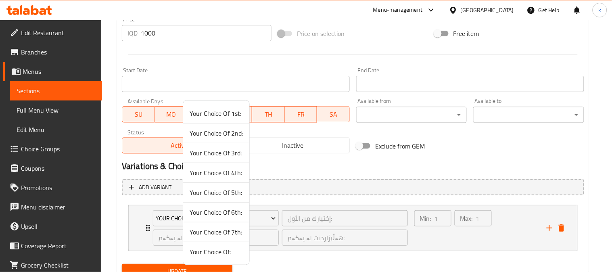
click at [229, 251] on span "Your Choice Of:" at bounding box center [216, 252] width 53 height 10
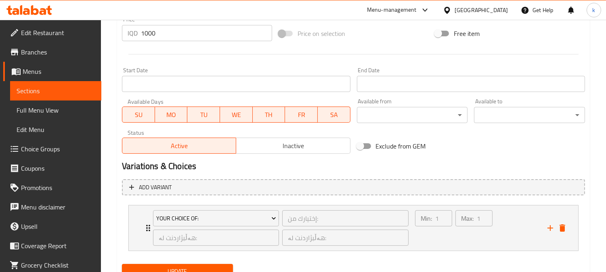
click at [215, 264] on button "Update" at bounding box center [177, 271] width 111 height 15
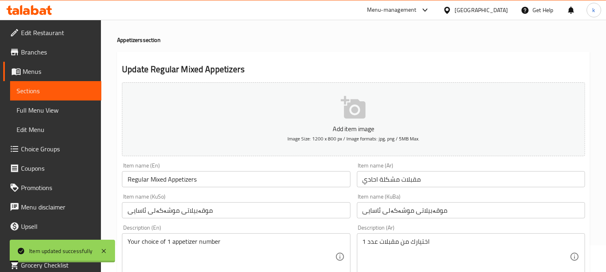
scroll to position [0, 0]
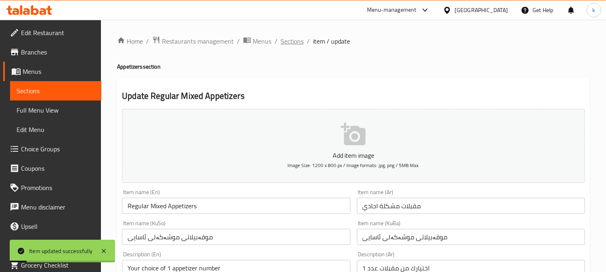
click at [295, 43] on span "Sections" at bounding box center [291, 41] width 23 height 10
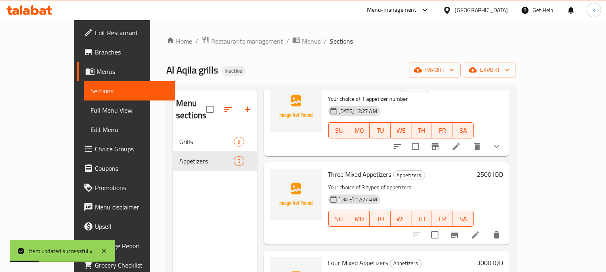
scroll to position [75, 0]
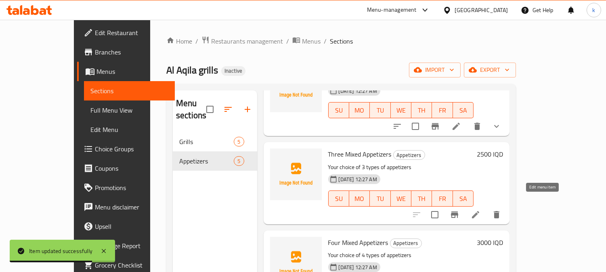
click at [480, 210] on icon at bounding box center [475, 215] width 10 height 10
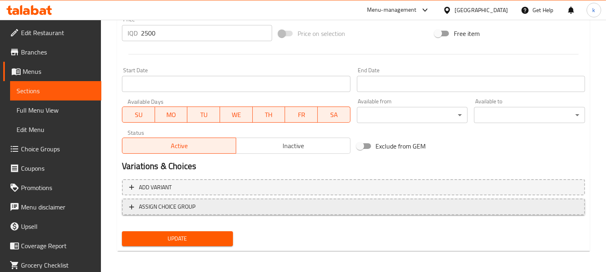
click at [190, 210] on span "ASSIGN CHOICE GROUP" at bounding box center [167, 207] width 56 height 10
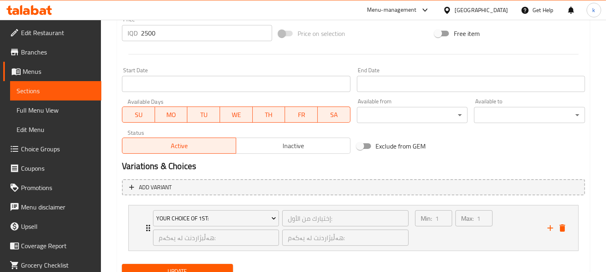
scroll to position [422, 0]
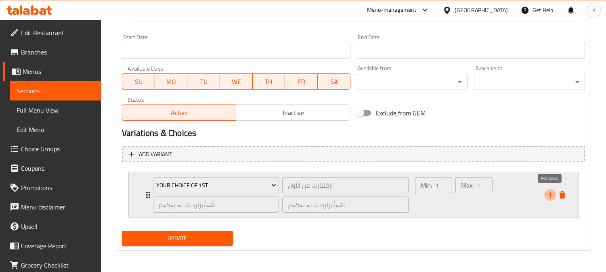
click at [550, 195] on icon "add" at bounding box center [550, 195] width 6 height 6
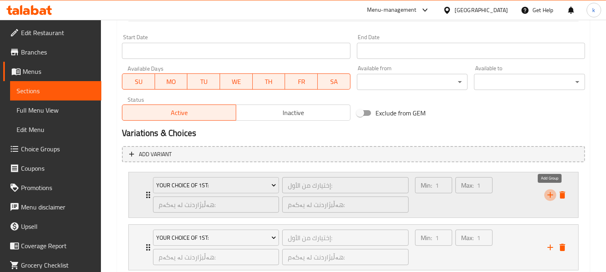
click at [550, 195] on icon "add" at bounding box center [550, 195] width 6 height 6
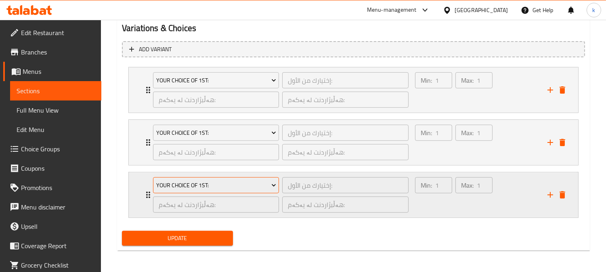
scroll to position [528, 0]
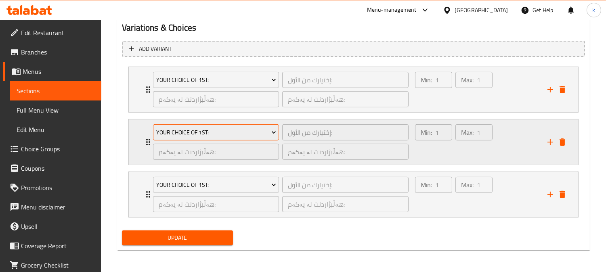
click at [210, 139] on button "Your Choice Of 1st:" at bounding box center [216, 132] width 126 height 16
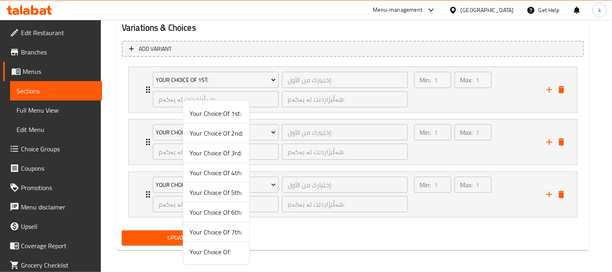
click at [211, 134] on span "Your Choice Of 2nd:" at bounding box center [216, 133] width 53 height 10
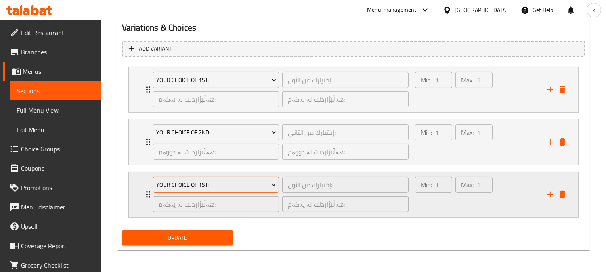
click at [230, 182] on span "Your Choice Of 1st:" at bounding box center [216, 185] width 120 height 10
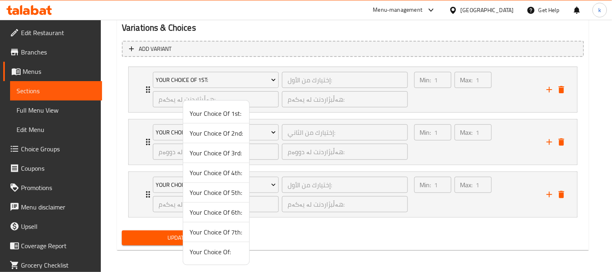
click at [221, 158] on span "Your Choice Of 3rd:" at bounding box center [216, 153] width 53 height 10
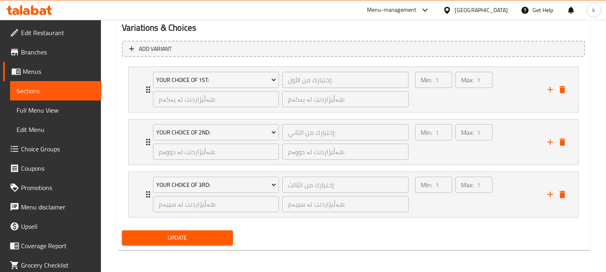
click at [210, 234] on span "Update" at bounding box center [177, 238] width 98 height 10
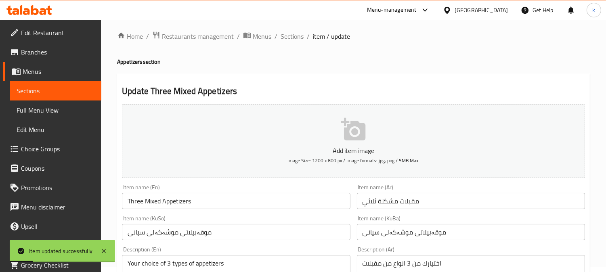
scroll to position [0, 0]
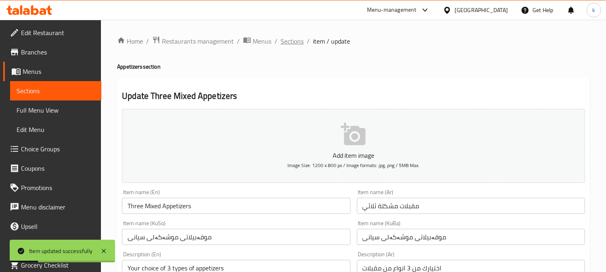
click at [292, 44] on span "Sections" at bounding box center [291, 41] width 23 height 10
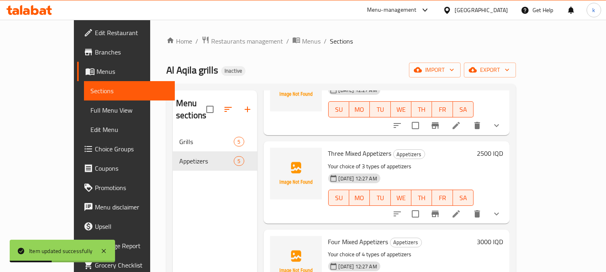
scroll to position [149, 0]
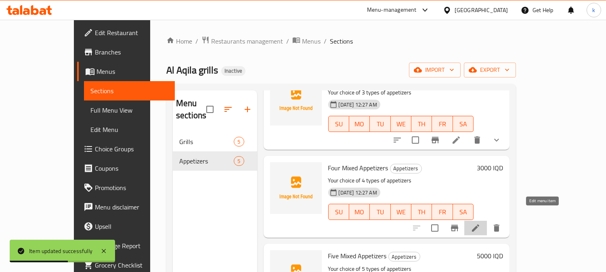
click at [480, 223] on icon at bounding box center [475, 228] width 10 height 10
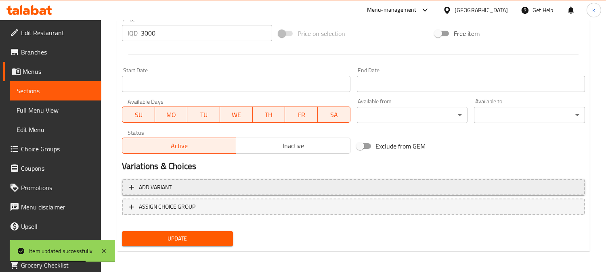
click at [188, 191] on span "Add variant" at bounding box center [353, 187] width 448 height 10
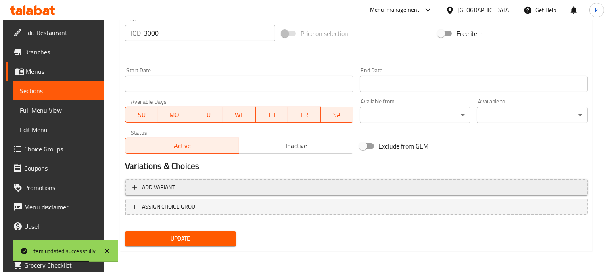
scroll to position [385, 0]
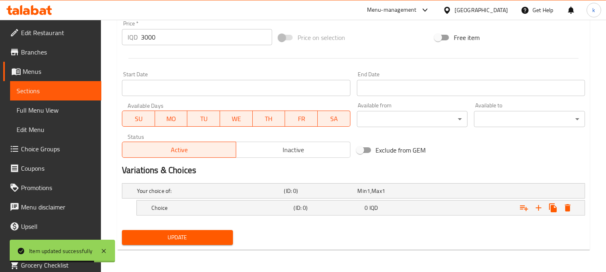
click at [188, 191] on h5 "Your choice of:" at bounding box center [209, 191] width 144 height 8
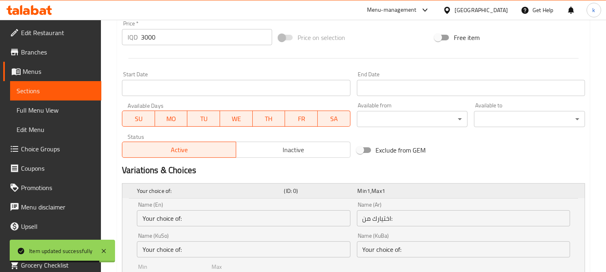
click at [196, 191] on h5 "Your choice of:" at bounding box center [209, 191] width 144 height 8
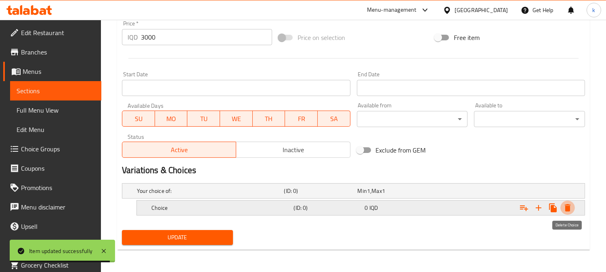
click at [571, 213] on button "Expand" at bounding box center [567, 208] width 15 height 15
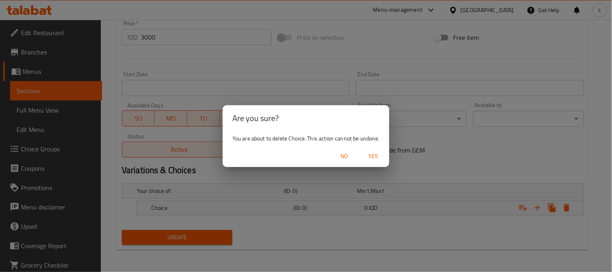
click at [380, 155] on span "Yes" at bounding box center [373, 156] width 19 height 10
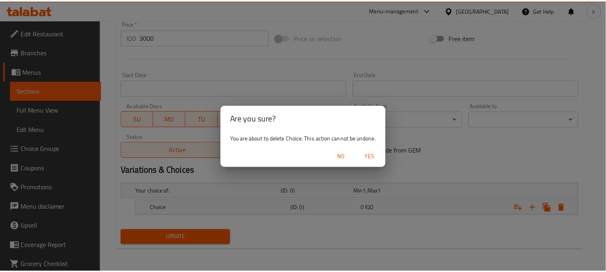
scroll to position [382, 0]
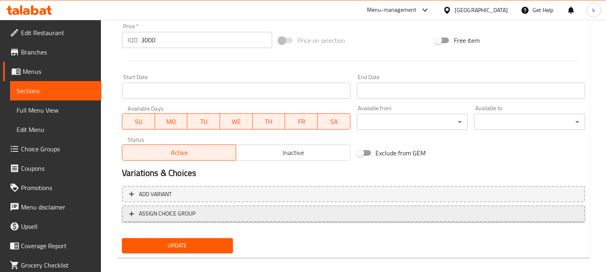
click at [171, 210] on span "ASSIGN CHOICE GROUP" at bounding box center [167, 214] width 56 height 10
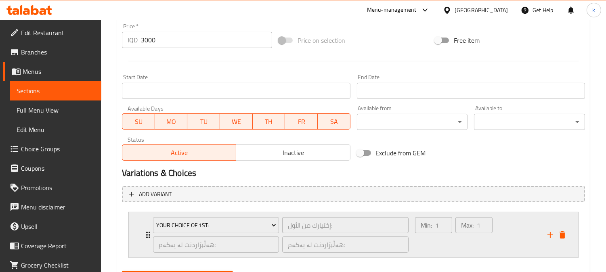
click at [209, 215] on div "Your Choice Of 1st:" at bounding box center [215, 224] width 129 height 19
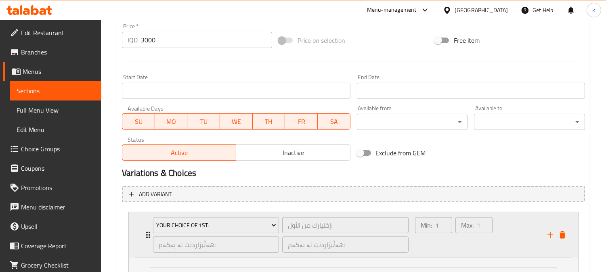
click at [209, 215] on div "Your Choice Of 1st:" at bounding box center [215, 224] width 129 height 19
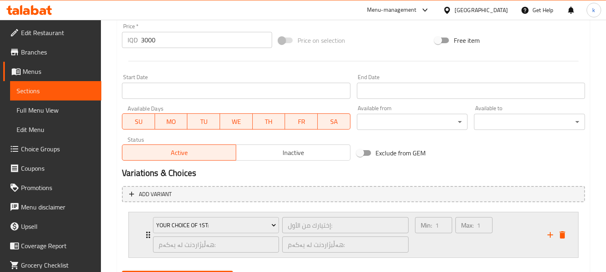
scroll to position [422, 0]
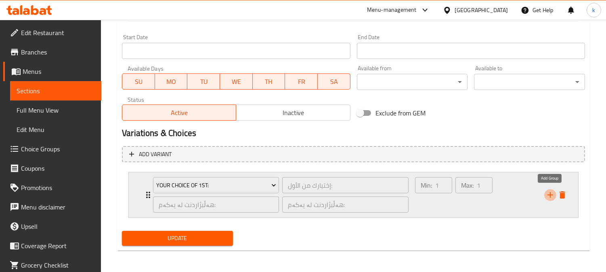
click at [550, 190] on icon "add" at bounding box center [550, 195] width 10 height 10
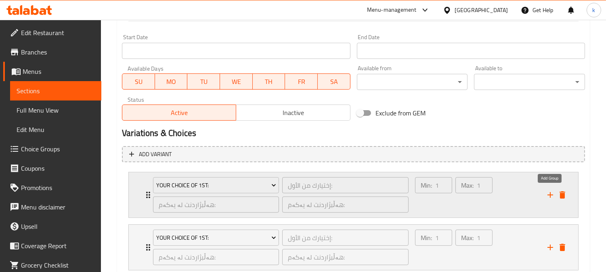
click at [550, 190] on icon "add" at bounding box center [550, 195] width 10 height 10
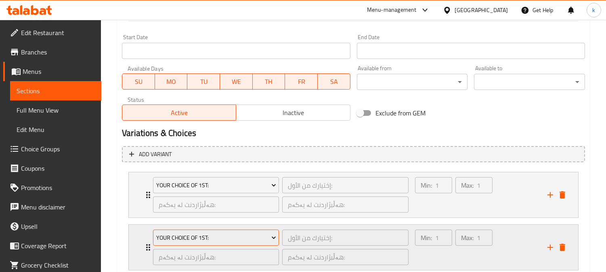
click at [229, 233] on span "Your Choice Of 1st:" at bounding box center [216, 238] width 120 height 10
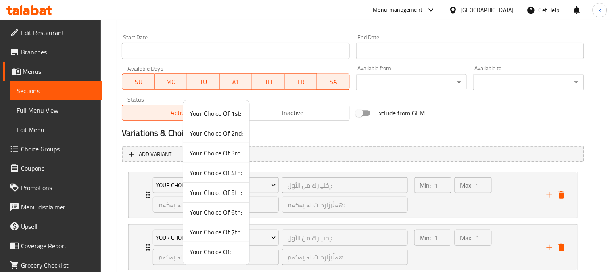
click at [213, 135] on span "Your Choice Of 2nd:" at bounding box center [216, 133] width 53 height 10
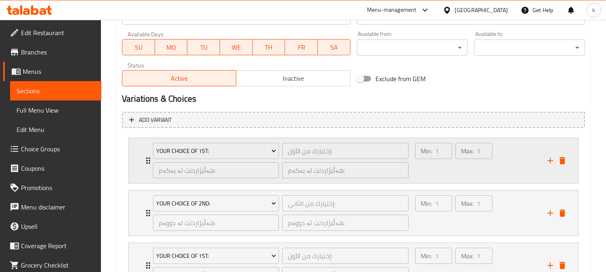
scroll to position [572, 0]
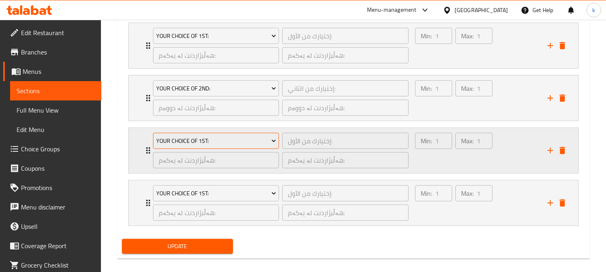
click at [210, 134] on button "Your Choice Of 1st:" at bounding box center [216, 141] width 126 height 16
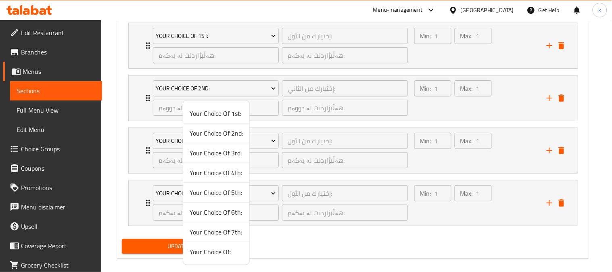
click at [230, 154] on span "Your Choice Of 3rd:" at bounding box center [216, 153] width 53 height 10
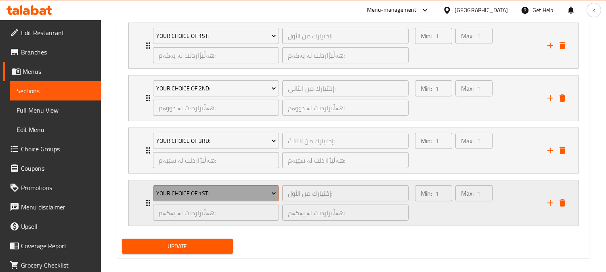
click at [200, 192] on span "Your Choice Of 1st:" at bounding box center [216, 193] width 120 height 10
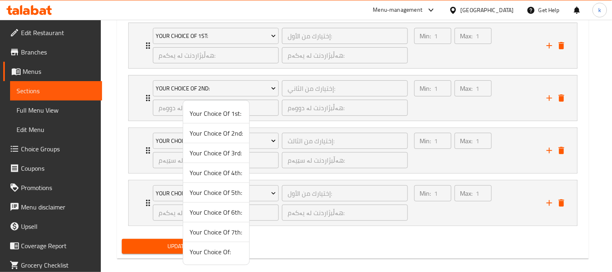
click at [210, 174] on span "Your Choice Of 4th:" at bounding box center [216, 173] width 53 height 10
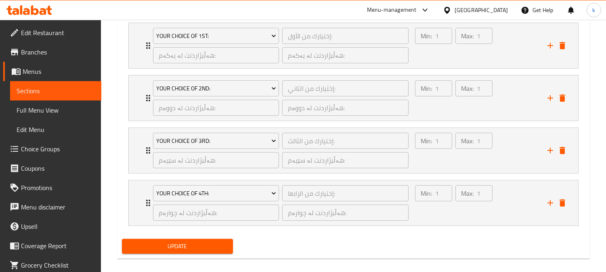
click at [218, 239] on button "Update" at bounding box center [177, 246] width 111 height 15
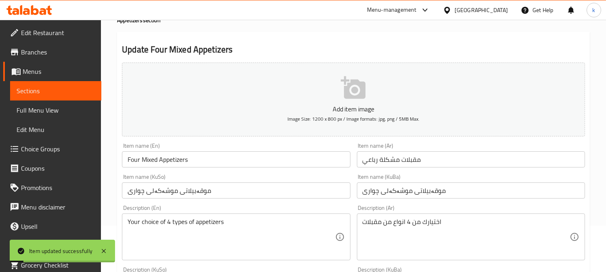
scroll to position [0, 0]
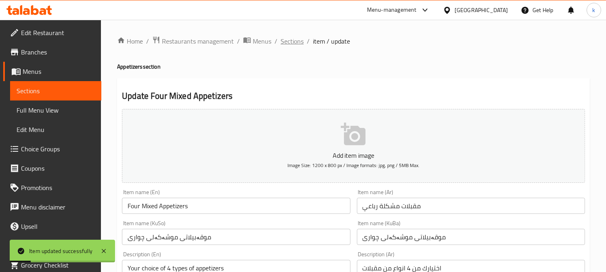
click at [295, 44] on span "Sections" at bounding box center [291, 41] width 23 height 10
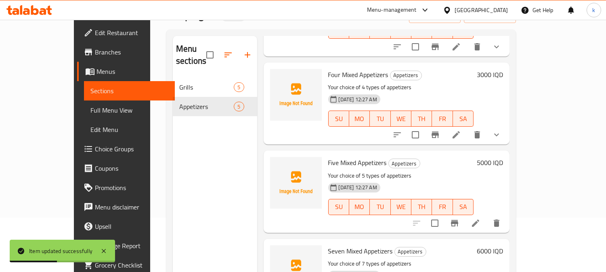
scroll to position [75, 0]
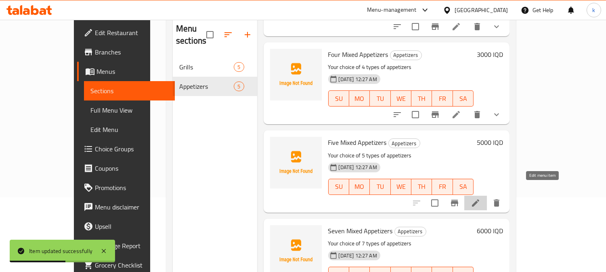
click at [480, 198] on icon at bounding box center [475, 203] width 10 height 10
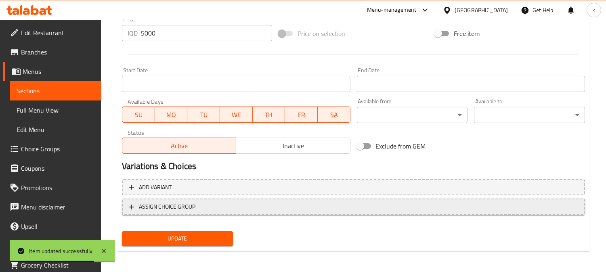
click at [274, 207] on span "ASSIGN CHOICE GROUP" at bounding box center [353, 207] width 448 height 10
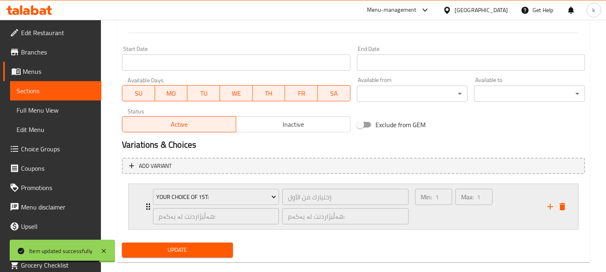
scroll to position [422, 0]
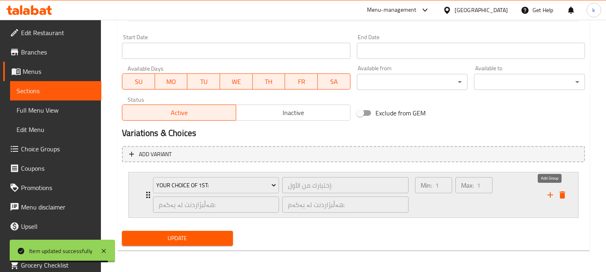
click at [550, 190] on icon "add" at bounding box center [550, 195] width 10 height 10
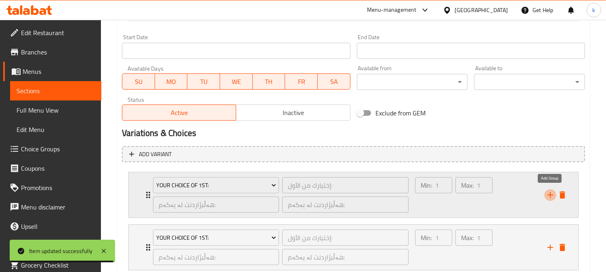
click at [550, 190] on icon "add" at bounding box center [550, 195] width 10 height 10
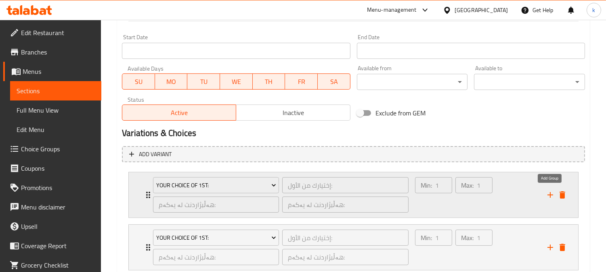
click at [550, 190] on icon "add" at bounding box center [550, 195] width 10 height 10
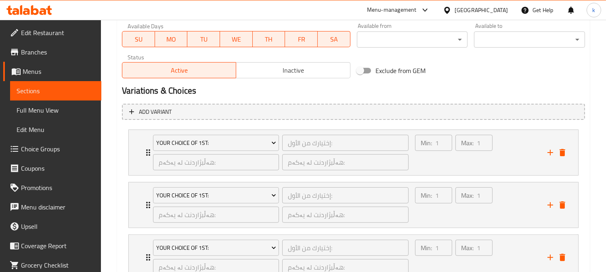
scroll to position [497, 0]
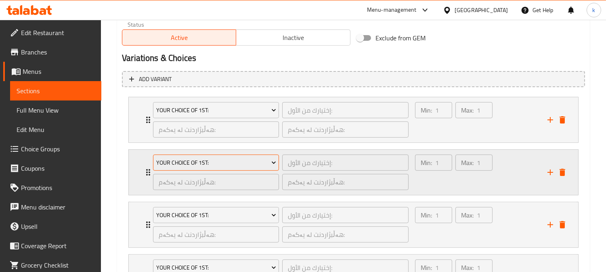
click at [205, 164] on span "Your Choice Of 1st:" at bounding box center [216, 163] width 120 height 10
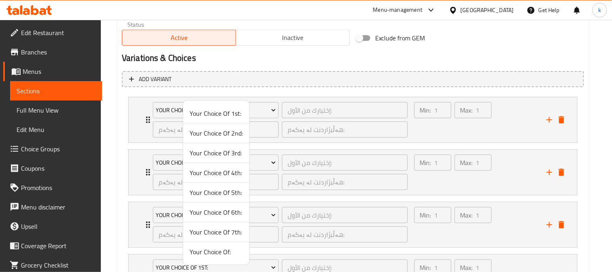
click at [221, 136] on span "Your Choice Of 2nd:" at bounding box center [216, 133] width 53 height 10
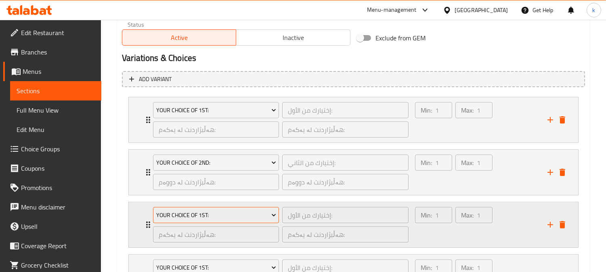
click at [227, 210] on span "Your Choice Of 1st:" at bounding box center [216, 215] width 120 height 10
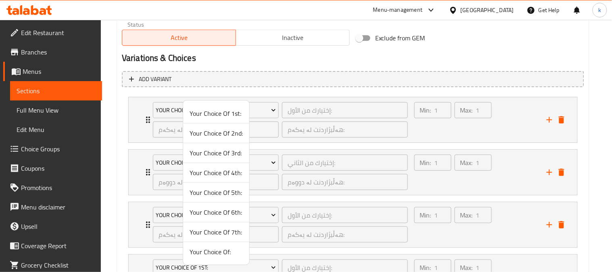
click at [222, 155] on span "Your Choice Of 3rd:" at bounding box center [216, 153] width 53 height 10
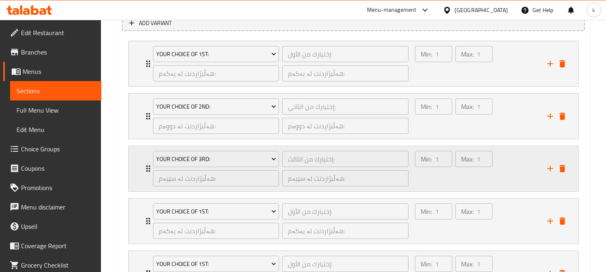
scroll to position [572, 0]
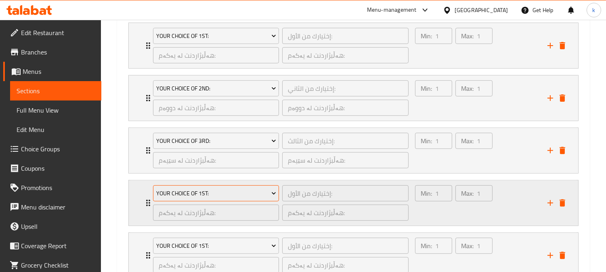
click at [215, 188] on span "Your Choice Of 1st:" at bounding box center [216, 193] width 120 height 10
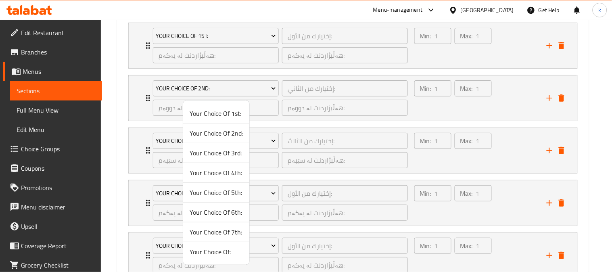
click at [218, 173] on span "Your Choice Of 4th:" at bounding box center [216, 173] width 53 height 10
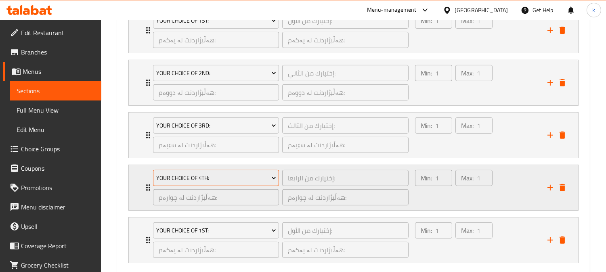
scroll to position [633, 0]
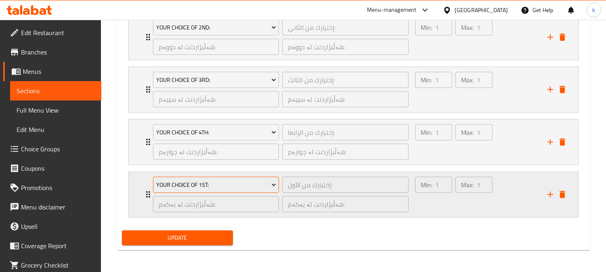
click at [230, 182] on span "Your Choice Of 1st:" at bounding box center [216, 185] width 120 height 10
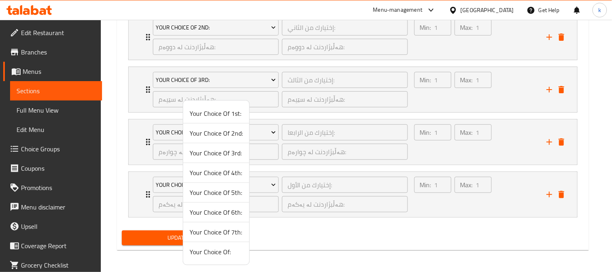
click at [213, 190] on span "Your Choice Of 5th:" at bounding box center [216, 193] width 53 height 10
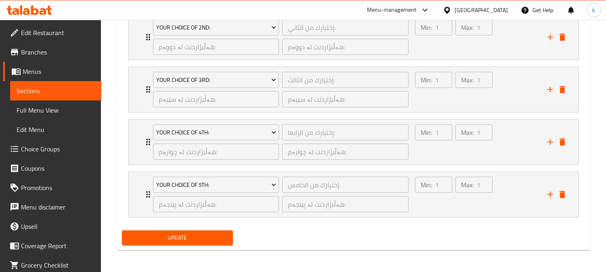
click at [211, 240] on span "Update" at bounding box center [177, 238] width 98 height 10
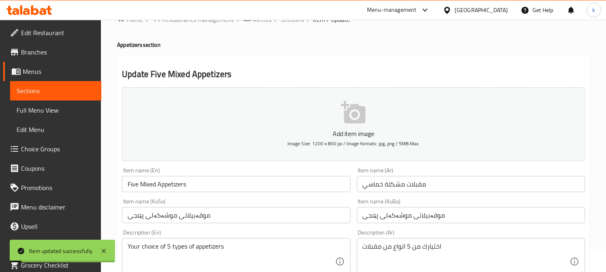
scroll to position [0, 0]
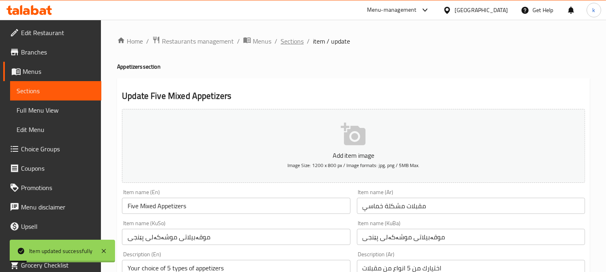
click at [295, 40] on span "Sections" at bounding box center [291, 41] width 23 height 10
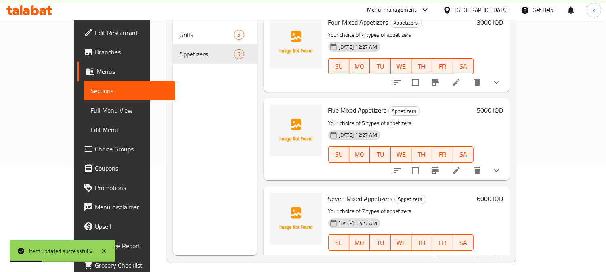
scroll to position [113, 0]
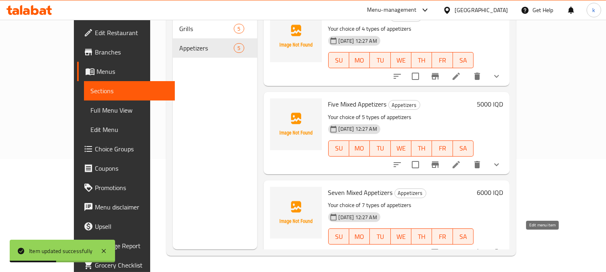
click at [480, 248] on icon at bounding box center [475, 253] width 10 height 10
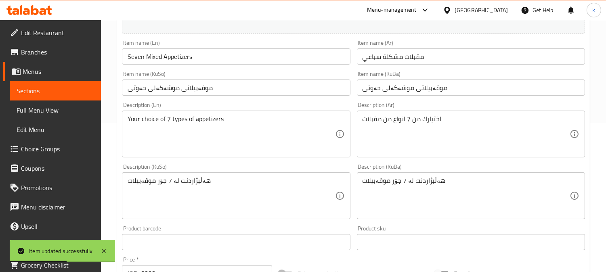
scroll to position [389, 0]
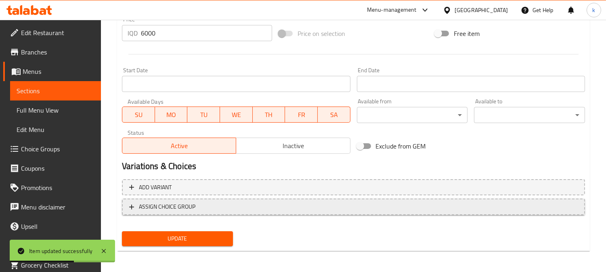
click at [243, 205] on span "ASSIGN CHOICE GROUP" at bounding box center [353, 207] width 448 height 10
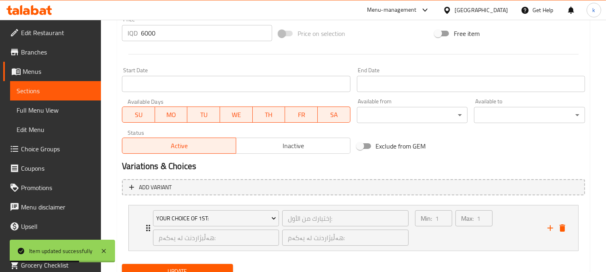
scroll to position [422, 0]
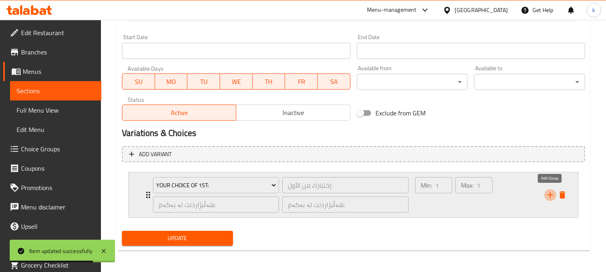
click at [553, 194] on icon "add" at bounding box center [550, 195] width 10 height 10
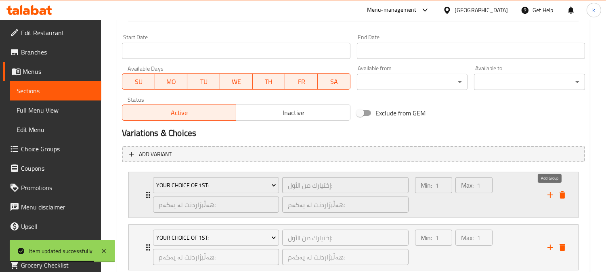
click at [553, 194] on icon "add" at bounding box center [550, 195] width 10 height 10
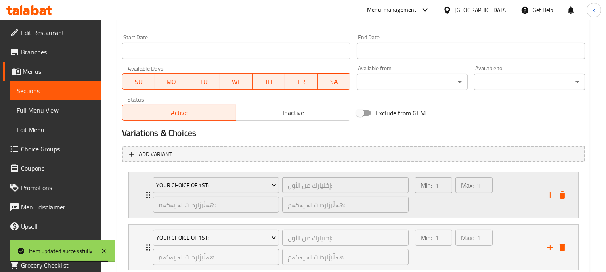
scroll to position [497, 0]
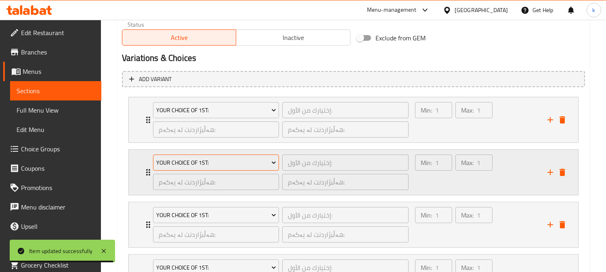
click at [227, 159] on span "Your Choice Of 1st:" at bounding box center [216, 163] width 120 height 10
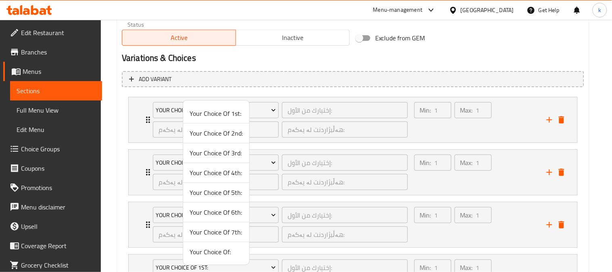
click at [229, 131] on span "Your Choice Of 2nd:" at bounding box center [216, 133] width 53 height 10
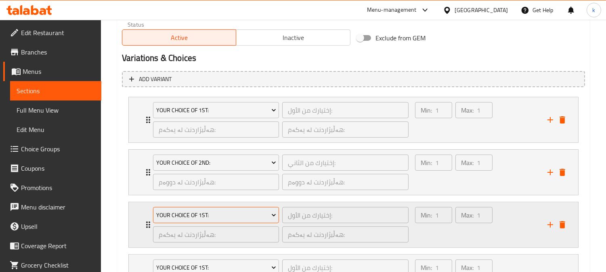
click at [214, 212] on span "Your Choice Of 1st:" at bounding box center [216, 215] width 120 height 10
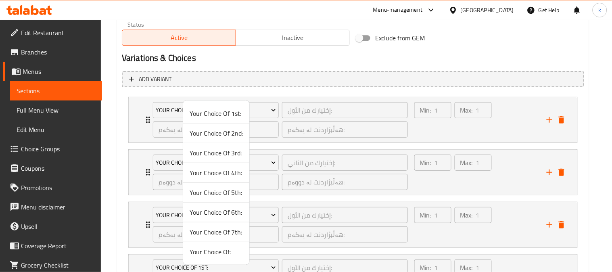
click at [229, 156] on span "Your Choice Of 3rd:" at bounding box center [216, 153] width 53 height 10
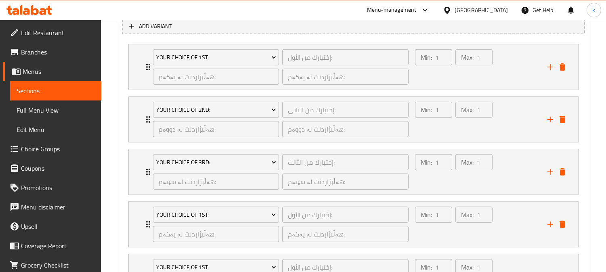
scroll to position [572, 0]
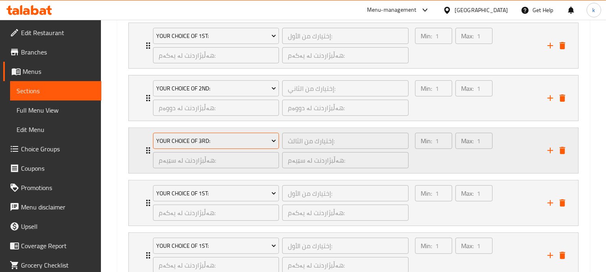
click at [212, 140] on span "Your Choice Of 3rd:" at bounding box center [216, 141] width 120 height 10
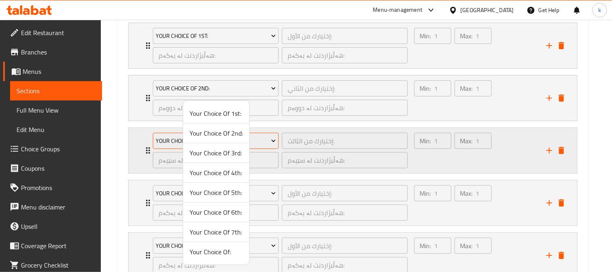
click at [212, 140] on li "Your Choice Of 2nd:" at bounding box center [216, 133] width 66 height 20
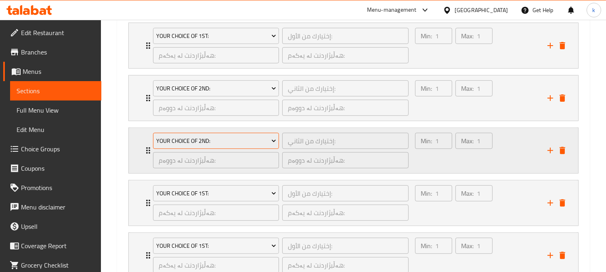
click at [206, 139] on span "Your Choice Of 2nd:" at bounding box center [216, 141] width 120 height 10
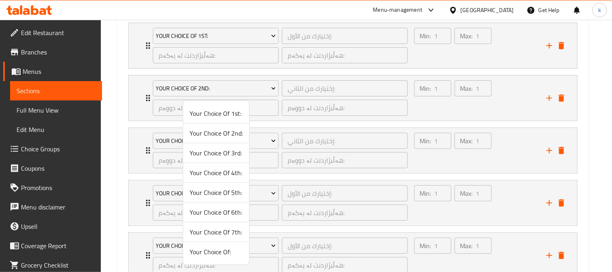
click at [216, 152] on span "Your Choice Of 3rd:" at bounding box center [216, 153] width 53 height 10
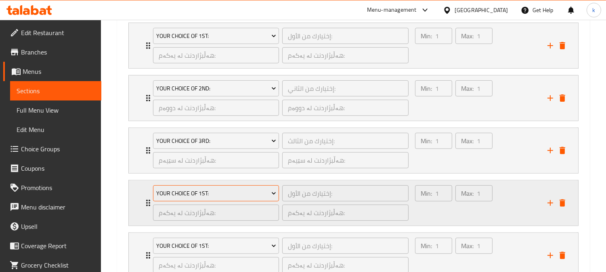
click at [219, 196] on span "Your Choice Of 1st:" at bounding box center [216, 193] width 120 height 10
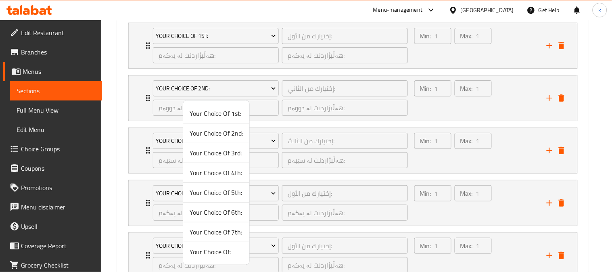
click at [218, 169] on span "Your Choice Of 4th:" at bounding box center [216, 173] width 53 height 10
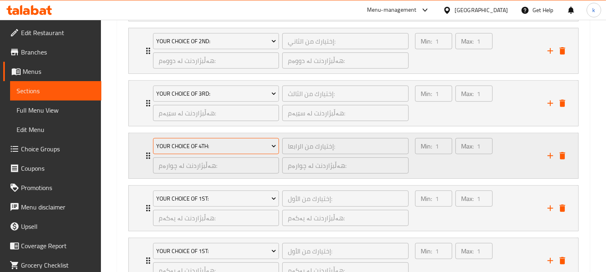
scroll to position [647, 0]
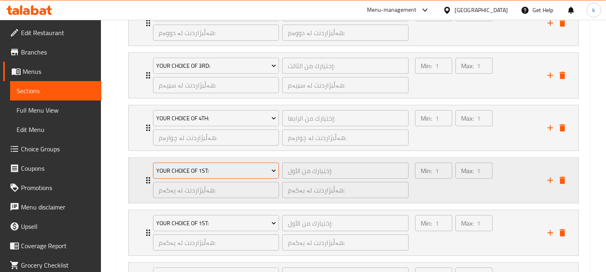
click at [216, 171] on span "Your Choice Of 1st:" at bounding box center [216, 171] width 120 height 10
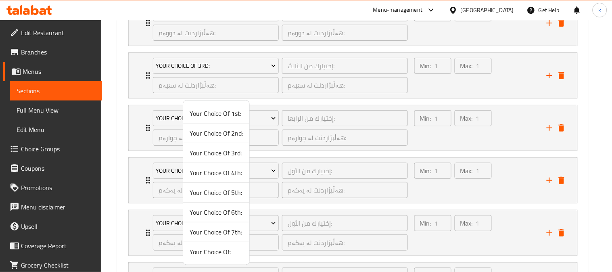
click at [219, 195] on span "Your Choice Of 5th:" at bounding box center [216, 193] width 53 height 10
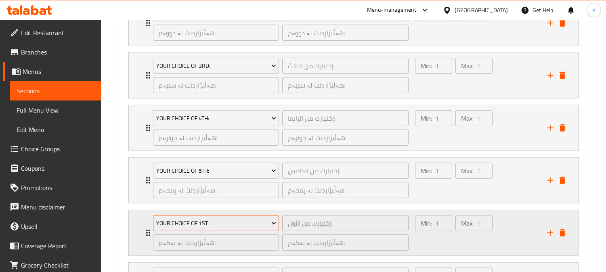
scroll to position [721, 0]
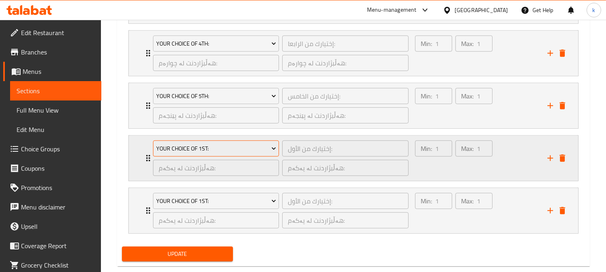
click at [221, 146] on span "Your Choice Of 1st:" at bounding box center [216, 149] width 120 height 10
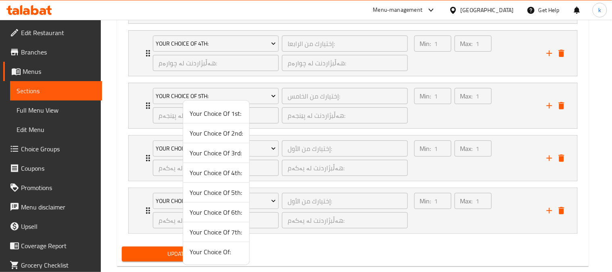
click at [227, 209] on span "Your Choice Of 6th:" at bounding box center [216, 212] width 53 height 10
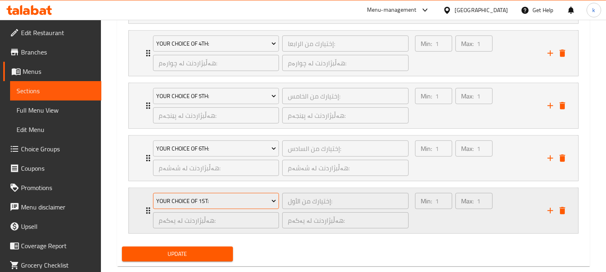
click at [203, 199] on span "Your Choice Of 1st:" at bounding box center [216, 201] width 120 height 10
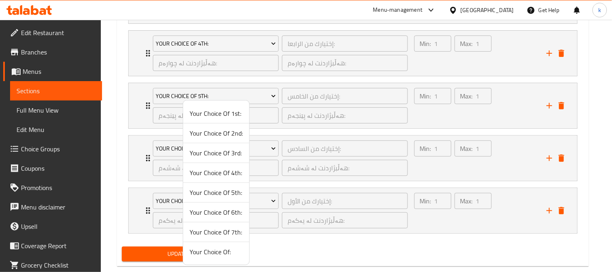
click at [233, 232] on span "Your Choice Of 7th:" at bounding box center [216, 232] width 53 height 10
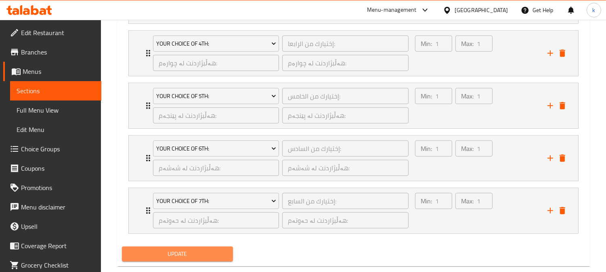
drag, startPoint x: 206, startPoint y: 252, endPoint x: 314, endPoint y: 187, distance: 126.4
click at [206, 251] on span "Update" at bounding box center [177, 254] width 98 height 10
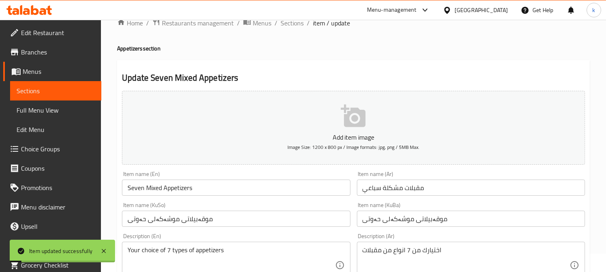
scroll to position [0, 0]
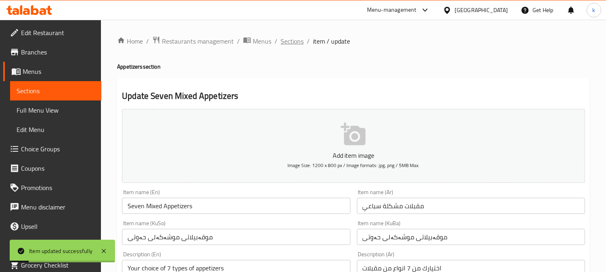
click at [293, 42] on span "Sections" at bounding box center [291, 41] width 23 height 10
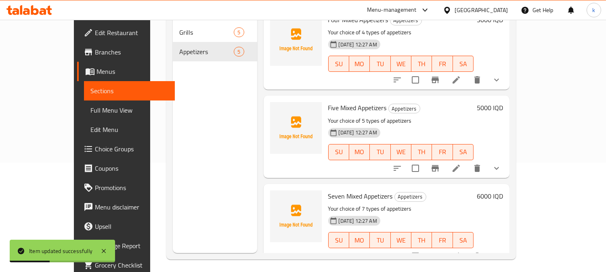
scroll to position [113, 0]
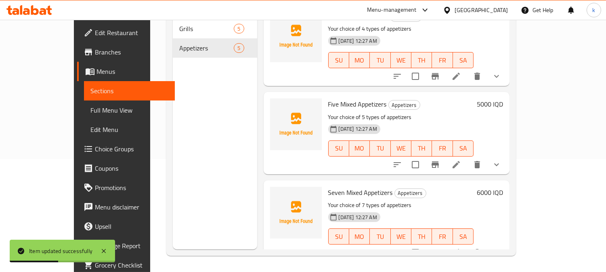
click at [501, 248] on icon "show more" at bounding box center [496, 253] width 10 height 10
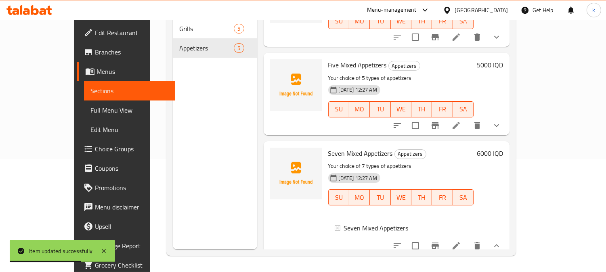
click at [501, 121] on icon "show more" at bounding box center [496, 126] width 10 height 10
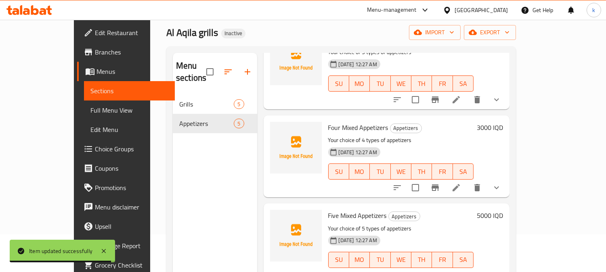
scroll to position [0, 0]
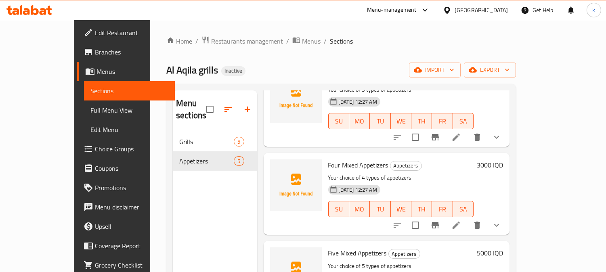
click at [95, 47] on span "Branches" at bounding box center [132, 52] width 74 height 10
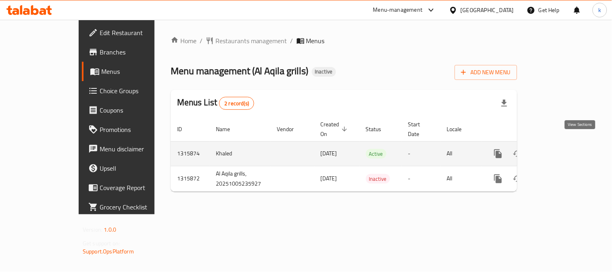
click at [561, 149] on icon "enhanced table" at bounding box center [557, 154] width 10 height 10
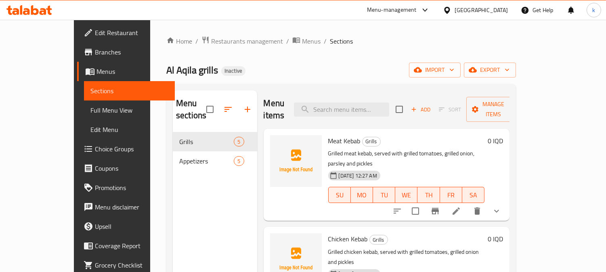
click at [90, 113] on span "Full Menu View" at bounding box center [129, 110] width 78 height 10
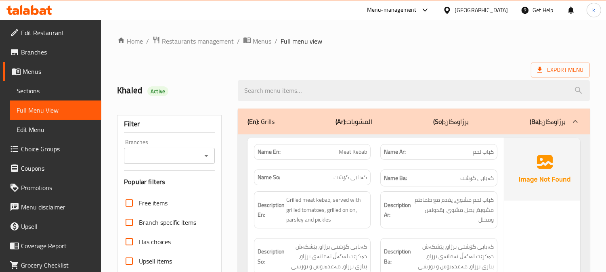
click at [35, 90] on span "Sections" at bounding box center [56, 91] width 78 height 10
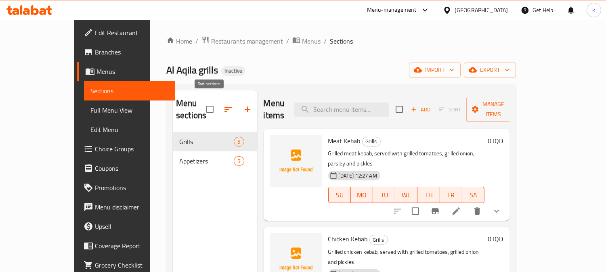
click at [218, 104] on button "button" at bounding box center [227, 109] width 19 height 19
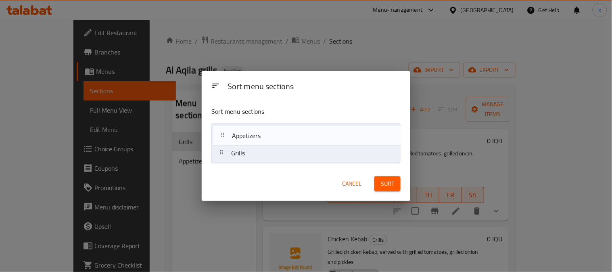
drag, startPoint x: 221, startPoint y: 155, endPoint x: 223, endPoint y: 135, distance: 20.3
click at [223, 135] on nav "Grills Appetizers" at bounding box center [305, 143] width 189 height 40
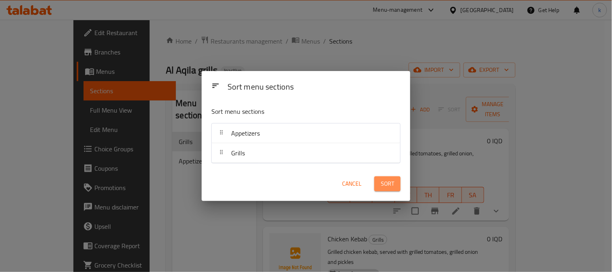
click at [393, 182] on span "Sort" at bounding box center [387, 184] width 13 height 10
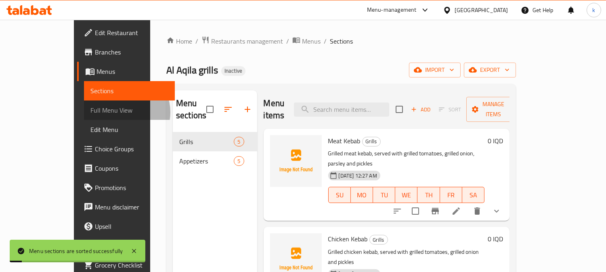
click at [90, 112] on span "Full Menu View" at bounding box center [129, 110] width 78 height 10
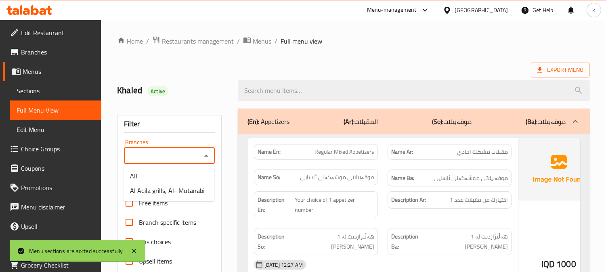
click at [162, 150] on input "Branches" at bounding box center [162, 155] width 73 height 11
click at [181, 186] on span "Al Aqila grills, Al- Mutanabi" at bounding box center [167, 191] width 74 height 10
type input "Al Aqila grills, Al- Mutanabi"
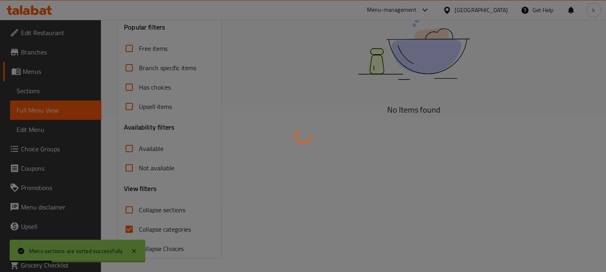
scroll to position [157, 0]
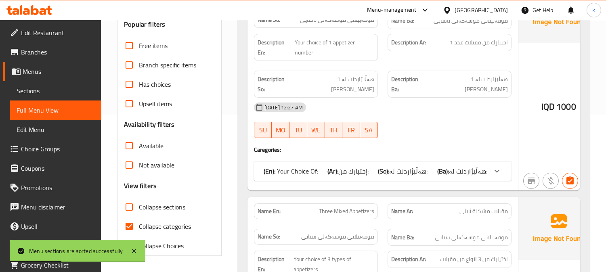
click at [139, 222] on span "Collapse categories" at bounding box center [165, 227] width 52 height 10
click at [139, 222] on input "Collapse categories" at bounding box center [128, 226] width 19 height 19
checkbox input "false"
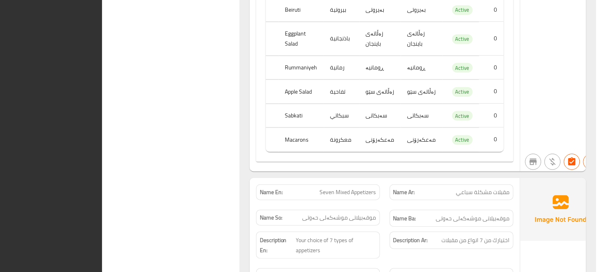
scroll to position [0, 0]
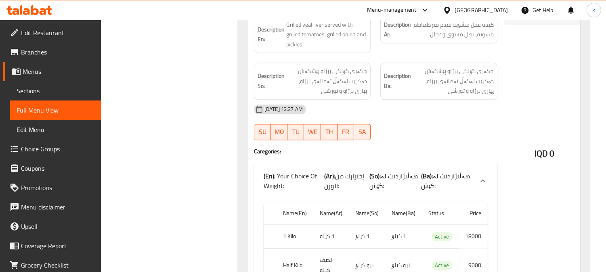
click at [48, 8] on icon at bounding box center [49, 10] width 6 height 9
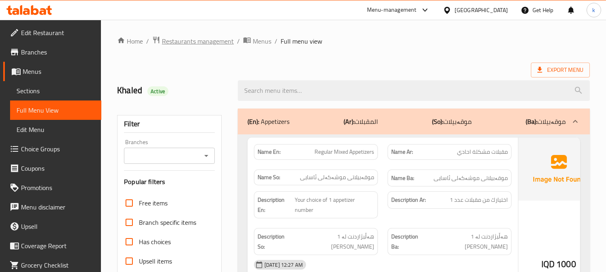
click at [188, 42] on span "Restaurants management" at bounding box center [198, 41] width 72 height 10
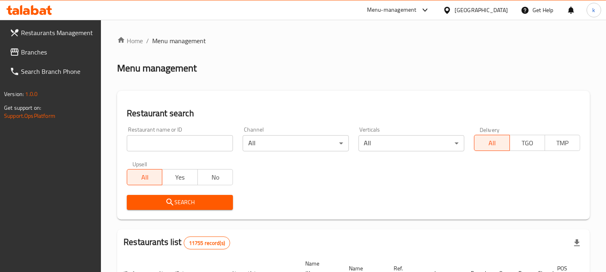
click at [154, 142] on input "search" at bounding box center [180, 143] width 106 height 16
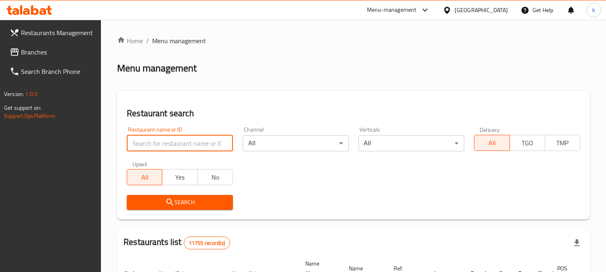
paste input "697480"
type input "697480"
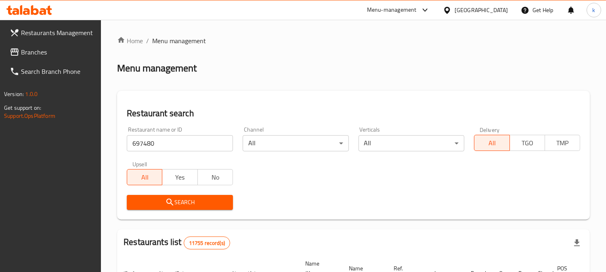
click at [169, 199] on icon "submit" at bounding box center [170, 202] width 10 height 10
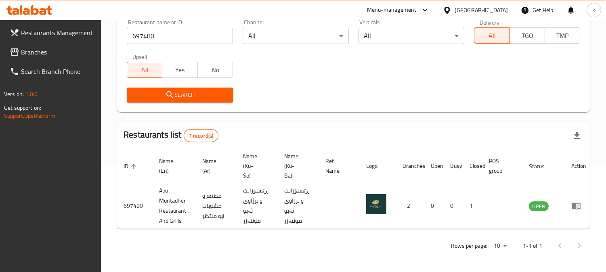
scroll to position [0, 1]
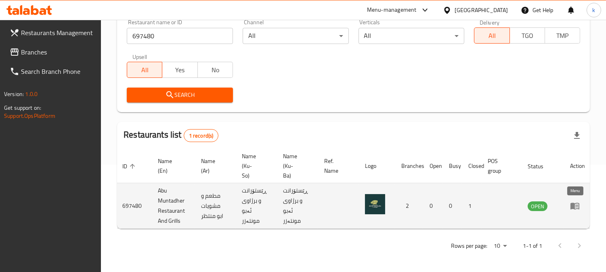
click at [575, 206] on icon "enhanced table" at bounding box center [576, 206] width 3 height 3
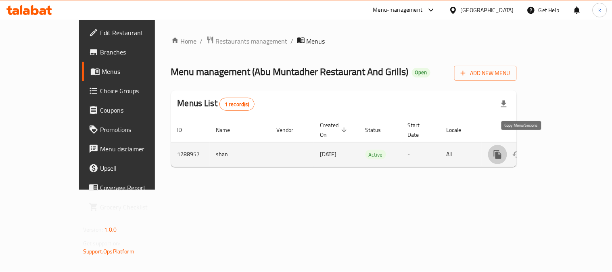
click at [502, 150] on icon "more" at bounding box center [498, 154] width 8 height 9
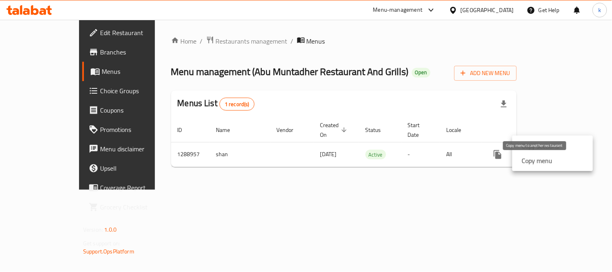
click at [548, 161] on strong "Copy menu" at bounding box center [537, 161] width 31 height 10
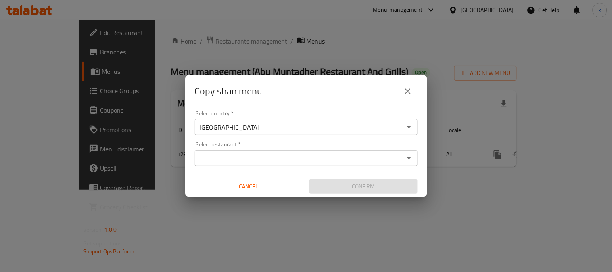
click at [297, 159] on input "Select restaurant   *" at bounding box center [299, 158] width 205 height 11
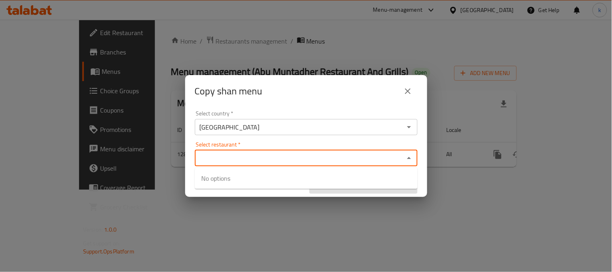
paste input "Barakat Um Al Banen Grills"
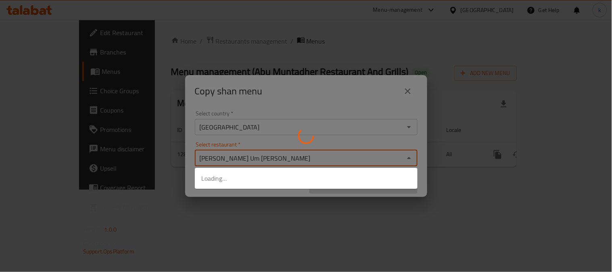
type input "Barakat Um Al Banen"
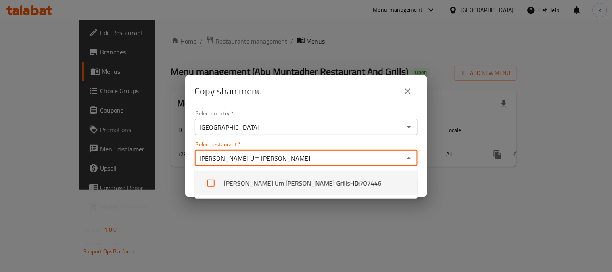
click at [210, 183] on input "checkbox" at bounding box center [210, 182] width 19 height 19
checkbox input "true"
click at [299, 219] on div "Copy shan menu Select country   * Iraq Select country * Select restaurant   * B…" at bounding box center [306, 136] width 612 height 272
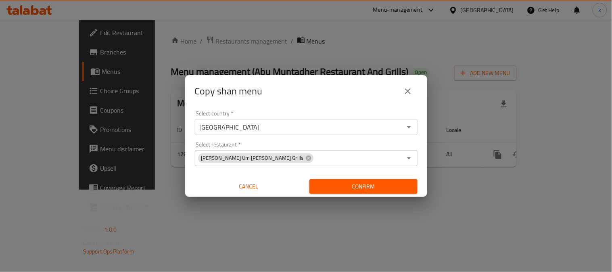
click at [360, 187] on span "Confirm" at bounding box center [363, 187] width 95 height 10
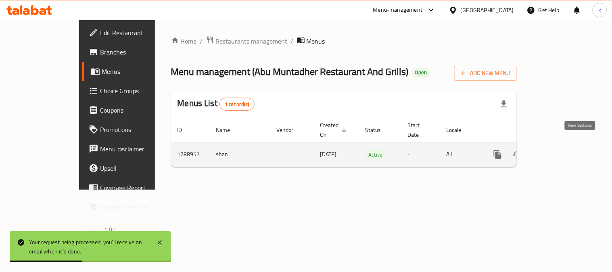
click at [561, 150] on icon "enhanced table" at bounding box center [556, 155] width 10 height 10
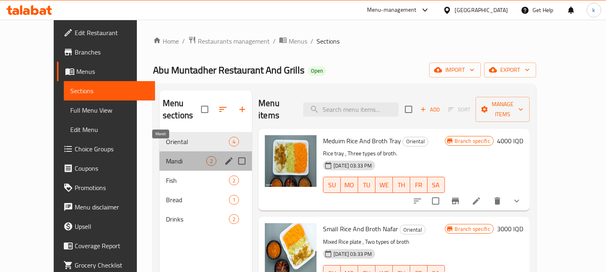
click at [190, 156] on span "Mandi" at bounding box center [186, 161] width 40 height 10
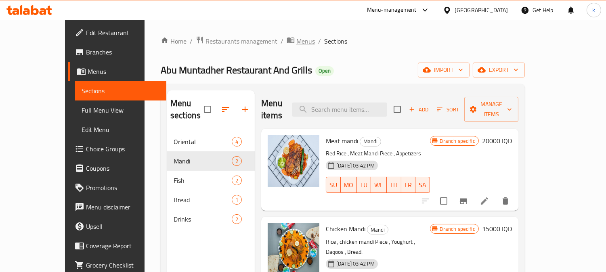
click at [296, 38] on span "Menus" at bounding box center [305, 41] width 19 height 10
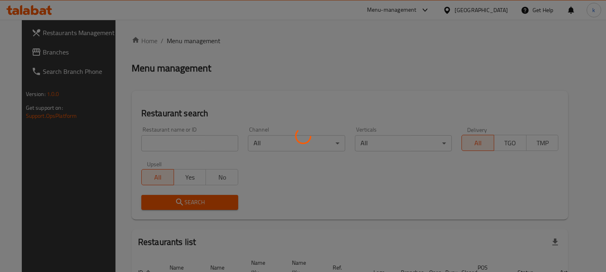
scroll to position [50, 0]
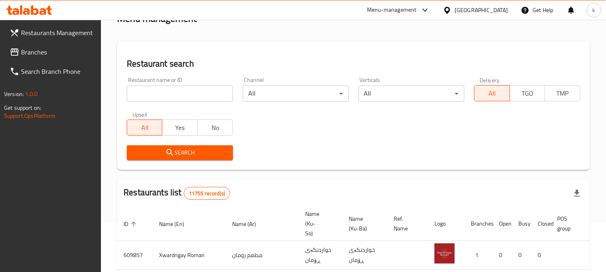
click at [182, 93] on input "search" at bounding box center [180, 94] width 106 height 16
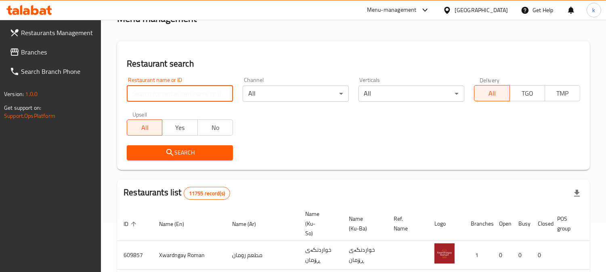
paste input "779777"
click at [160, 90] on input "779777" at bounding box center [180, 94] width 106 height 16
paste input "8"
type input "779778"
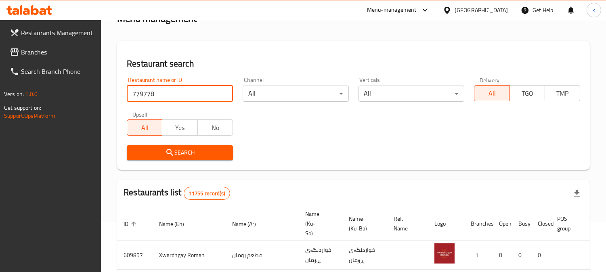
click at [162, 153] on span "Search" at bounding box center [179, 153] width 93 height 10
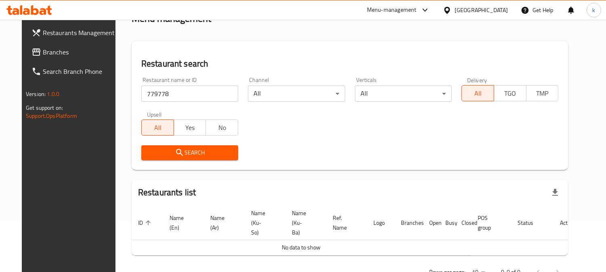
click at [38, 42] on link "Branches" at bounding box center [74, 51] width 98 height 19
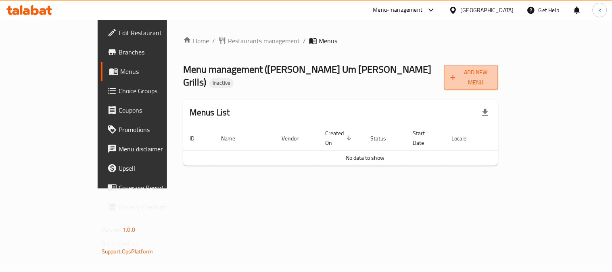
click at [492, 72] on span "Add New Menu" at bounding box center [471, 77] width 41 height 20
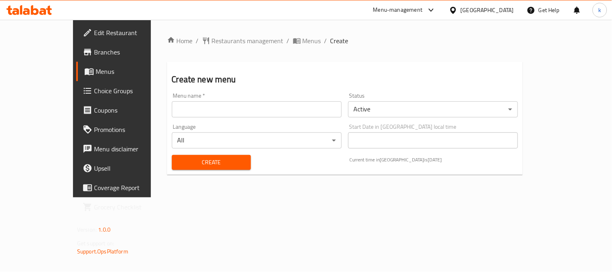
click at [187, 107] on input "text" at bounding box center [257, 109] width 170 height 16
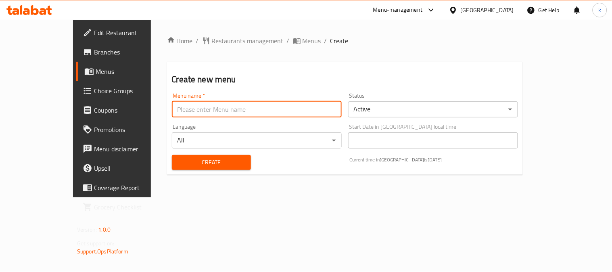
type input "Khaled"
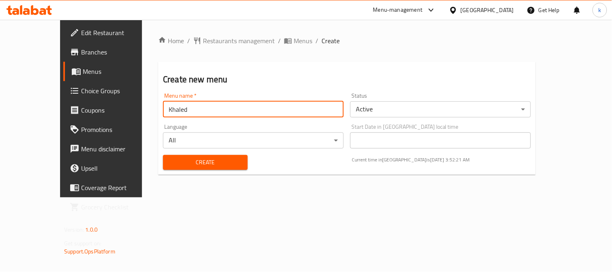
drag, startPoint x: 181, startPoint y: 168, endPoint x: 201, endPoint y: 134, distance: 39.4
click at [181, 167] on button "Create" at bounding box center [205, 162] width 85 height 15
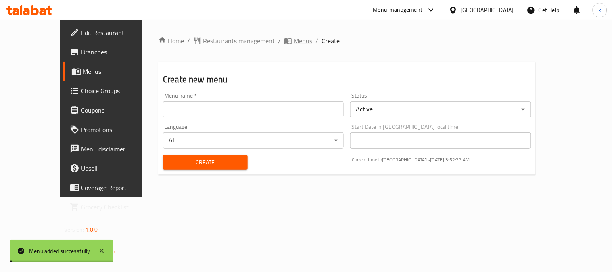
click at [294, 40] on span "Menus" at bounding box center [303, 41] width 19 height 10
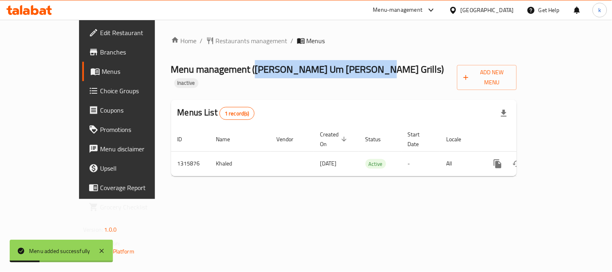
drag, startPoint x: 203, startPoint y: 71, endPoint x: 311, endPoint y: 71, distance: 107.7
click at [311, 71] on span "Menu management ( [PERSON_NAME] Um [PERSON_NAME] Grills )" at bounding box center [307, 69] width 273 height 18
copy span "[PERSON_NAME] Um [PERSON_NAME] Grills"
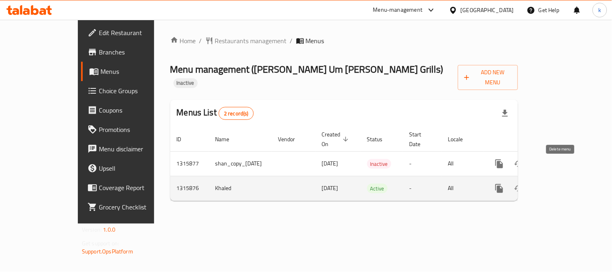
click at [541, 185] on icon "enhanced table" at bounding box center [538, 188] width 6 height 7
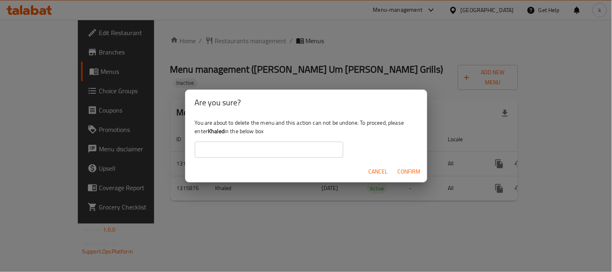
click at [218, 130] on b "Khaled" at bounding box center [216, 131] width 17 height 10
copy div "Khaled"
drag, startPoint x: 268, startPoint y: 153, endPoint x: 281, endPoint y: 157, distance: 13.5
click at [268, 153] on input "text" at bounding box center [269, 150] width 148 height 16
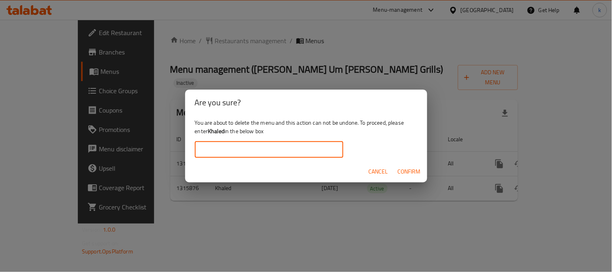
paste input "Khaled"
click at [408, 167] on span "Confirm" at bounding box center [409, 172] width 23 height 10
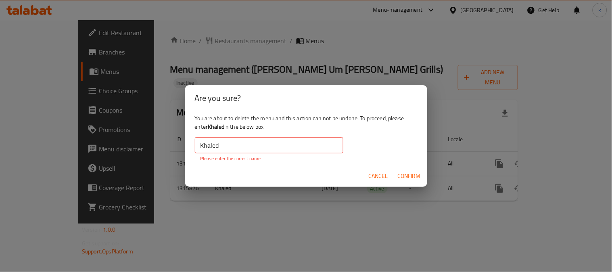
click at [267, 150] on input "Khaled" at bounding box center [269, 145] width 148 height 16
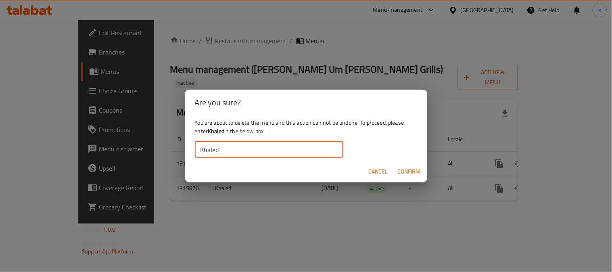
type input "Khaled"
click at [419, 174] on span "Confirm" at bounding box center [409, 172] width 23 height 10
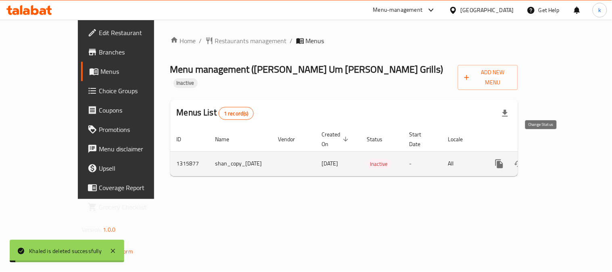
click at [529, 154] on button "enhanced table" at bounding box center [518, 163] width 19 height 19
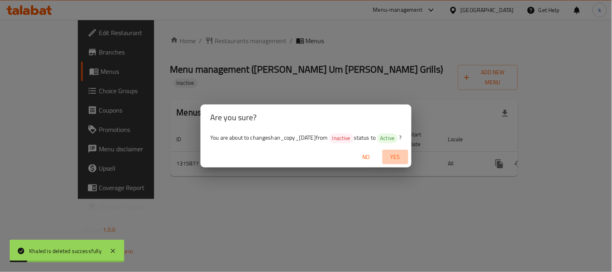
click at [402, 155] on span "Yes" at bounding box center [395, 157] width 19 height 10
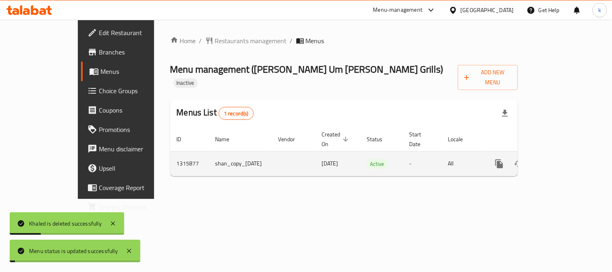
click at [562, 159] on icon "enhanced table" at bounding box center [558, 164] width 10 height 10
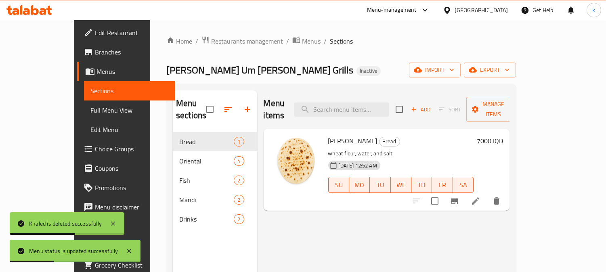
click at [90, 130] on span "Edit Menu" at bounding box center [129, 130] width 78 height 10
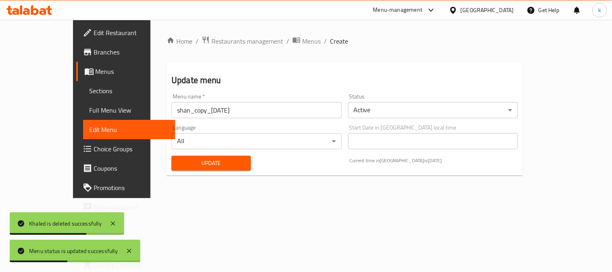
click at [193, 112] on input "shan_copy_06/10/2025" at bounding box center [256, 110] width 170 height 16
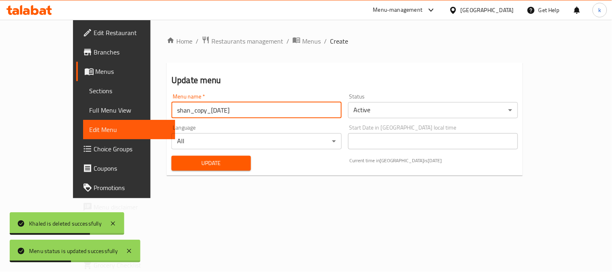
click at [193, 112] on input "shan_copy_06/10/2025" at bounding box center [256, 110] width 170 height 16
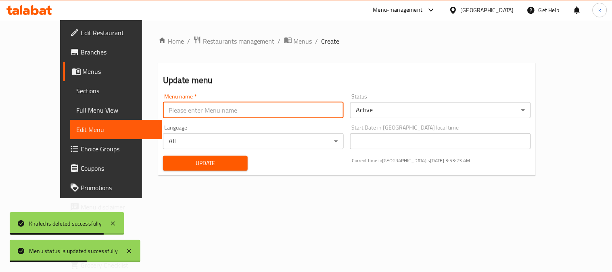
click at [193, 112] on input "text" at bounding box center [253, 110] width 181 height 16
type input "Khaled"
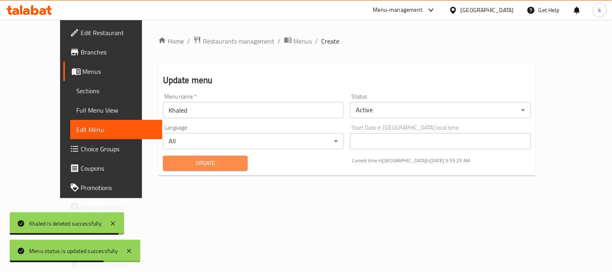
click at [174, 163] on span "Update" at bounding box center [205, 163] width 72 height 10
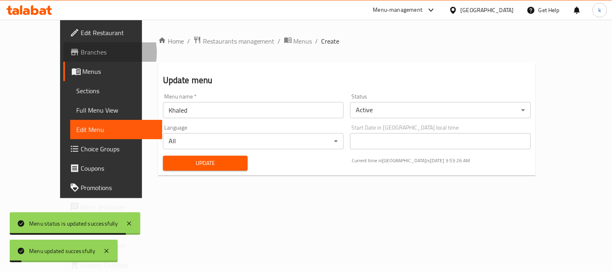
click at [81, 52] on span "Branches" at bounding box center [118, 52] width 75 height 10
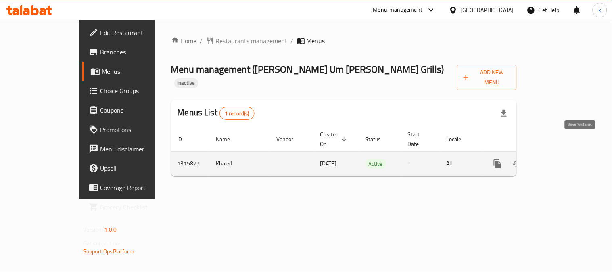
click at [561, 159] on icon "enhanced table" at bounding box center [556, 164] width 10 height 10
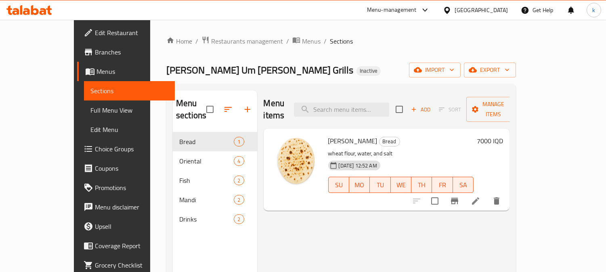
click at [90, 108] on span "Full Menu View" at bounding box center [129, 110] width 78 height 10
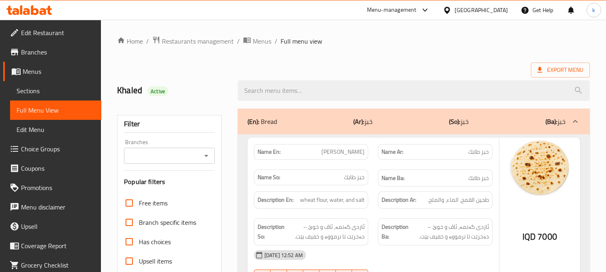
click at [190, 151] on input "Branches" at bounding box center [162, 155] width 73 height 11
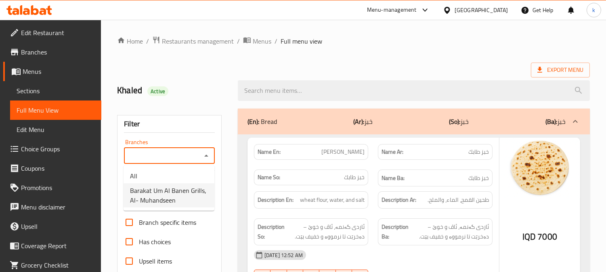
click at [178, 187] on span "Barakat Um Al Banen Grills, Al- Muhandseen" at bounding box center [169, 195] width 78 height 19
type input "Barakat Um Al Banen Grills, Al- Muhandseen"
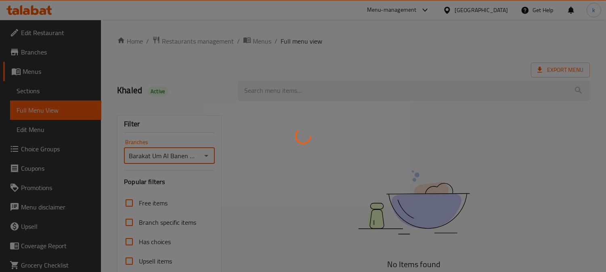
scroll to position [157, 0]
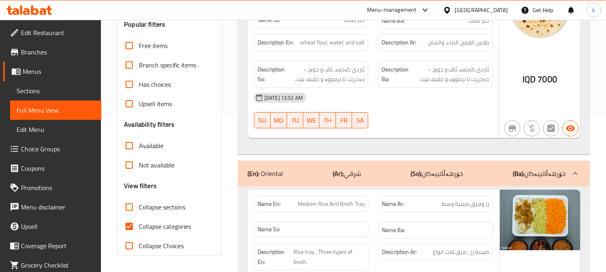
click at [145, 222] on span "Collapse categories" at bounding box center [165, 227] width 52 height 10
click at [139, 221] on input "Collapse categories" at bounding box center [128, 226] width 19 height 19
checkbox input "false"
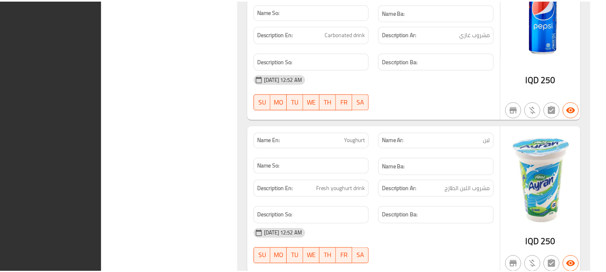
scroll to position [3273, 0]
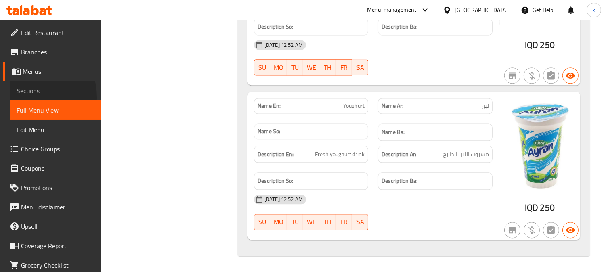
click at [27, 97] on link "Sections" at bounding box center [55, 90] width 91 height 19
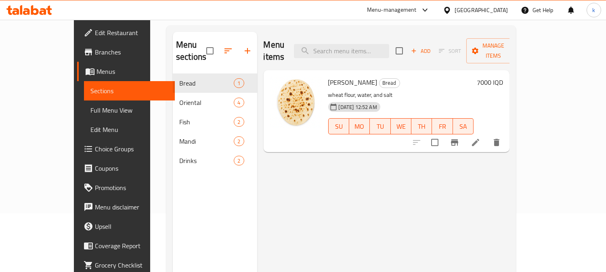
scroll to position [38, 0]
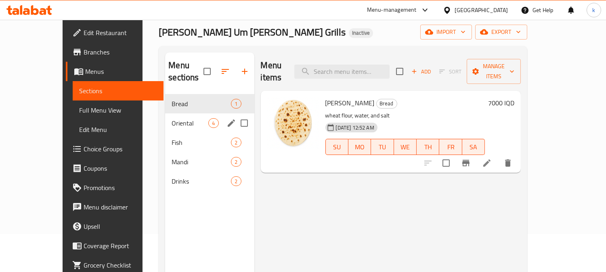
click at [165, 117] on div "Oriental 4" at bounding box center [209, 122] width 89 height 19
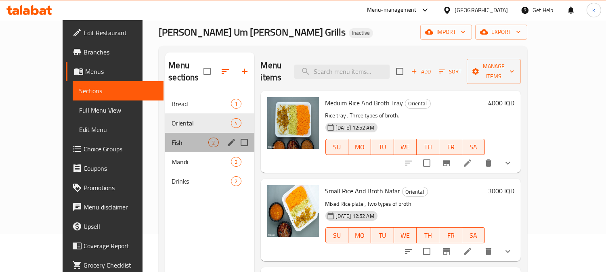
click at [165, 133] on div "Fish 2" at bounding box center [209, 142] width 89 height 19
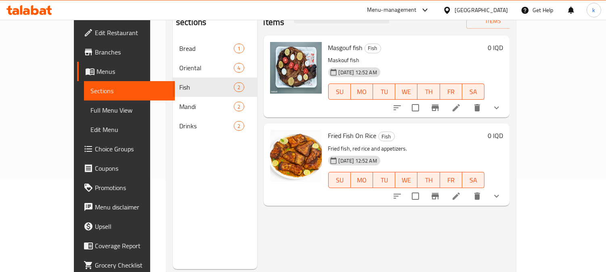
scroll to position [113, 0]
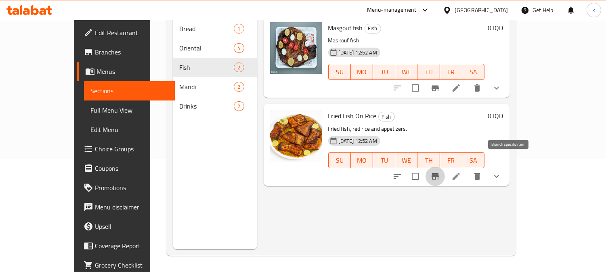
click at [439, 173] on icon "Branch-specific-item" at bounding box center [434, 176] width 7 height 6
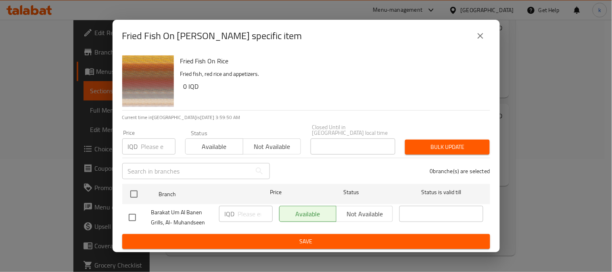
click at [478, 41] on icon "close" at bounding box center [481, 36] width 10 height 10
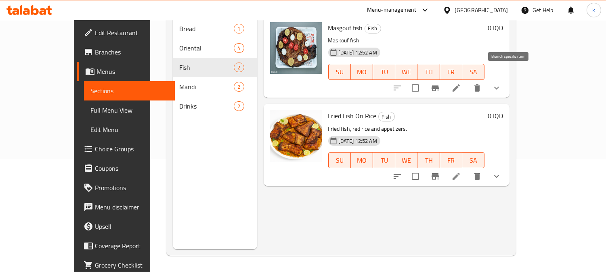
click at [445, 78] on button "Branch-specific-item" at bounding box center [434, 87] width 19 height 19
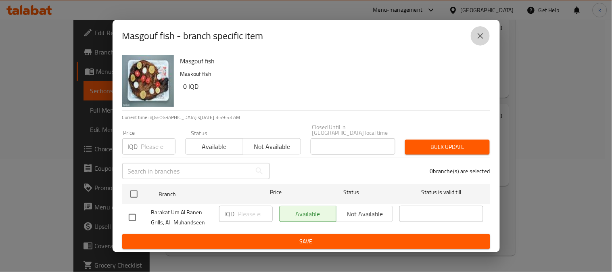
click at [473, 38] on button "close" at bounding box center [480, 35] width 19 height 19
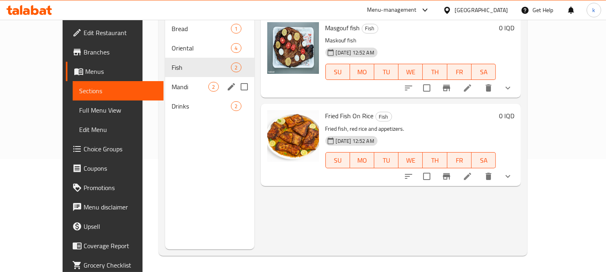
click at [171, 82] on span "Mandi" at bounding box center [189, 87] width 37 height 10
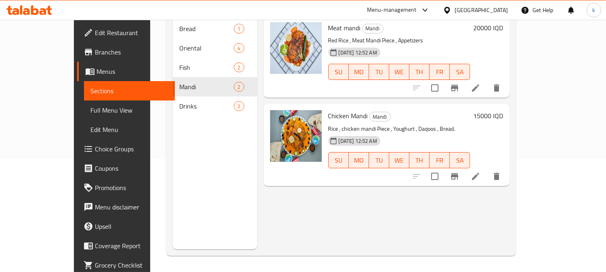
scroll to position [38, 0]
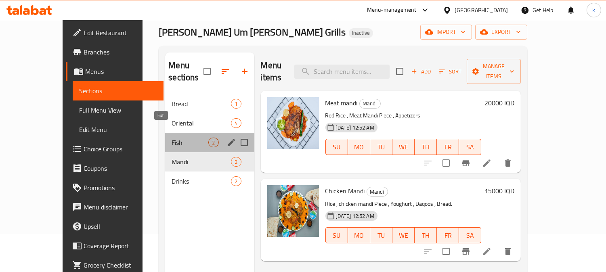
click at [171, 138] on span "Fish" at bounding box center [189, 143] width 37 height 10
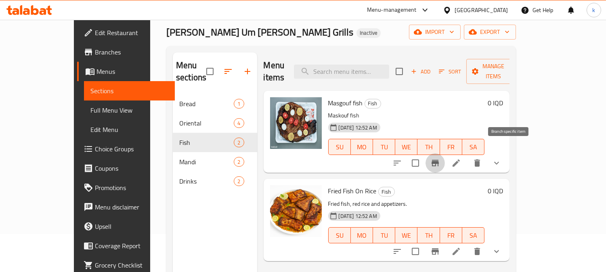
click at [439, 160] on icon "Branch-specific-item" at bounding box center [434, 163] width 7 height 6
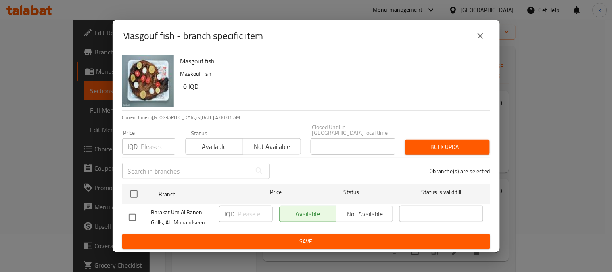
click at [478, 40] on icon "close" at bounding box center [481, 36] width 10 height 10
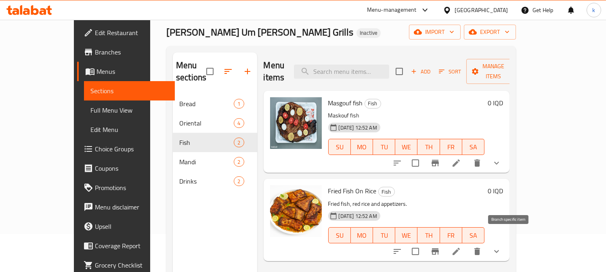
click at [439, 248] on icon "Branch-specific-item" at bounding box center [434, 251] width 7 height 6
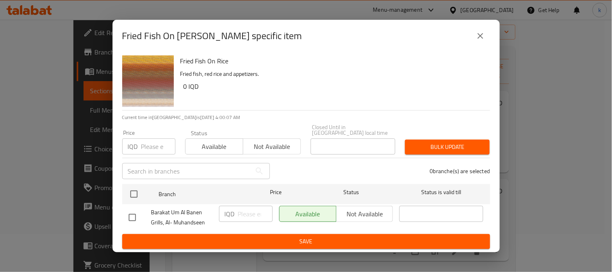
click at [484, 38] on icon "close" at bounding box center [481, 36] width 10 height 10
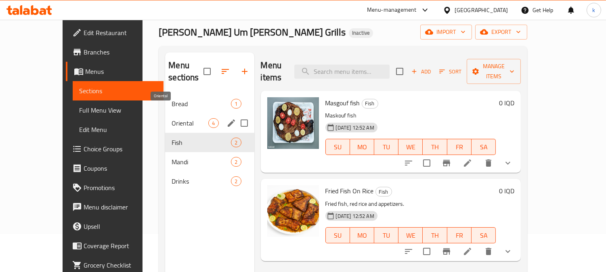
click at [171, 118] on span "Oriental" at bounding box center [189, 123] width 37 height 10
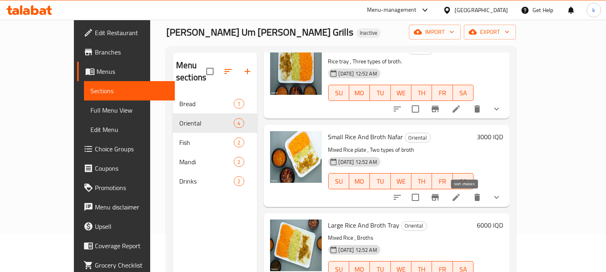
scroll to position [75, 0]
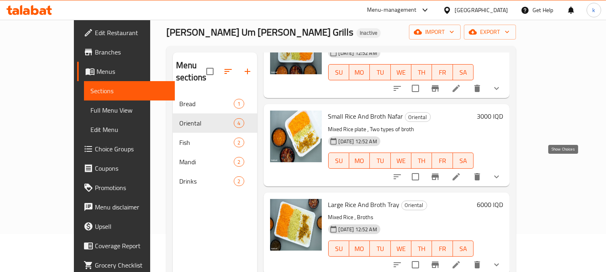
click at [501, 172] on icon "show more" at bounding box center [496, 177] width 10 height 10
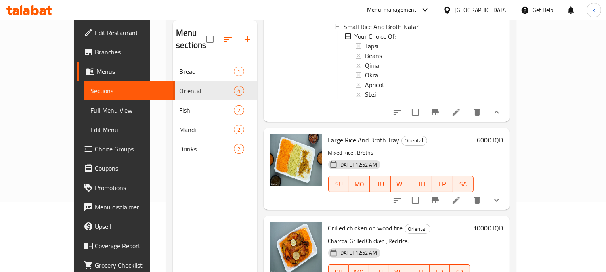
scroll to position [113, 0]
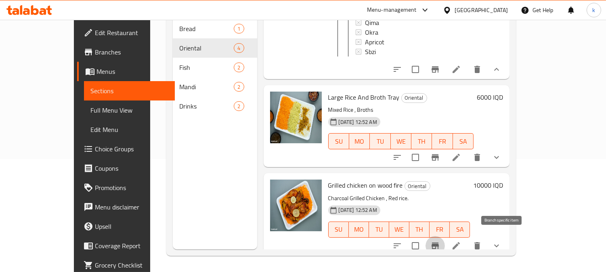
click at [440, 241] on icon "Branch-specific-item" at bounding box center [435, 246] width 10 height 10
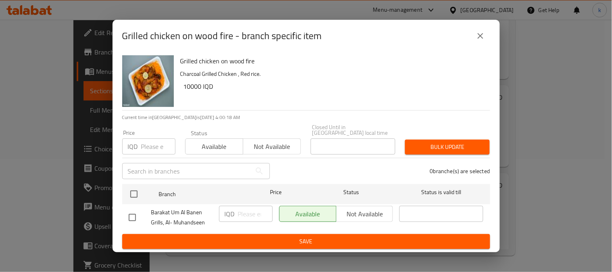
click at [481, 39] on icon "close" at bounding box center [481, 36] width 6 height 6
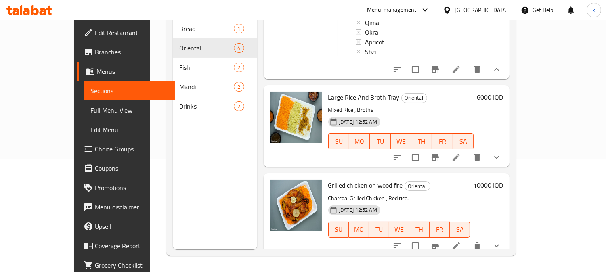
click at [501, 241] on icon "show more" at bounding box center [496, 246] width 10 height 10
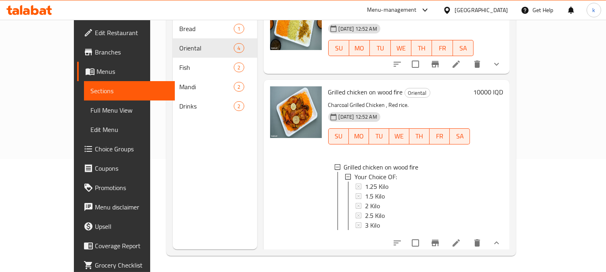
scroll to position [304, 0]
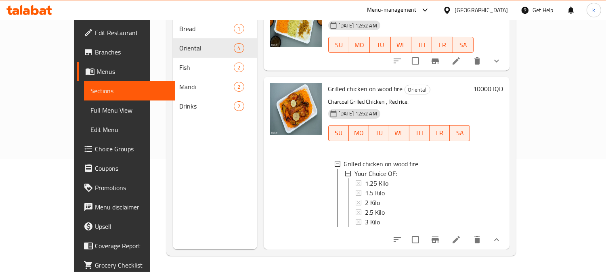
click at [503, 85] on h6 "10000 IQD" at bounding box center [488, 88] width 30 height 11
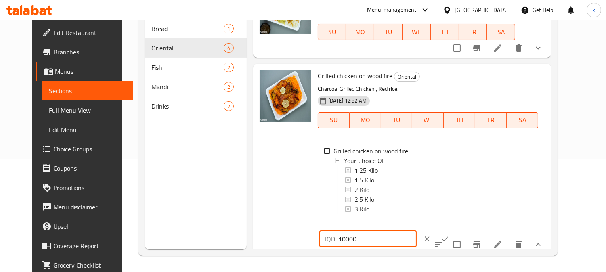
click at [416, 231] on input "10000" at bounding box center [377, 239] width 78 height 16
type input "0"
click at [449, 235] on icon "ok" at bounding box center [445, 239] width 8 height 8
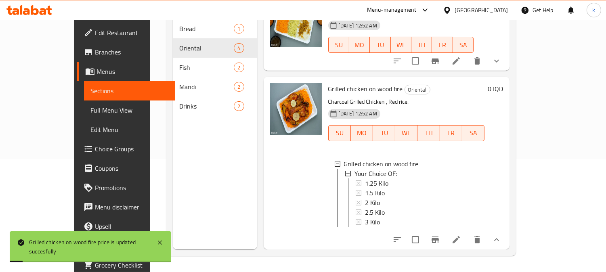
click at [439, 242] on icon "Branch-specific-item" at bounding box center [434, 239] width 7 height 6
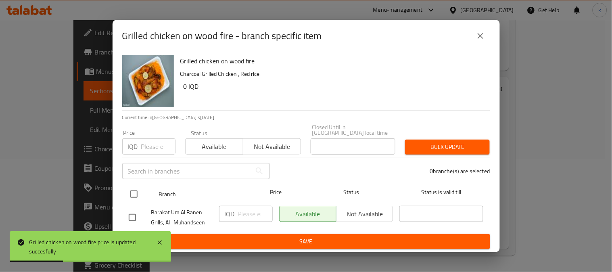
drag, startPoint x: 133, startPoint y: 186, endPoint x: 153, endPoint y: 192, distance: 20.3
click at [134, 187] on input "checkbox" at bounding box center [133, 194] width 17 height 17
checkbox input "true"
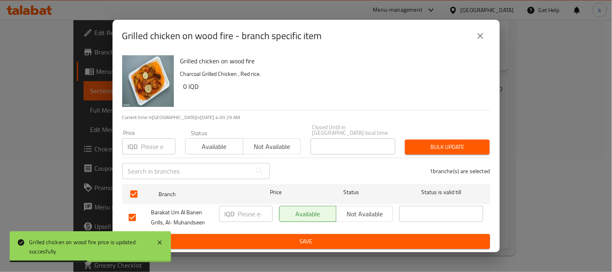
click at [248, 212] on input "number" at bounding box center [255, 214] width 35 height 16
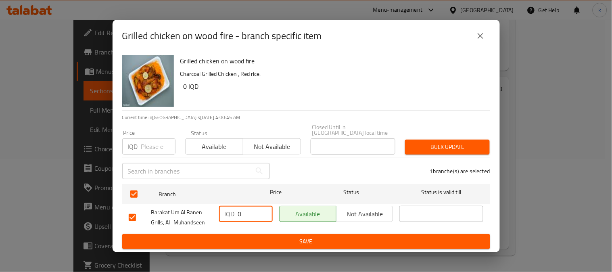
type input "0"
click at [479, 39] on icon "close" at bounding box center [481, 36] width 10 height 10
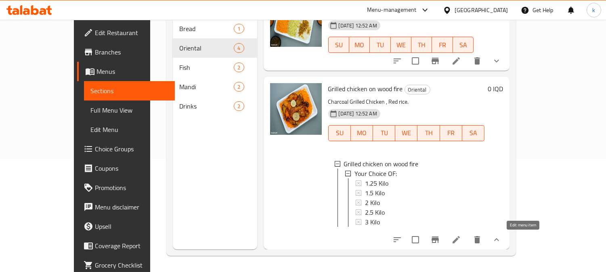
click at [461, 240] on icon at bounding box center [456, 240] width 10 height 10
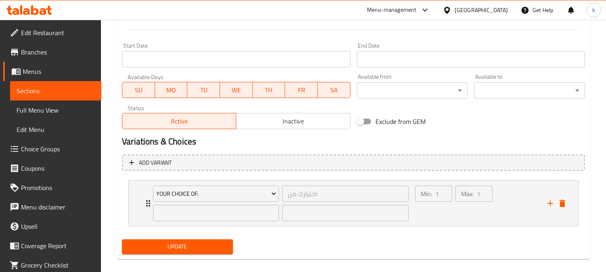
scroll to position [434, 0]
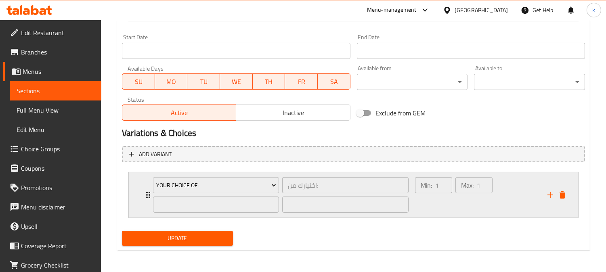
click at [428, 202] on div "Min: 1 ​" at bounding box center [433, 195] width 40 height 39
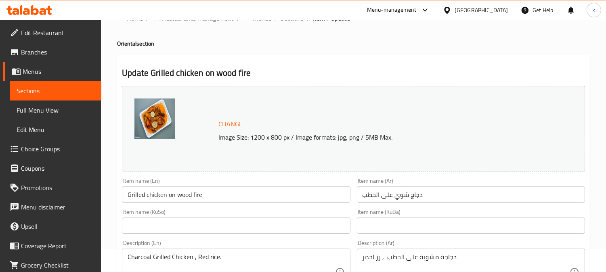
scroll to position [0, 0]
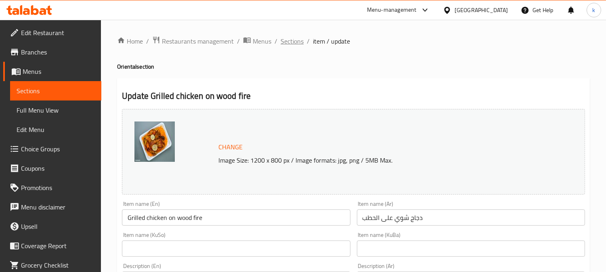
click at [288, 37] on span "Sections" at bounding box center [291, 41] width 23 height 10
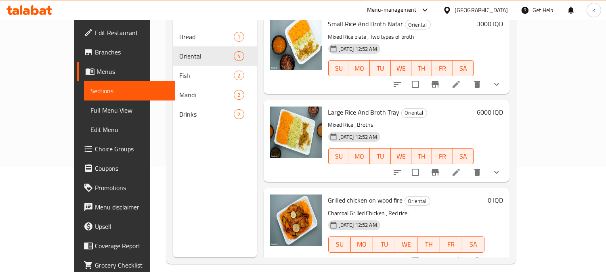
scroll to position [113, 0]
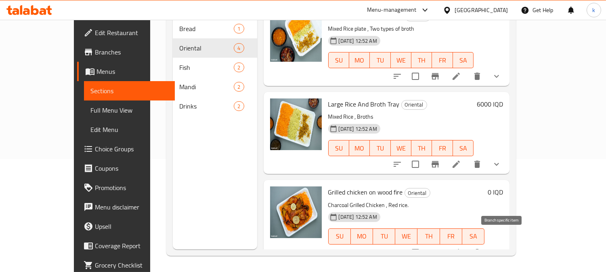
click at [440, 248] on icon "Branch-specific-item" at bounding box center [435, 253] width 10 height 10
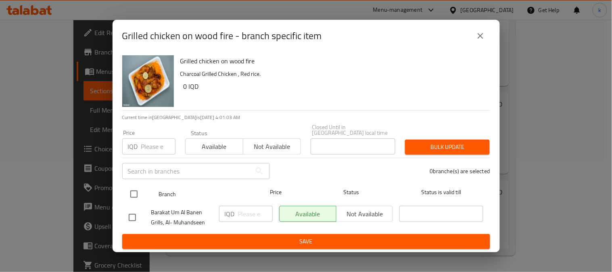
click at [139, 192] on input "checkbox" at bounding box center [133, 194] width 17 height 17
checkbox input "true"
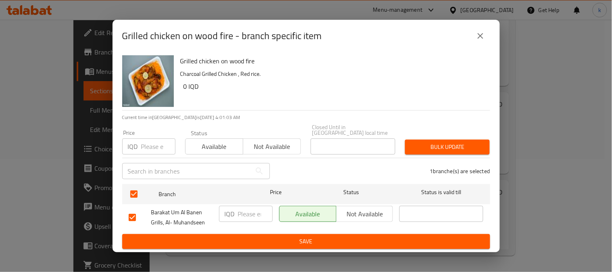
click at [251, 213] on input "number" at bounding box center [255, 214] width 35 height 16
type input "0"
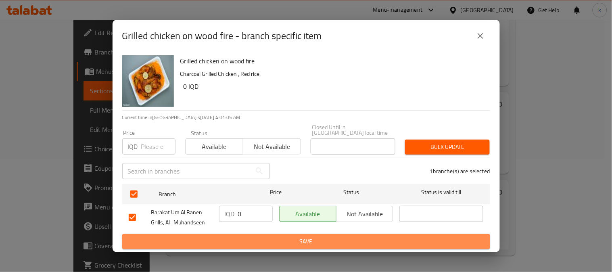
click at [268, 234] on button "Save" at bounding box center [306, 241] width 368 height 15
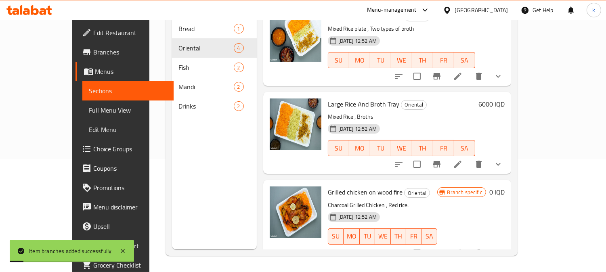
drag, startPoint x: 25, startPoint y: 107, endPoint x: 29, endPoint y: 109, distance: 4.2
click at [89, 108] on span "Full Menu View" at bounding box center [128, 110] width 78 height 10
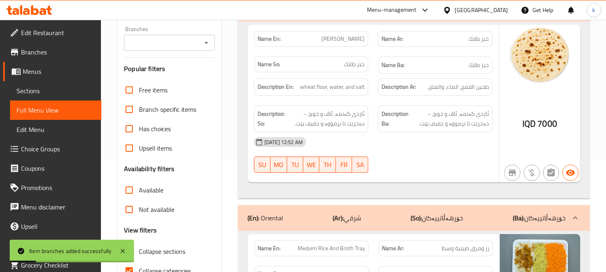
click at [162, 44] on input "Branches" at bounding box center [162, 42] width 73 height 11
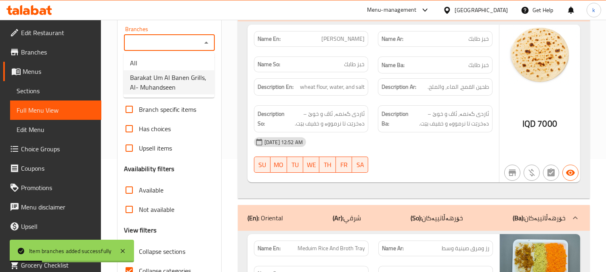
click at [168, 79] on span "Barakat Um Al Banen Grills, Al- Muhandseen" at bounding box center [169, 82] width 78 height 19
type input "Barakat Um Al Banen Grills, Al- Muhandseen"
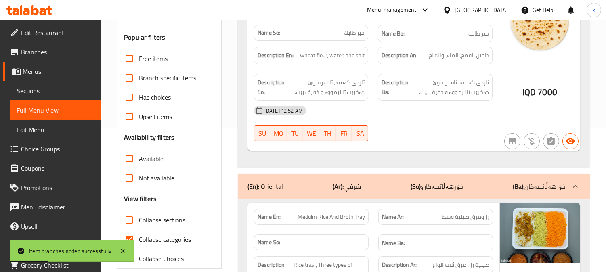
scroll to position [262, 0]
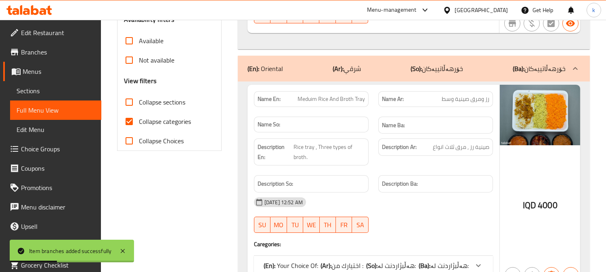
click at [132, 119] on input "Collapse categories" at bounding box center [128, 121] width 19 height 19
checkbox input "false"
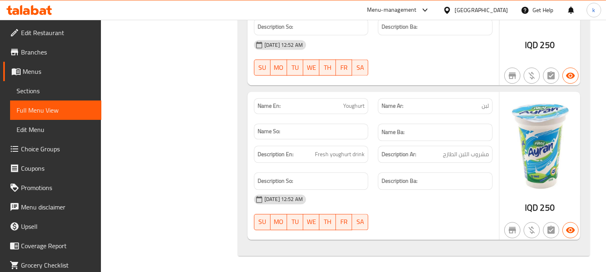
scroll to position [3049, 0]
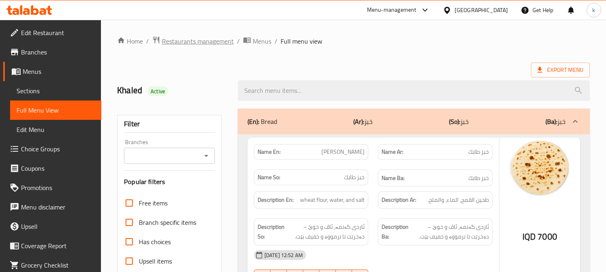
click at [176, 38] on span "Restaurants management" at bounding box center [198, 41] width 72 height 10
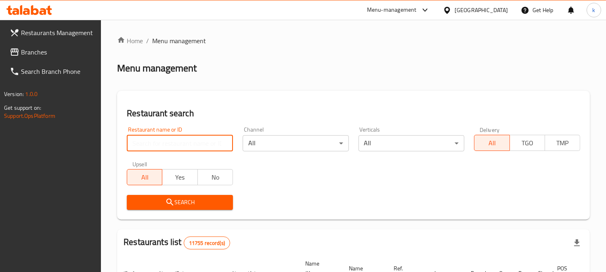
drag, startPoint x: 157, startPoint y: 139, endPoint x: 156, endPoint y: 148, distance: 8.9
click at [157, 139] on input "search" at bounding box center [180, 143] width 106 height 16
paste input "697480"
type input "697480"
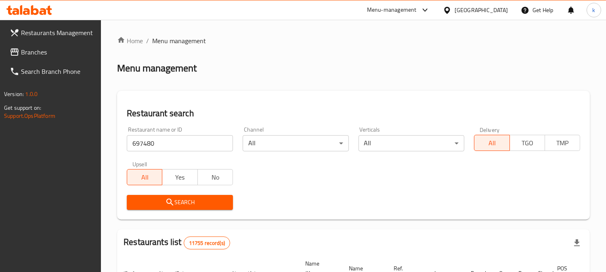
click at [164, 198] on span "Search" at bounding box center [179, 202] width 93 height 10
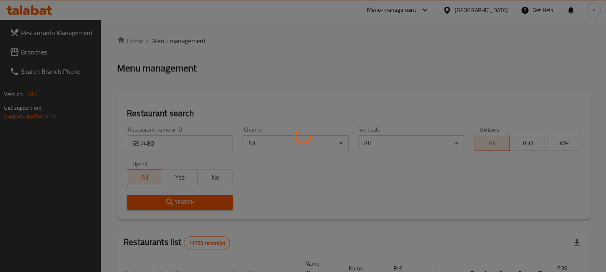
scroll to position [114, 0]
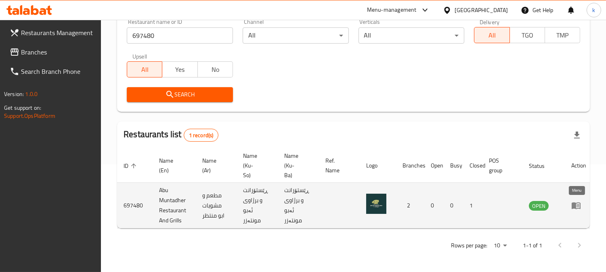
click at [581, 202] on link "enhanced table" at bounding box center [578, 206] width 15 height 10
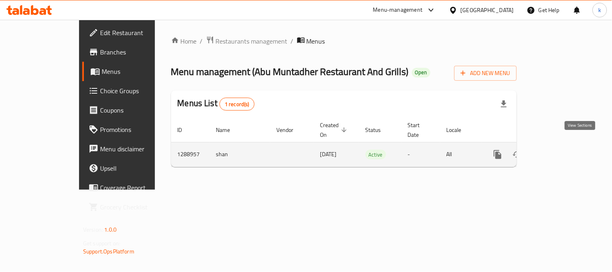
click at [561, 150] on icon "enhanced table" at bounding box center [556, 155] width 10 height 10
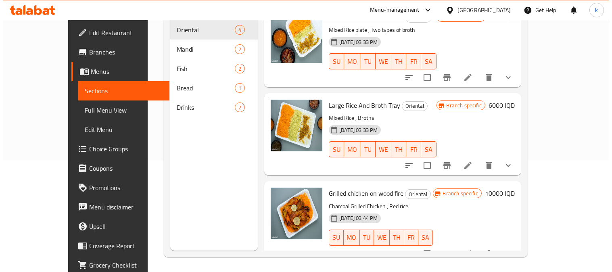
scroll to position [113, 0]
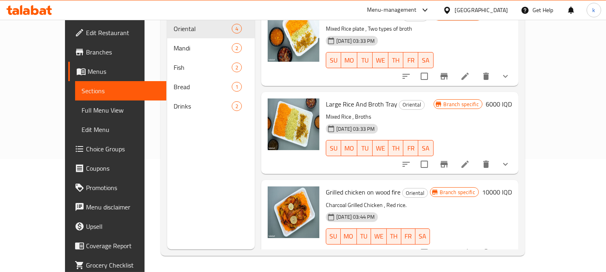
click at [449, 248] on icon "Branch-specific-item" at bounding box center [444, 253] width 10 height 10
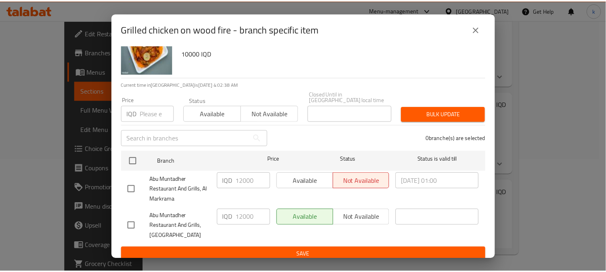
scroll to position [27, 0]
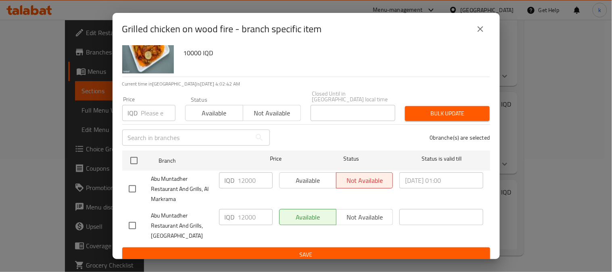
click at [484, 33] on icon "close" at bounding box center [481, 29] width 10 height 10
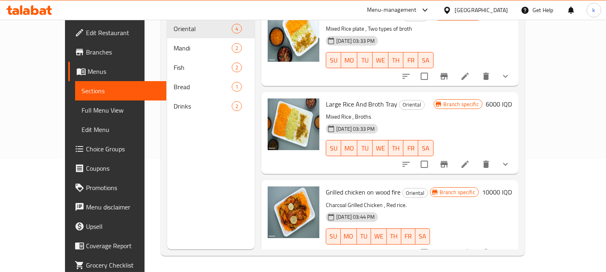
click at [512, 186] on h6 "10000 IQD" at bounding box center [497, 191] width 30 height 11
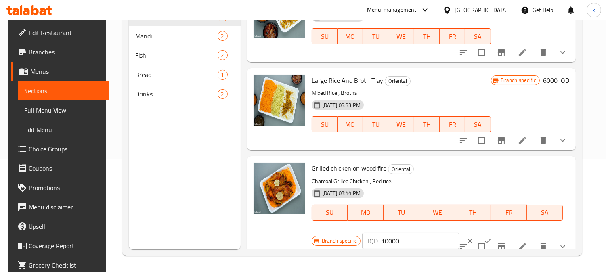
scroll to position [118, 0]
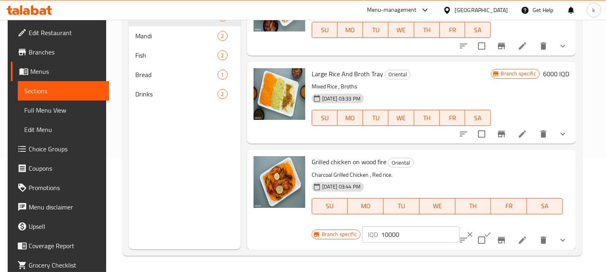
click at [390, 232] on input "10000" at bounding box center [420, 234] width 78 height 16
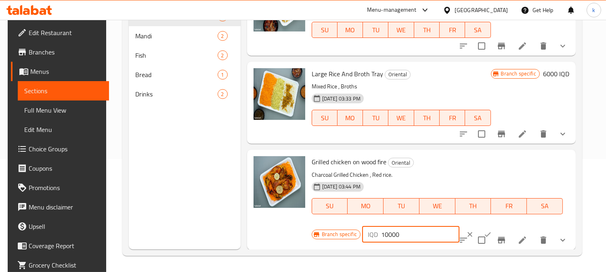
click at [390, 232] on input "10000" at bounding box center [420, 234] width 78 height 16
type input "0"
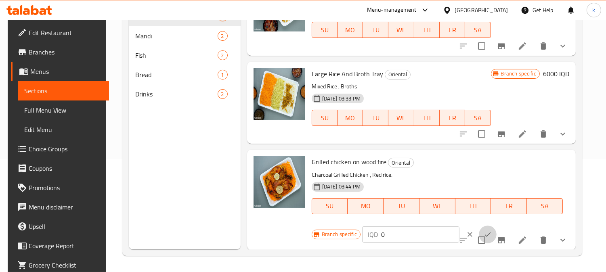
click at [483, 230] on icon "ok" at bounding box center [487, 234] width 8 height 8
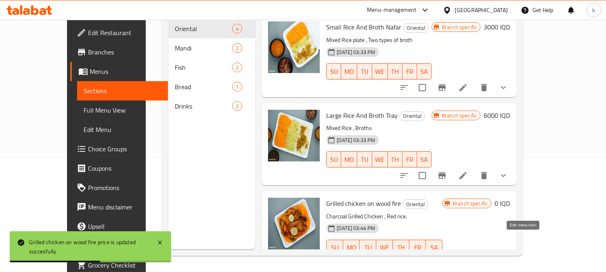
click at [468, 259] on icon at bounding box center [463, 264] width 10 height 10
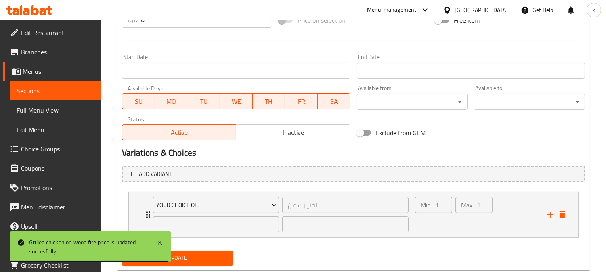
scroll to position [434, 0]
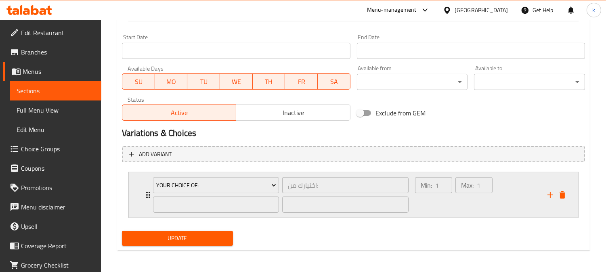
click at [454, 203] on div "Max: 1 ​" at bounding box center [474, 195] width 40 height 39
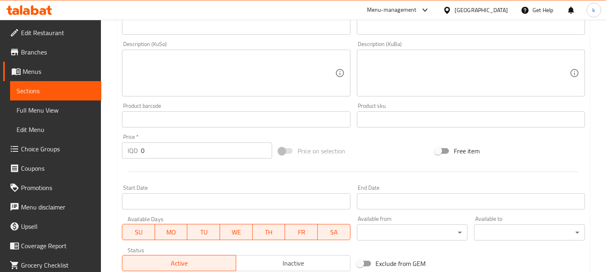
scroll to position [0, 0]
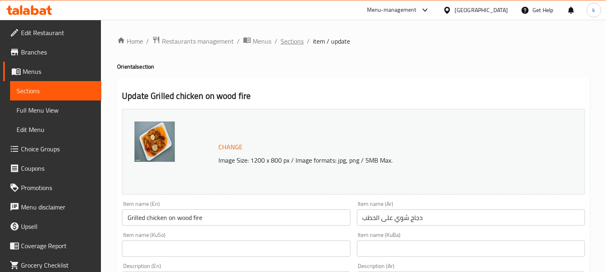
click at [286, 44] on span "Sections" at bounding box center [291, 41] width 23 height 10
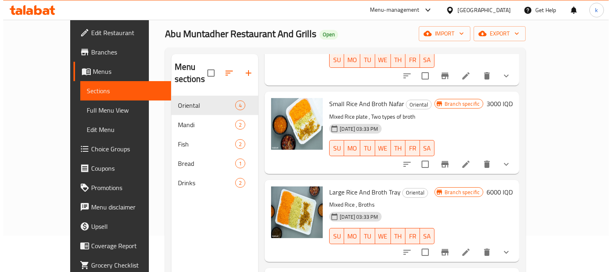
scroll to position [113, 0]
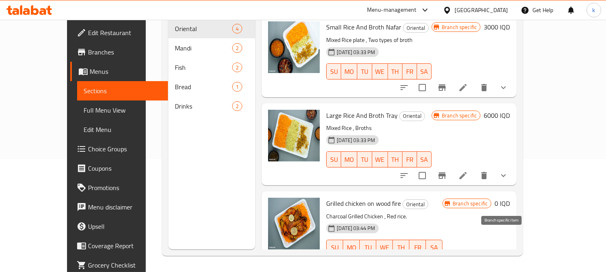
click at [447, 259] on icon "Branch-specific-item" at bounding box center [442, 264] width 10 height 10
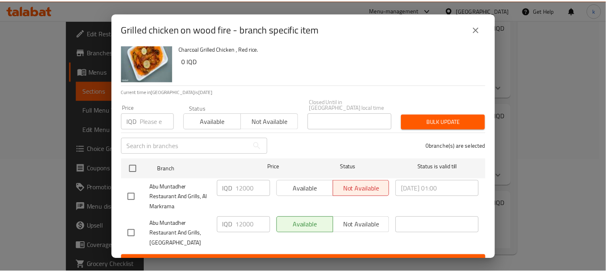
scroll to position [27, 0]
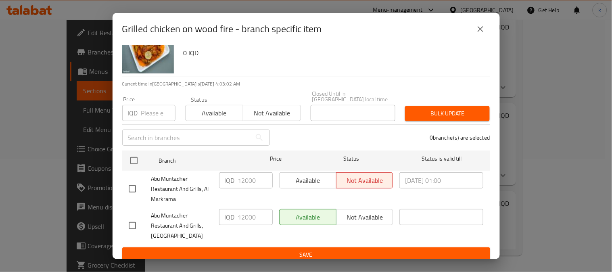
click at [472, 27] on button "close" at bounding box center [480, 28] width 19 height 19
